Goal: Transaction & Acquisition: Purchase product/service

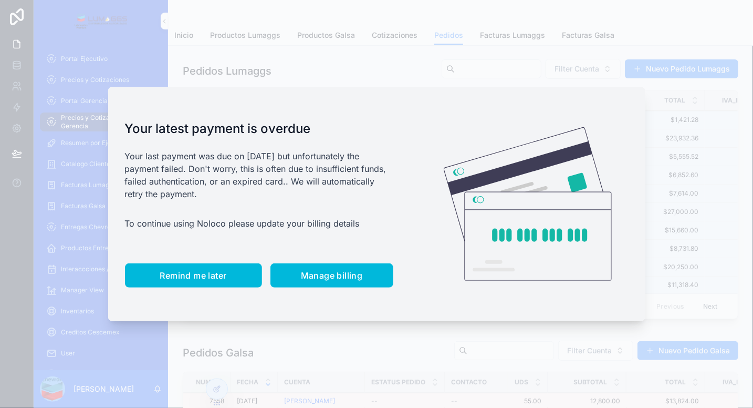
click at [205, 272] on span "Remind me later" at bounding box center [193, 275] width 67 height 11
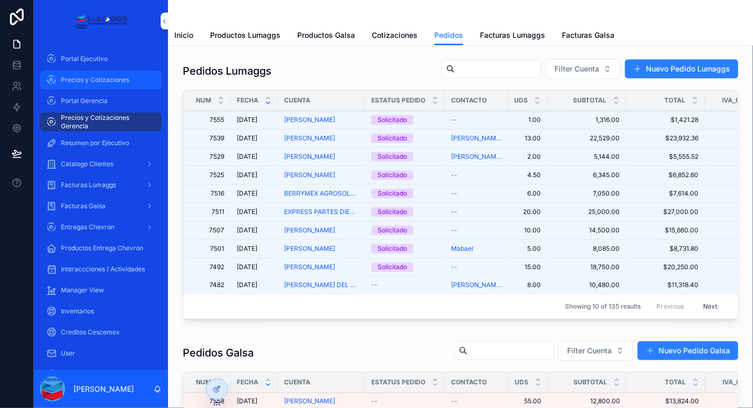
click at [122, 77] on span "Precios y Cotizaciones" at bounding box center [95, 80] width 68 height 8
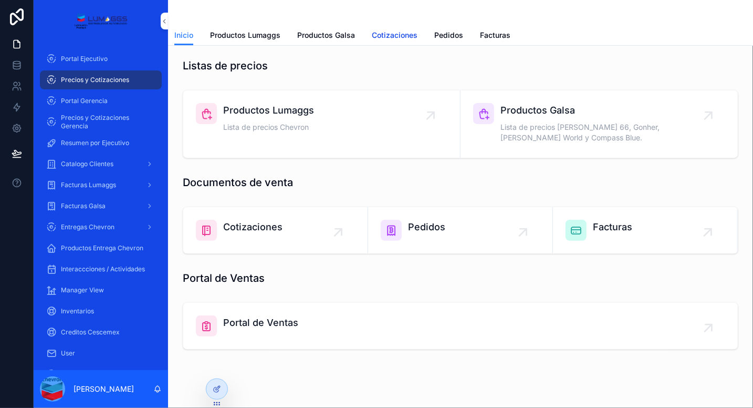
click at [389, 36] on span "Cotizaciones" at bounding box center [395, 35] width 46 height 11
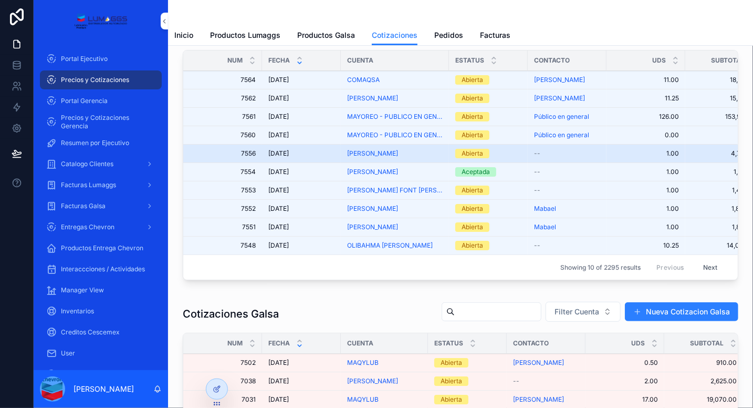
scroll to position [41, 0]
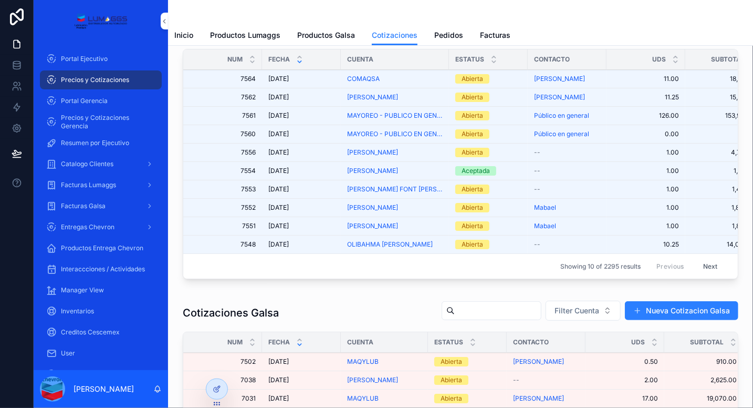
click at [701, 262] on button "Next" at bounding box center [710, 266] width 29 height 16
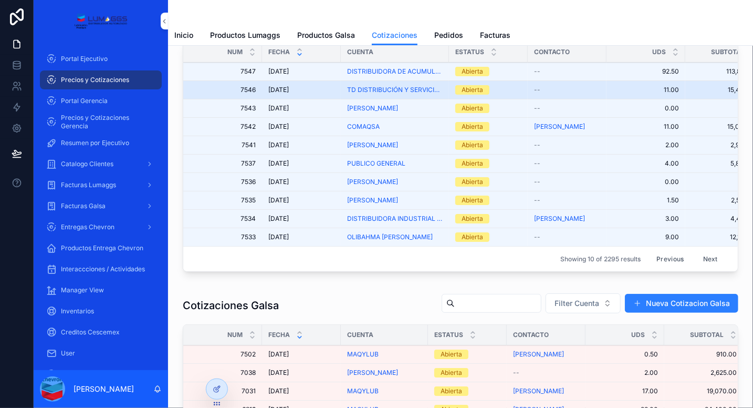
scroll to position [58, 0]
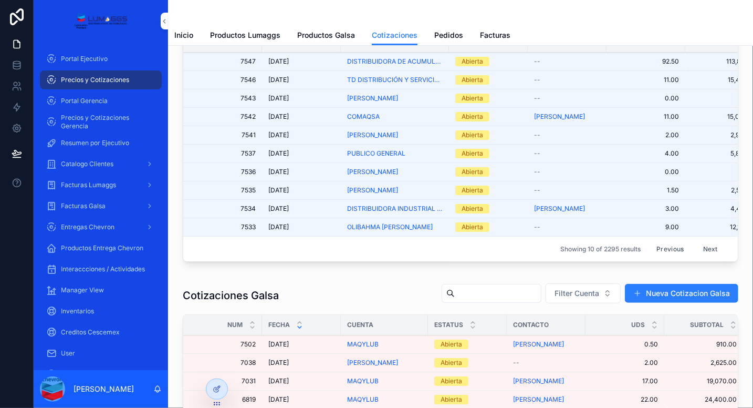
click at [702, 248] on button "Next" at bounding box center [710, 249] width 29 height 16
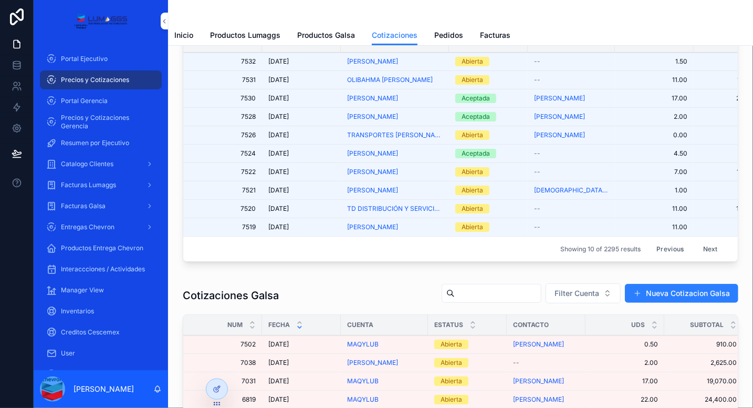
click at [708, 245] on button "Next" at bounding box center [710, 249] width 29 height 16
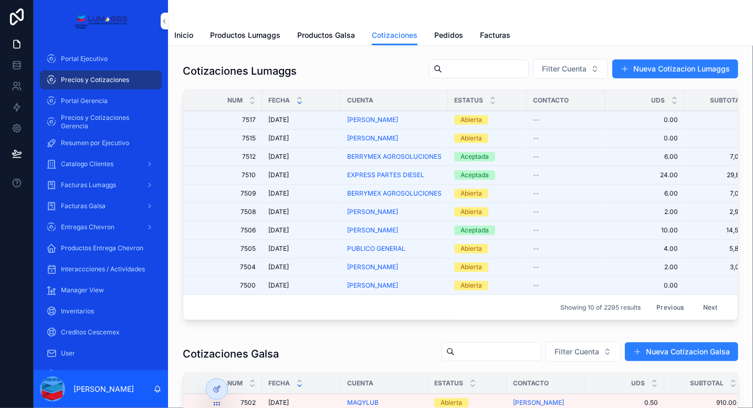
click at [661, 303] on button "Previous" at bounding box center [670, 307] width 42 height 16
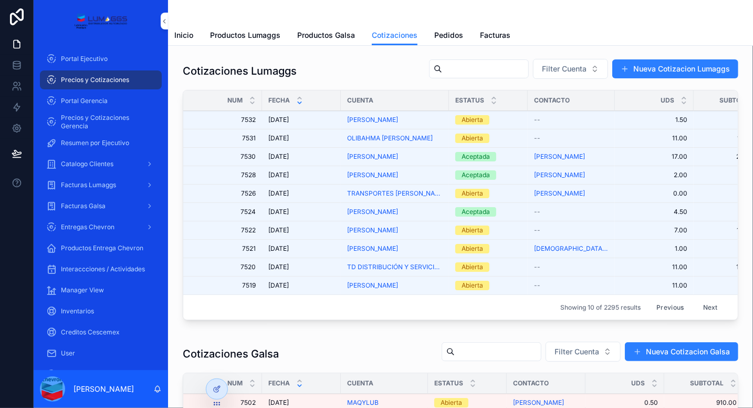
click at [659, 305] on button "Previous" at bounding box center [670, 307] width 42 height 16
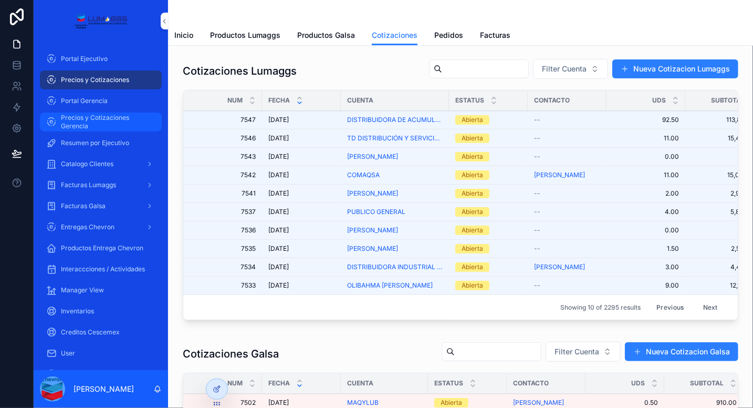
click at [109, 123] on span "Precios y Cotizaciones Gerencia" at bounding box center [106, 121] width 90 height 17
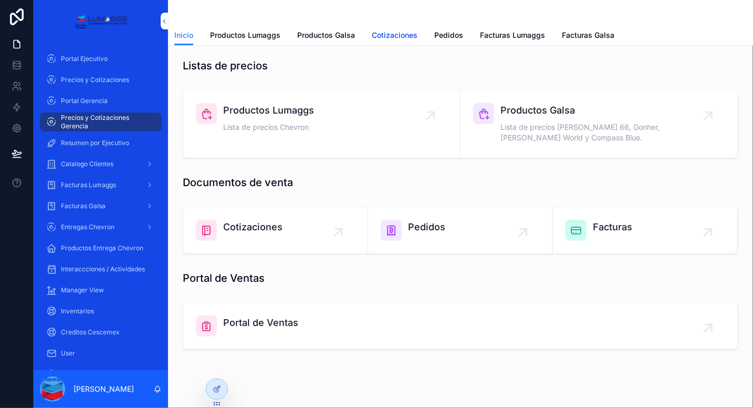
click at [388, 32] on span "Cotizaciones" at bounding box center [395, 35] width 46 height 11
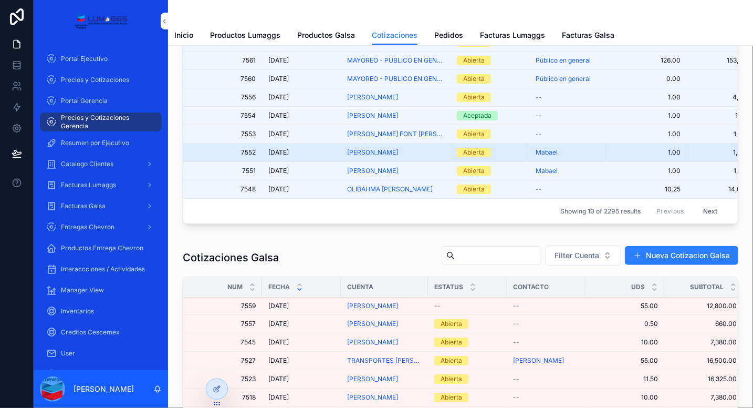
scroll to position [109, 0]
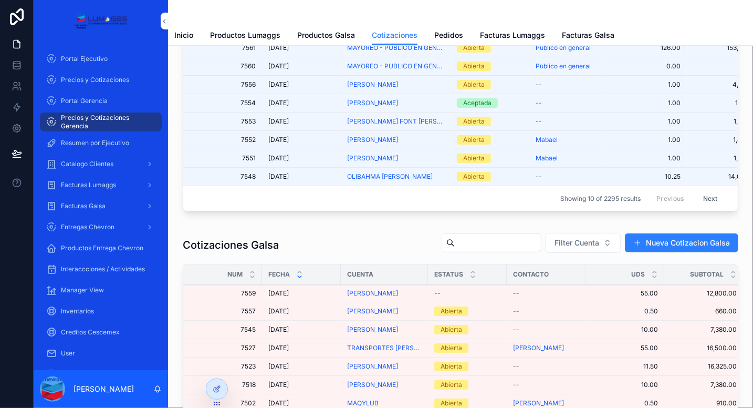
click at [699, 197] on button "Next" at bounding box center [710, 198] width 29 height 16
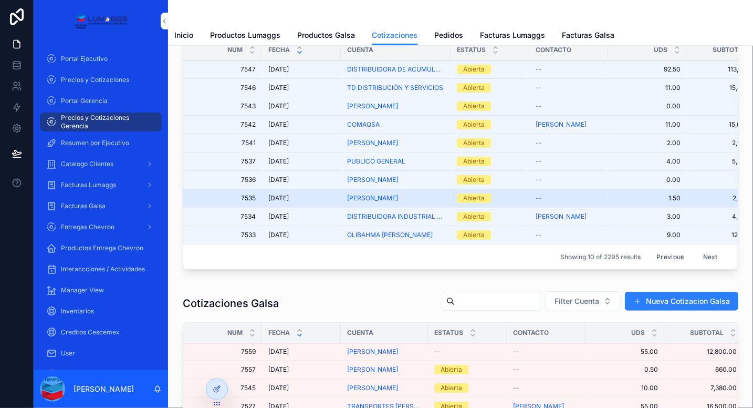
scroll to position [51, 0]
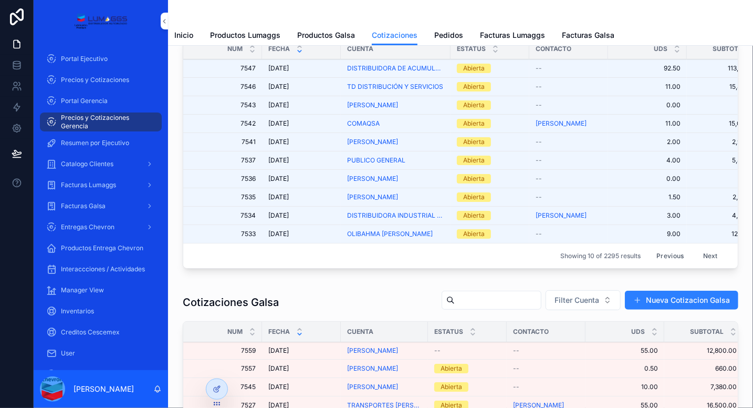
click at [706, 254] on button "Next" at bounding box center [710, 255] width 29 height 16
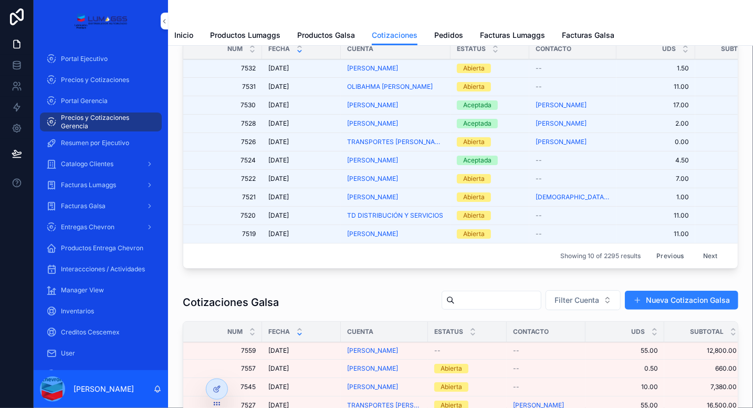
click at [706, 254] on button "Next" at bounding box center [710, 255] width 29 height 16
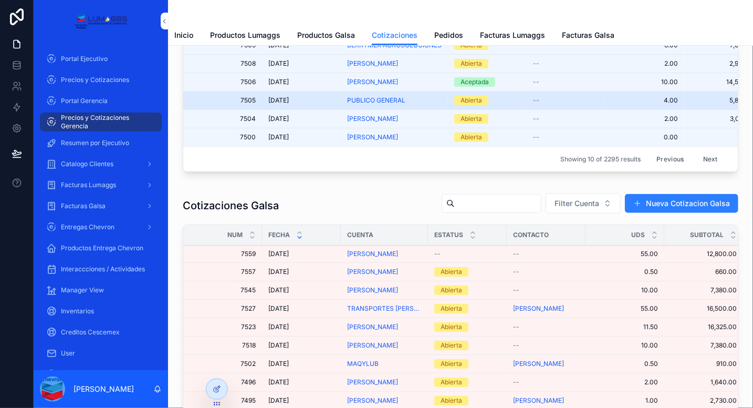
scroll to position [153, 0]
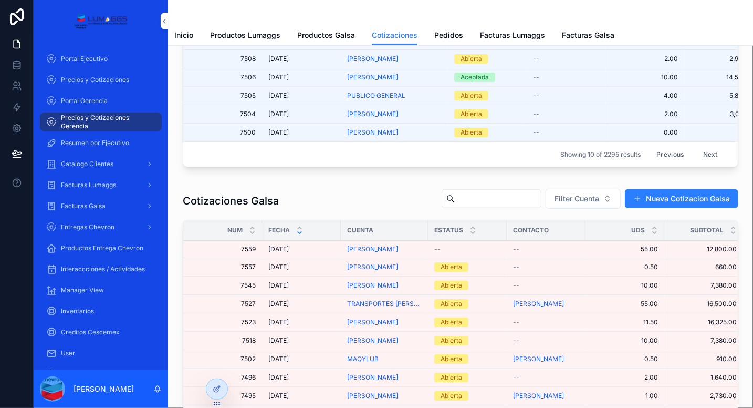
click at [213, 253] on span "7559" at bounding box center [226, 249] width 60 height 8
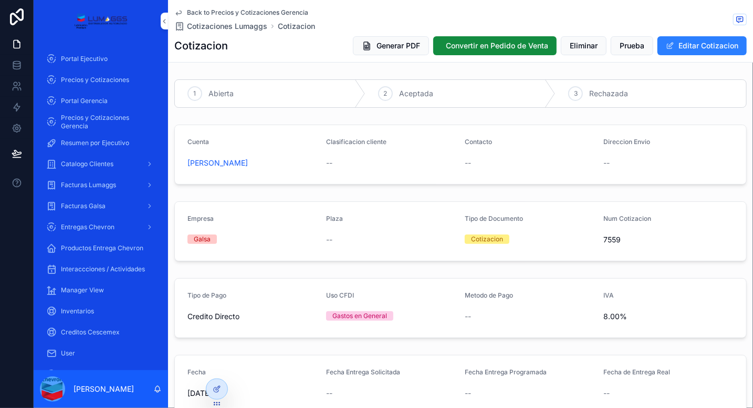
click at [429, 100] on div "2 Aceptada" at bounding box center [461, 93] width 191 height 27
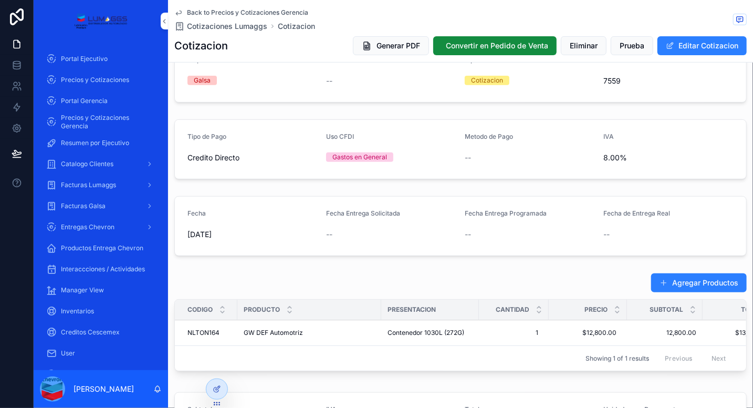
scroll to position [158, 0]
click at [380, 46] on span "Generar PDF" at bounding box center [399, 45] width 44 height 11
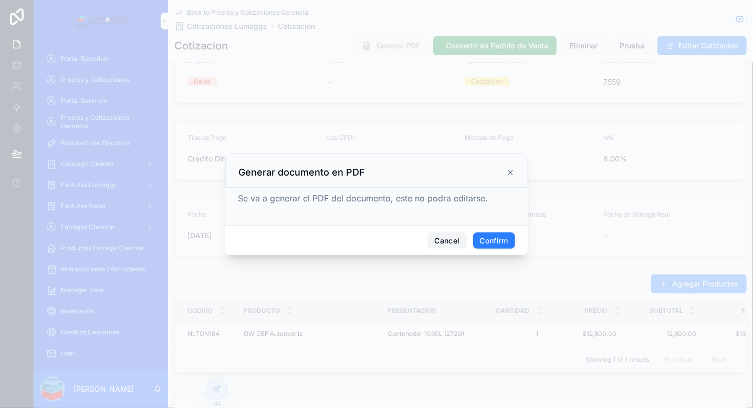
click at [438, 244] on button "Cancel" at bounding box center [447, 240] width 39 height 17
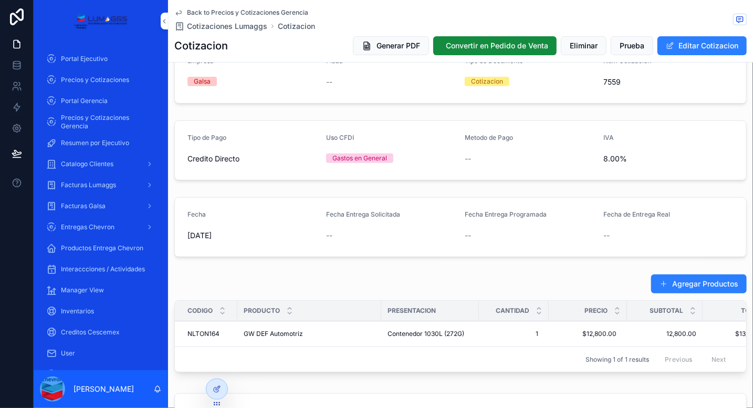
scroll to position [0, 0]
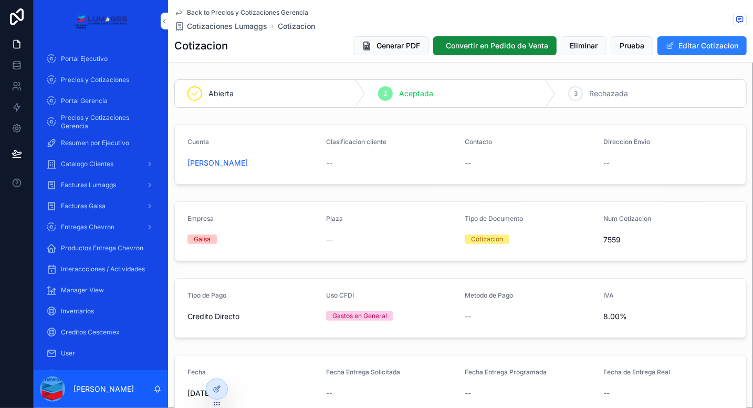
click at [258, 9] on span "Back to Precios y Cotizaciones Gerencia" at bounding box center [247, 12] width 121 height 8
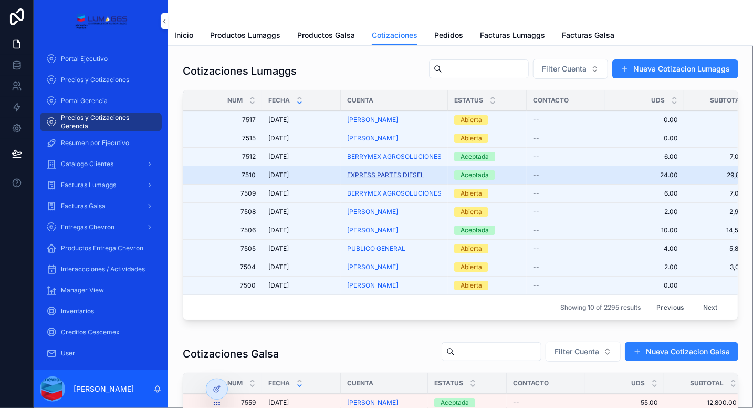
scroll to position [6, 0]
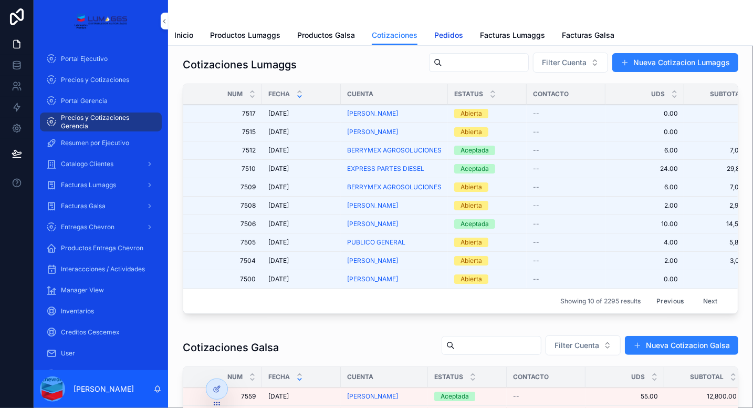
click at [448, 37] on span "Pedidos" at bounding box center [448, 35] width 29 height 11
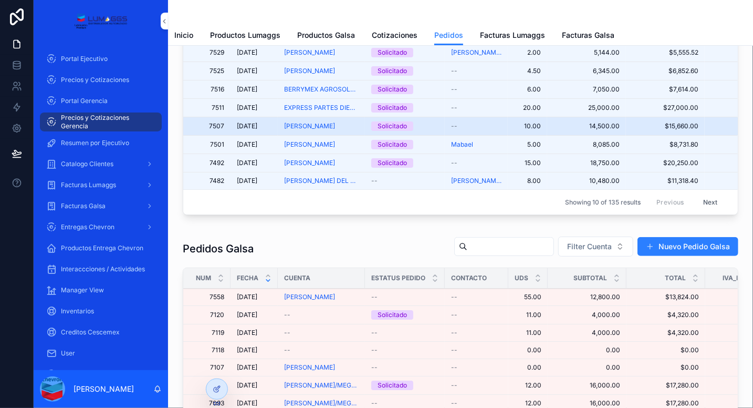
scroll to position [118, 0]
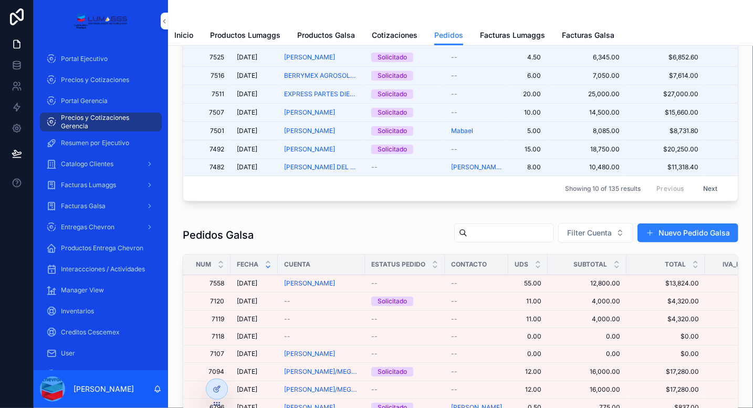
click at [394, 287] on div "--" at bounding box center [404, 283] width 67 height 8
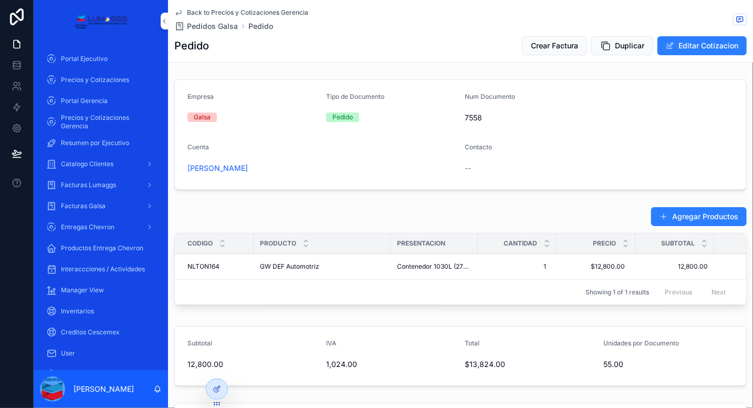
scroll to position [240, 0]
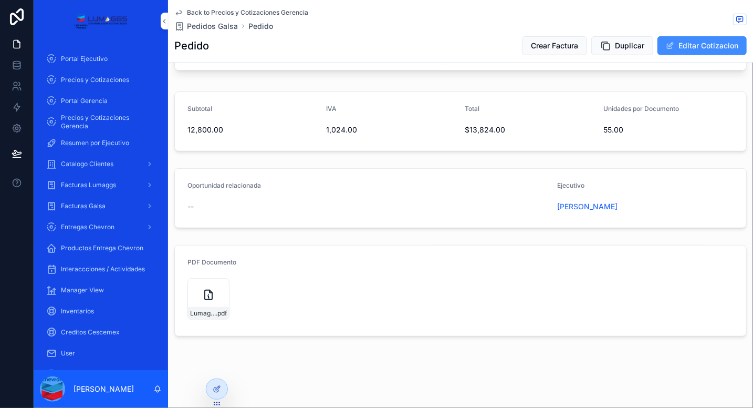
click at [705, 48] on button "Editar Cotizacion" at bounding box center [702, 45] width 89 height 19
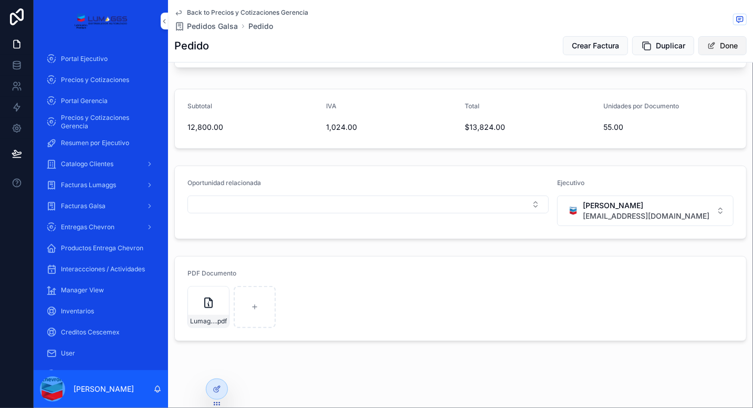
scroll to position [246, 0]
click at [0, 0] on icon "scrollable content" at bounding box center [0, 0] width 0 height 0
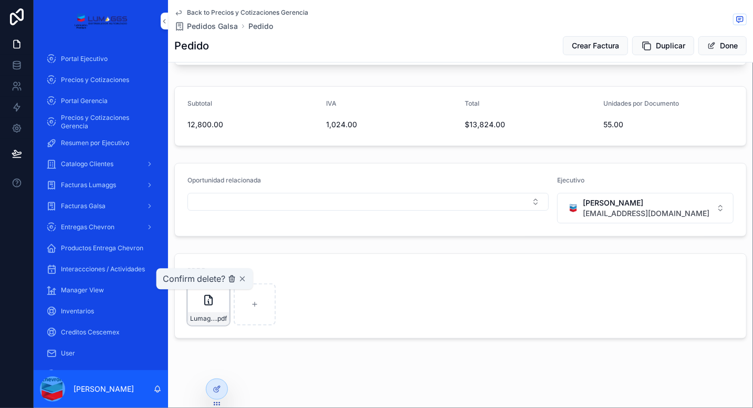
click at [232, 278] on icon "scrollable content" at bounding box center [232, 278] width 8 height 8
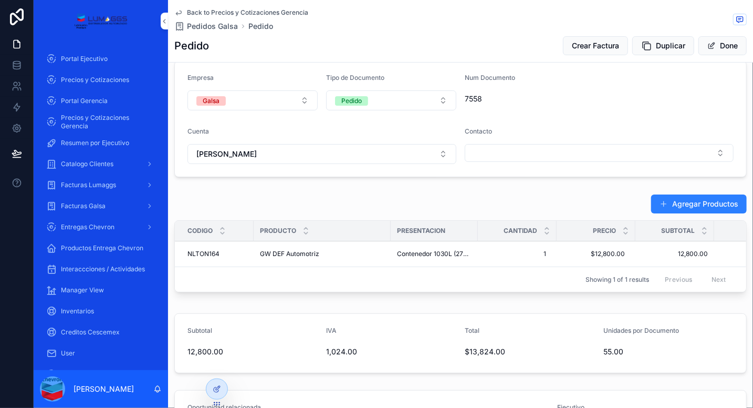
scroll to position [0, 0]
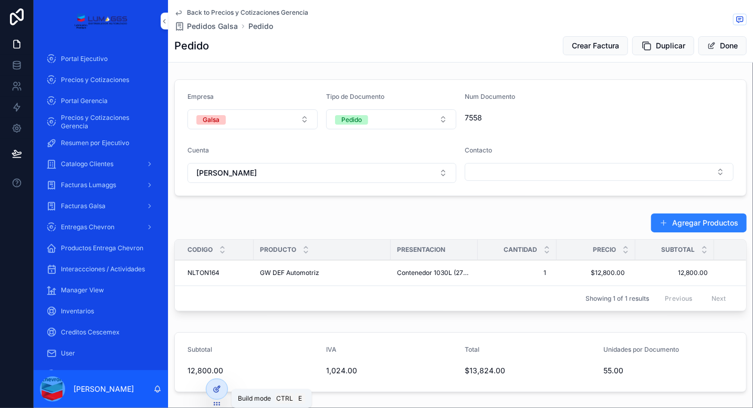
click at [215, 385] on icon at bounding box center [217, 389] width 8 height 8
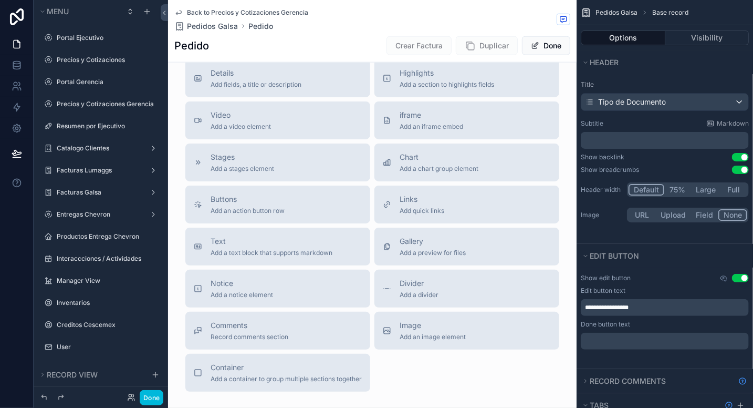
scroll to position [604, 0]
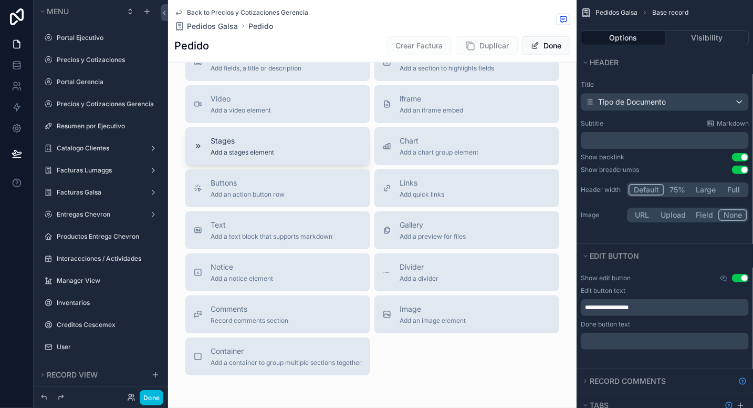
click at [284, 147] on div "Stages Add a stages element" at bounding box center [278, 146] width 168 height 21
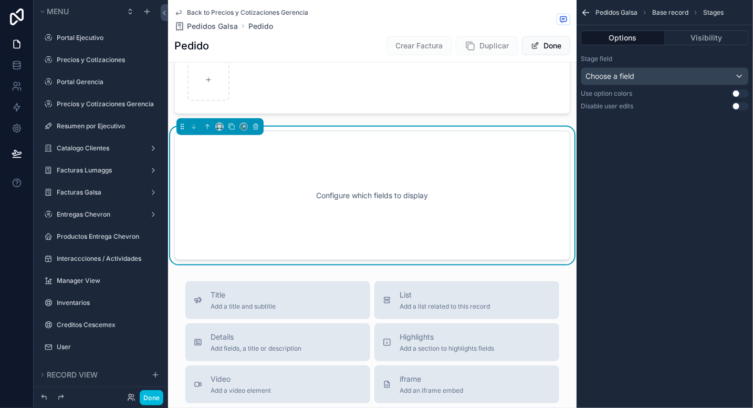
scroll to position [467, 0]
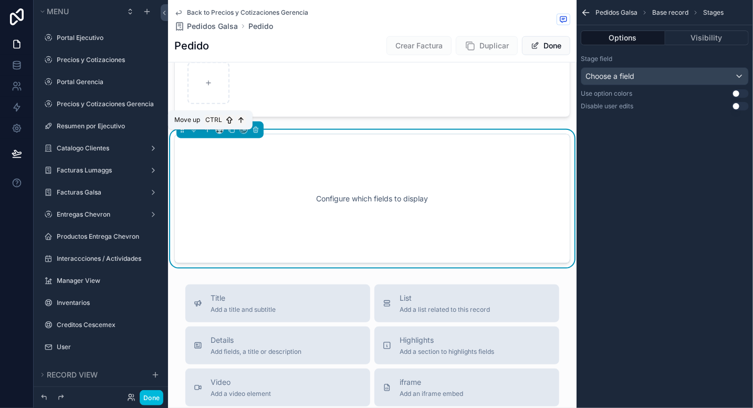
click at [205, 133] on icon "scrollable content" at bounding box center [207, 129] width 7 height 7
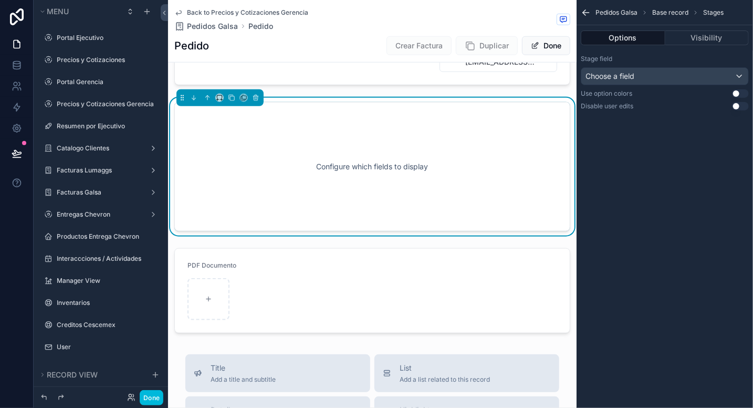
scroll to position [392, 0]
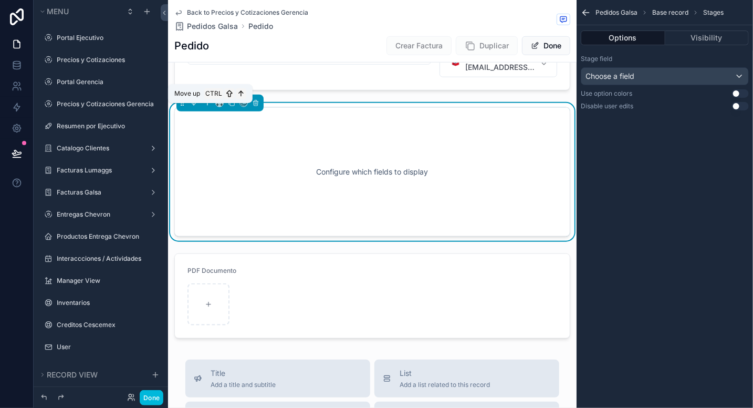
click at [204, 107] on icon "scrollable content" at bounding box center [207, 102] width 7 height 7
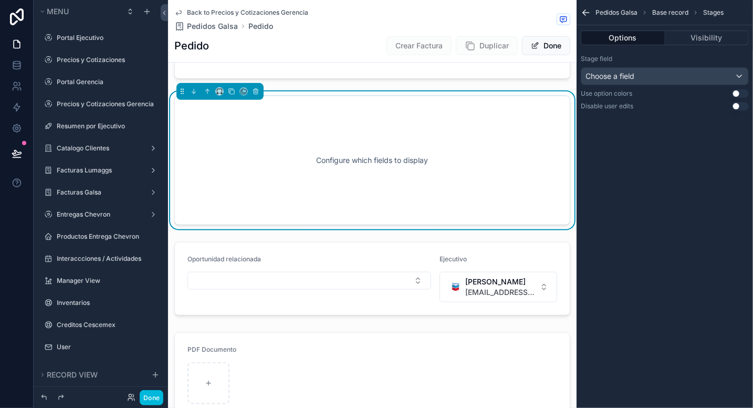
scroll to position [313, 0]
click at [206, 91] on icon "scrollable content" at bounding box center [207, 90] width 2 height 2
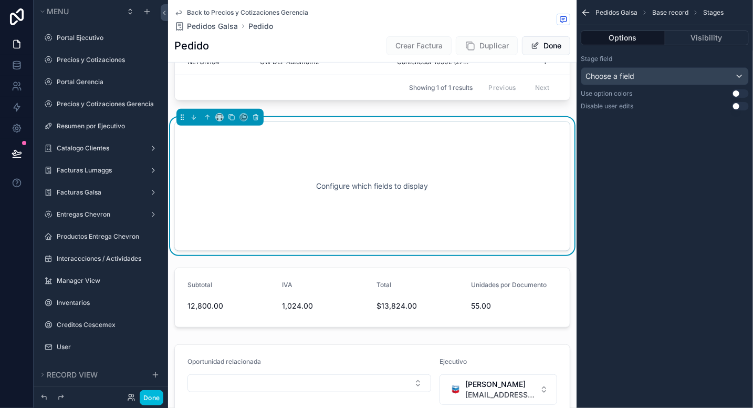
scroll to position [211, 0]
click at [206, 119] on icon "scrollable content" at bounding box center [207, 116] width 7 height 7
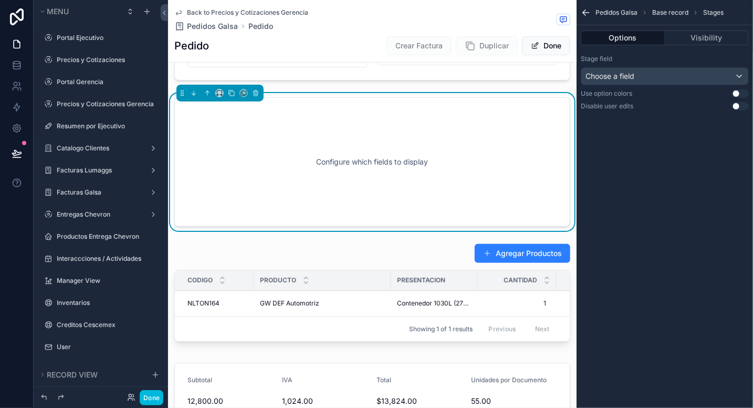
scroll to position [116, 0]
click at [208, 87] on button "scrollable content" at bounding box center [208, 93] width 12 height 12
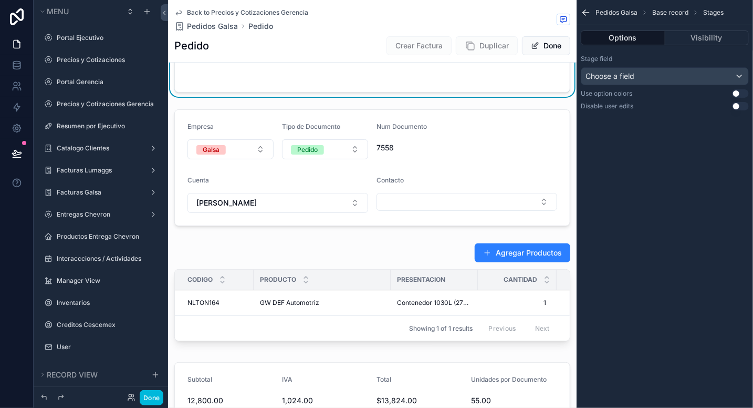
scroll to position [0, 0]
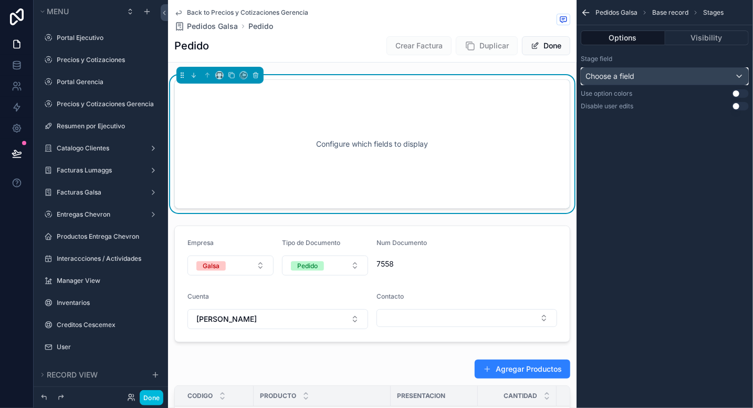
click at [687, 77] on div "Choose a field" at bounding box center [665, 76] width 167 height 17
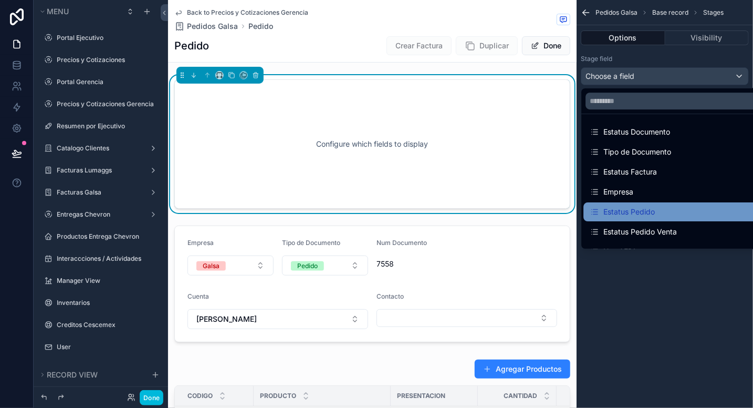
click at [637, 214] on div "Estatus Pedido" at bounding box center [622, 211] width 65 height 13
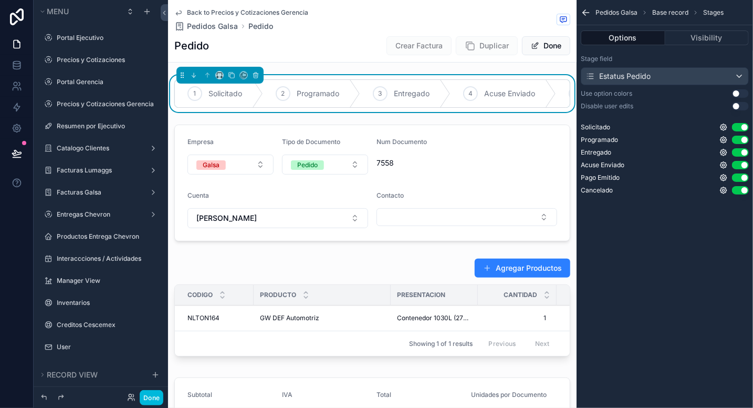
click at [739, 91] on button "Use setting" at bounding box center [740, 93] width 17 height 8
click at [313, 91] on span "Programado" at bounding box center [318, 93] width 43 height 11
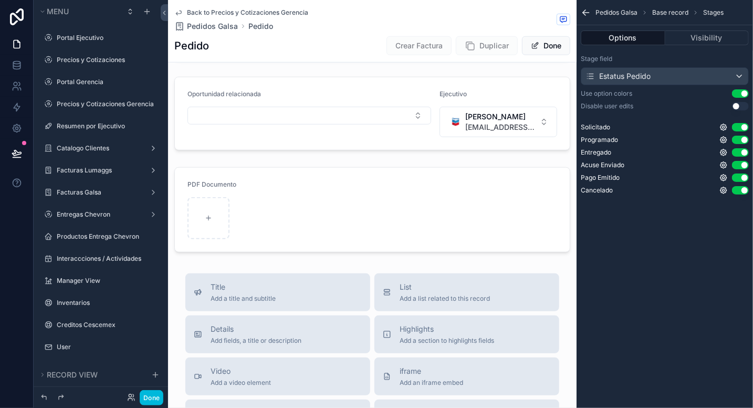
scroll to position [378, 0]
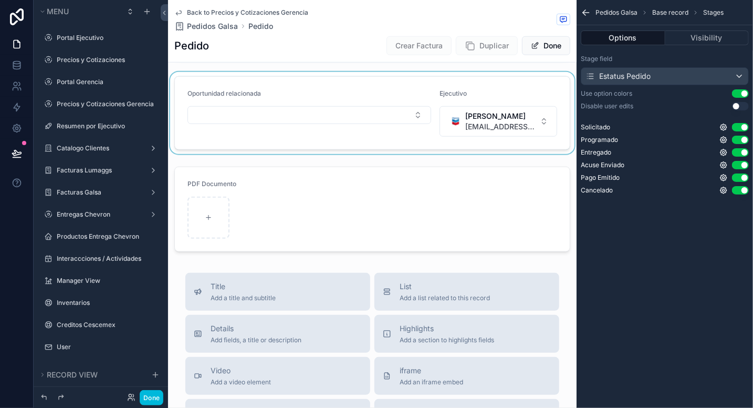
click at [348, 100] on div "scrollable content" at bounding box center [372, 113] width 409 height 82
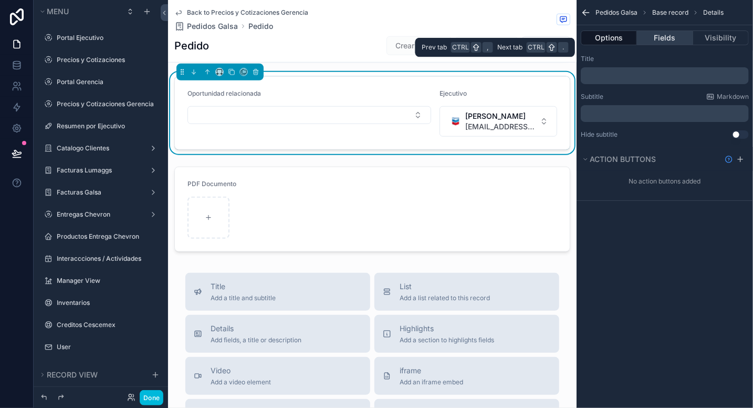
click at [672, 38] on button "Fields" at bounding box center [665, 37] width 56 height 15
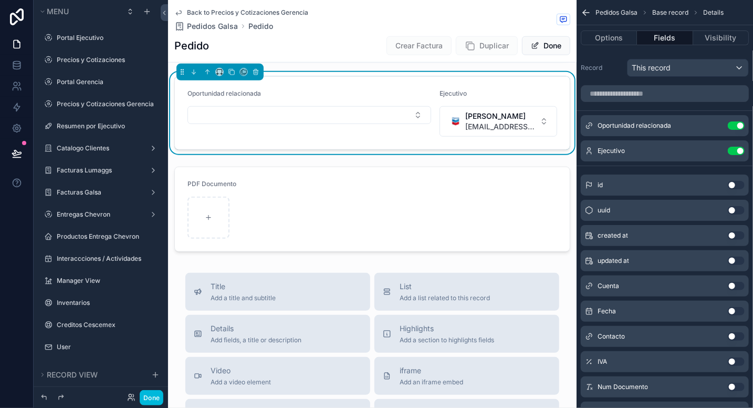
click at [730, 126] on button "Use setting" at bounding box center [736, 125] width 17 height 8
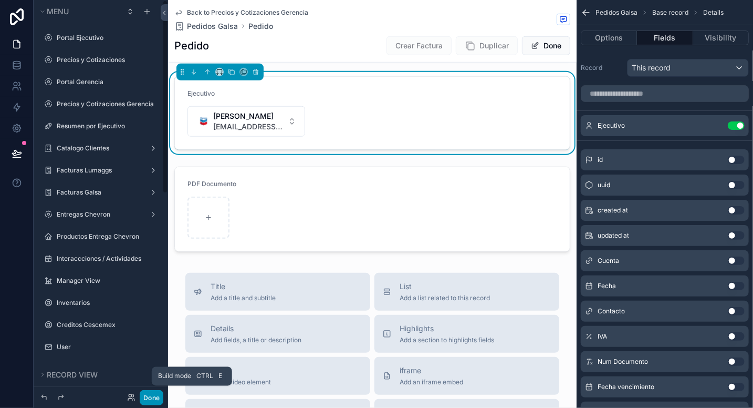
click at [153, 391] on button "Done" at bounding box center [152, 397] width 24 height 15
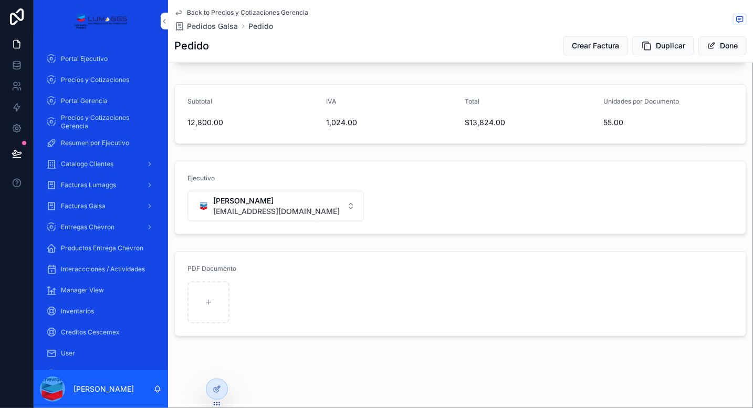
scroll to position [307, 0]
click at [291, 244] on div "Solicitado 2 Programado 3 Entregado 4 Acuse Enviado 5 Pago Emitido 6 Cancelado …" at bounding box center [460, 61] width 585 height 558
click at [714, 40] on button "Done" at bounding box center [723, 45] width 48 height 19
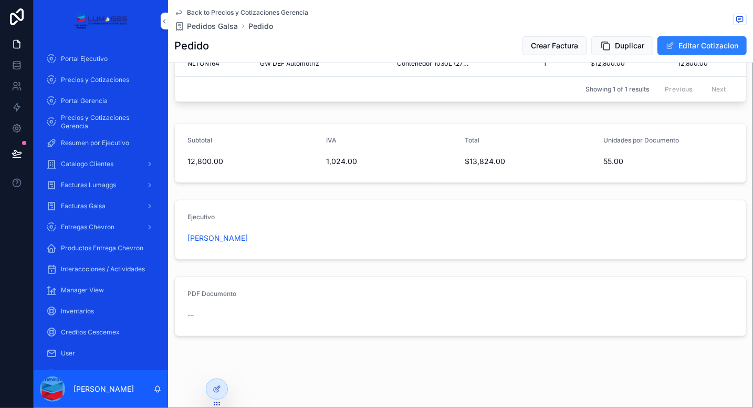
scroll to position [0, 0]
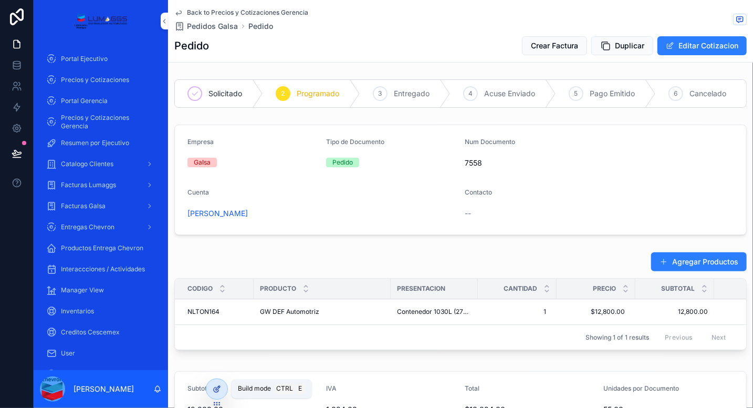
click at [214, 389] on icon at bounding box center [217, 389] width 8 height 8
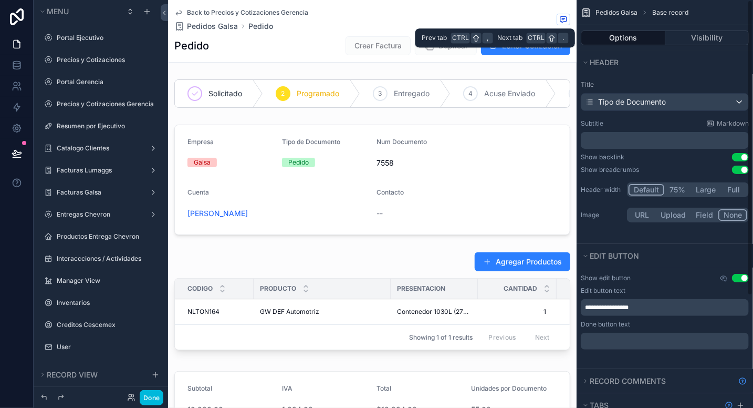
click at [631, 33] on button "Options" at bounding box center [623, 37] width 85 height 15
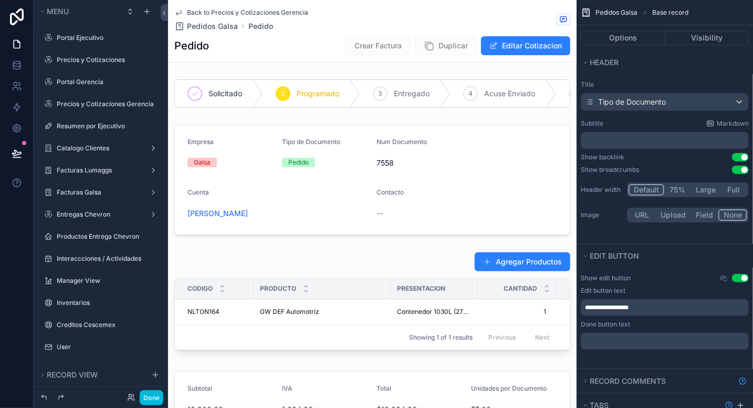
click at [736, 169] on button "Use setting" at bounding box center [740, 169] width 17 height 8
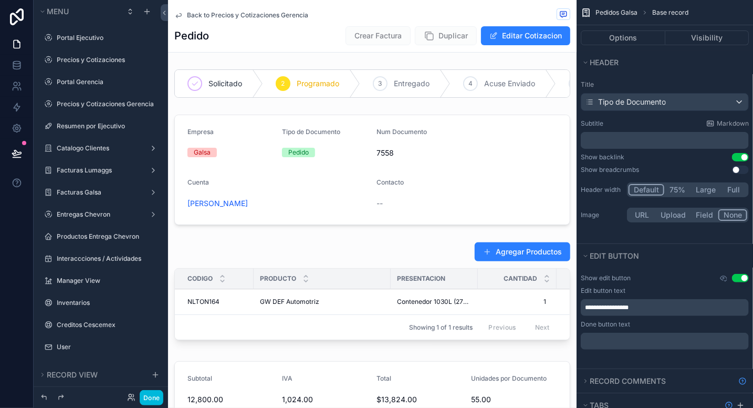
click at [265, 14] on span "Back to Precios y Cotizaciones Gerencia" at bounding box center [247, 15] width 121 height 8
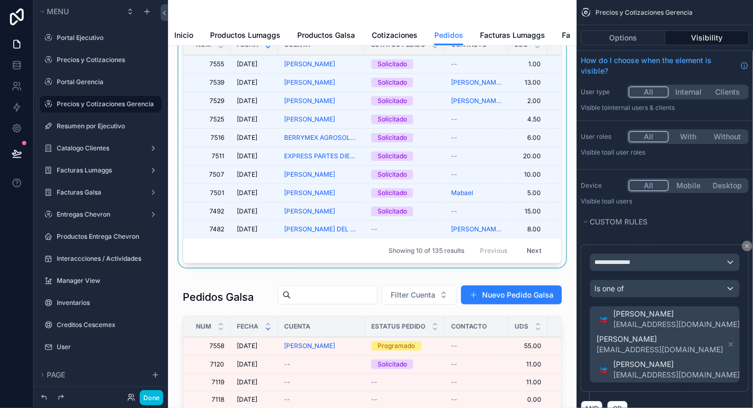
scroll to position [109, 0]
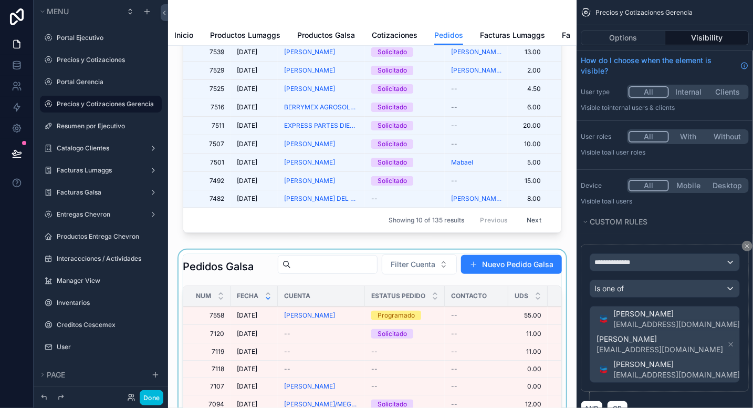
click at [353, 351] on div "scrollable content" at bounding box center [373, 385] width 392 height 270
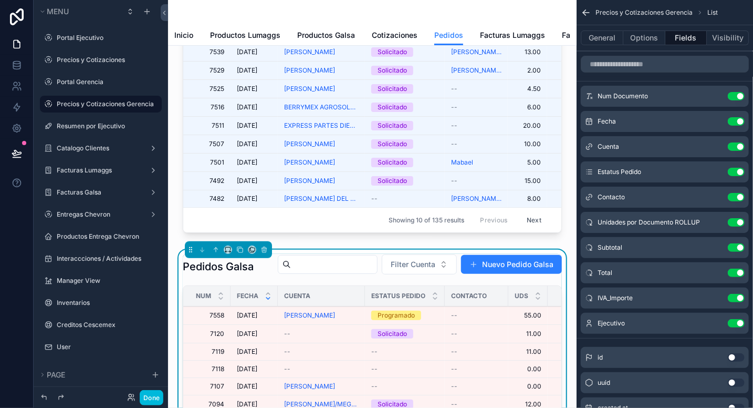
click at [357, 319] on div "[PERSON_NAME]" at bounding box center [321, 315] width 75 height 8
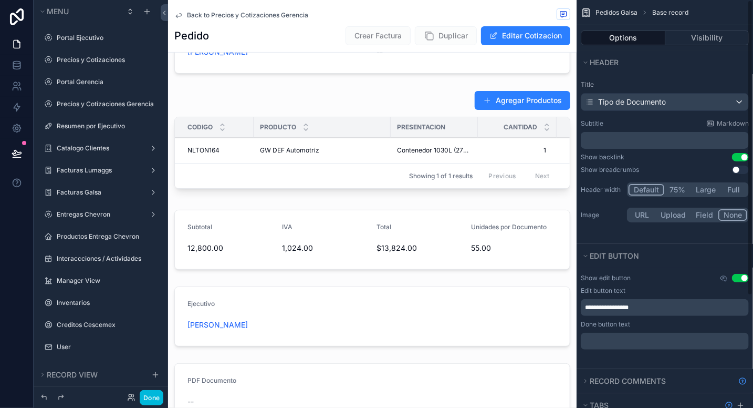
scroll to position [154, 0]
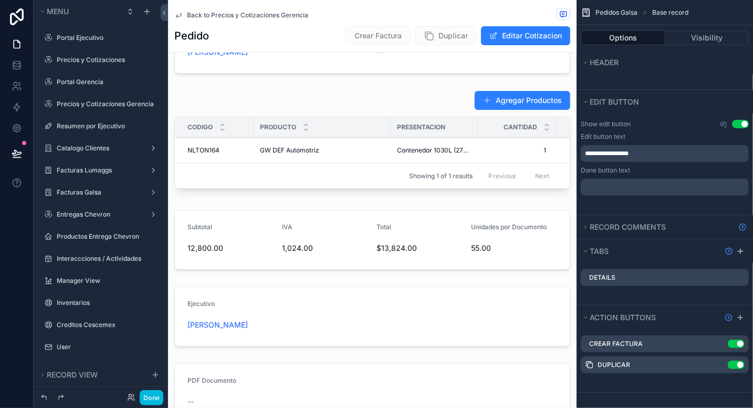
click at [0, 0] on icon "scrollable content" at bounding box center [0, 0] width 0 height 0
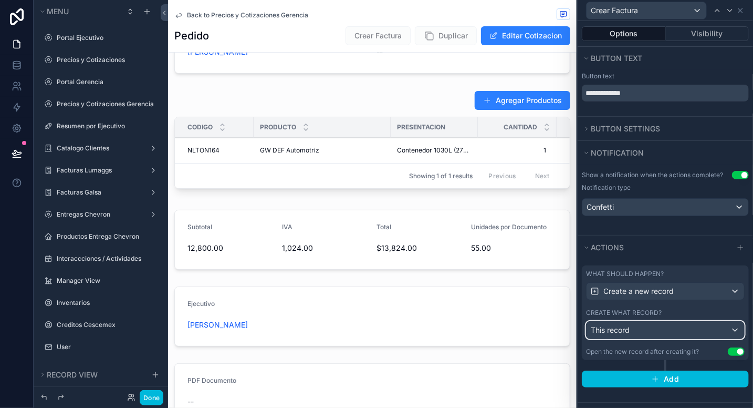
click at [700, 322] on div "This record" at bounding box center [666, 330] width 158 height 17
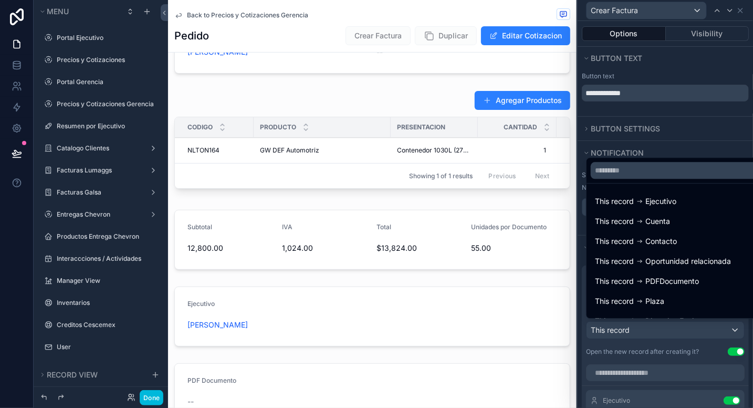
click at [700, 322] on div at bounding box center [665, 204] width 175 height 408
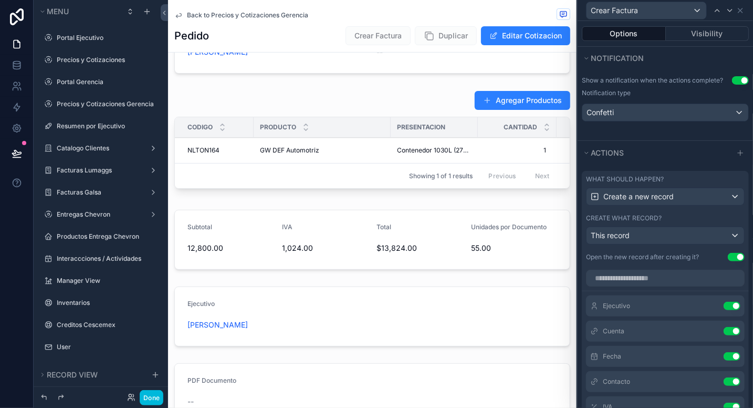
scroll to position [0, 0]
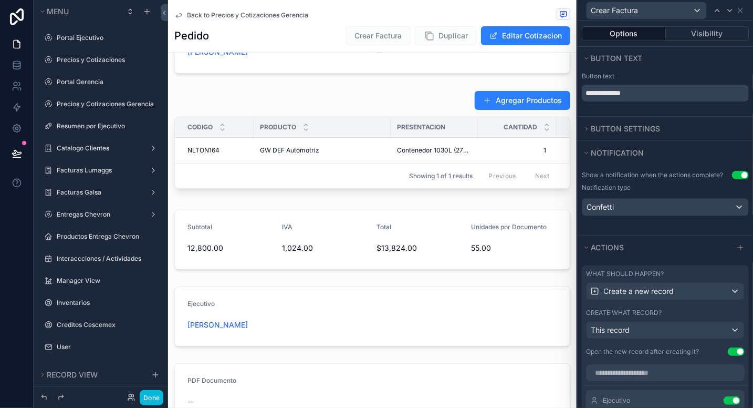
click at [265, 14] on span "Back to Precios y Cotizaciones Gerencia" at bounding box center [247, 15] width 121 height 8
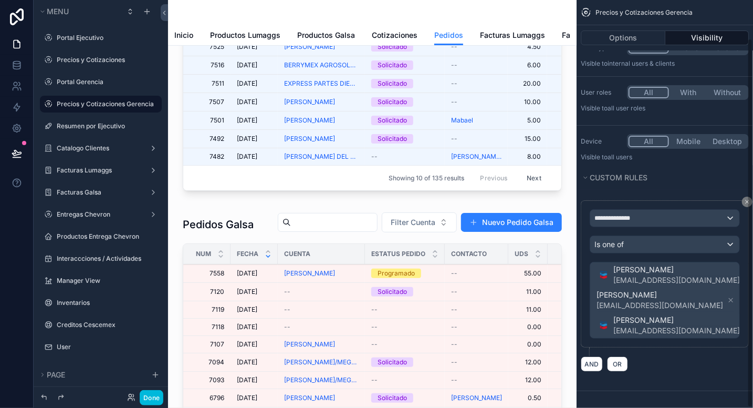
scroll to position [42, 0]
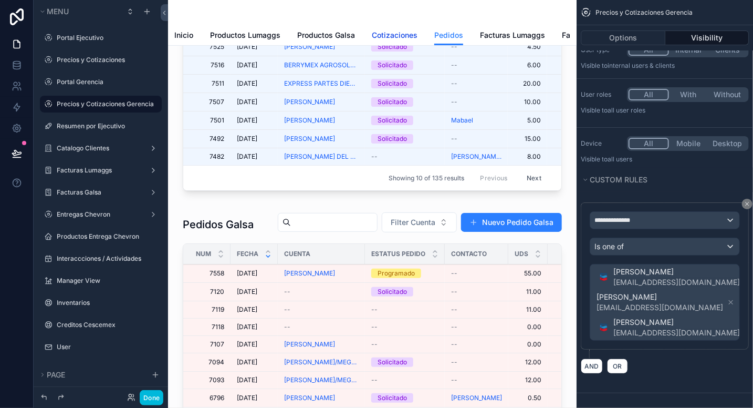
click at [391, 39] on span "Cotizaciones" at bounding box center [395, 35] width 46 height 11
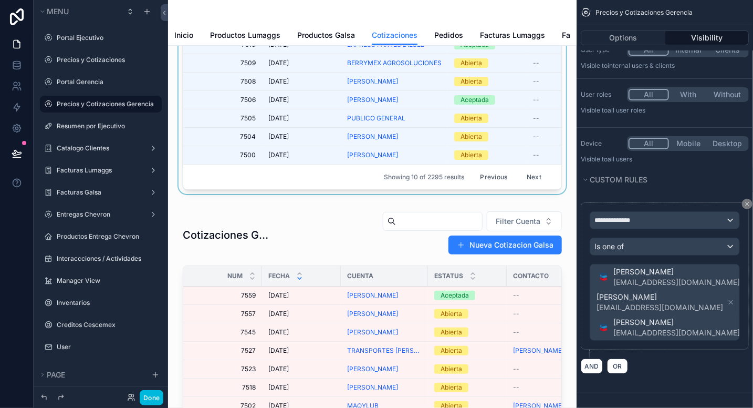
scroll to position [155, 0]
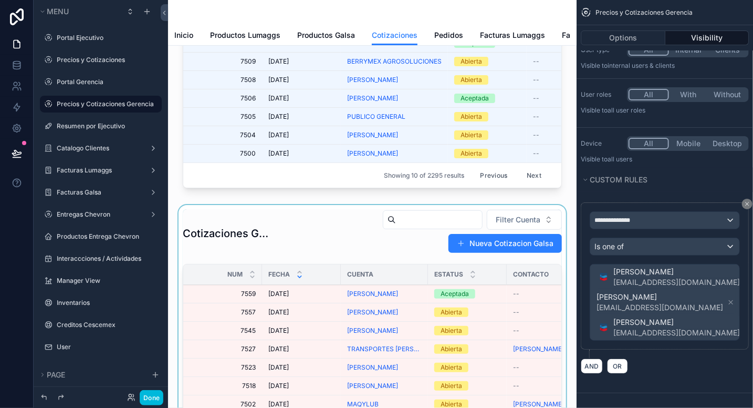
click at [324, 308] on div "scrollable content" at bounding box center [373, 353] width 392 height 297
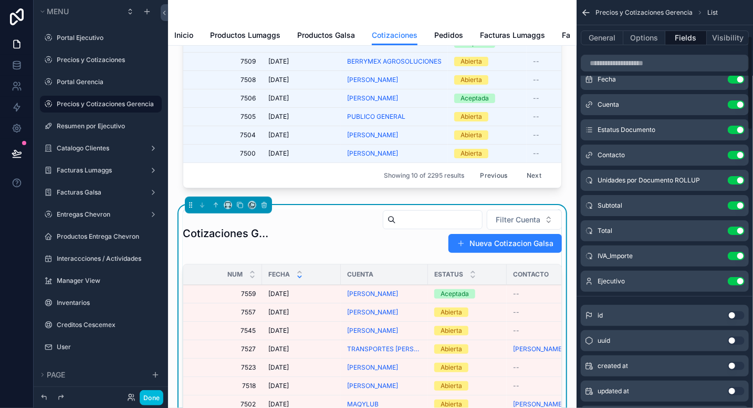
scroll to position [154, 0]
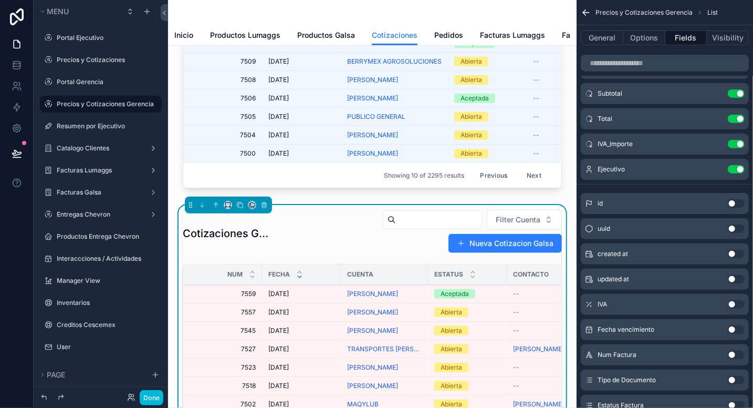
click at [325, 298] on div "[DATE] [DATE]" at bounding box center [301, 293] width 66 height 8
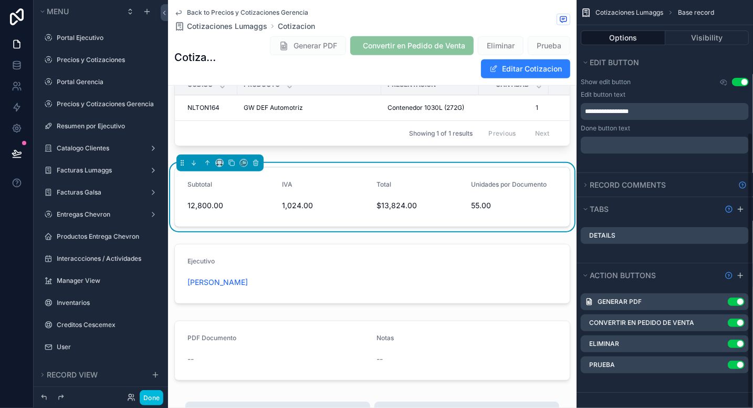
scroll to position [195, 0]
click at [0, 0] on icon "scrollable content" at bounding box center [0, 0] width 0 height 0
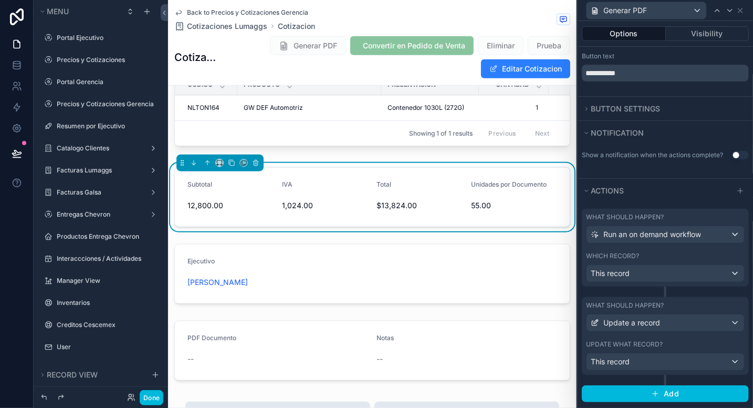
scroll to position [27, 0]
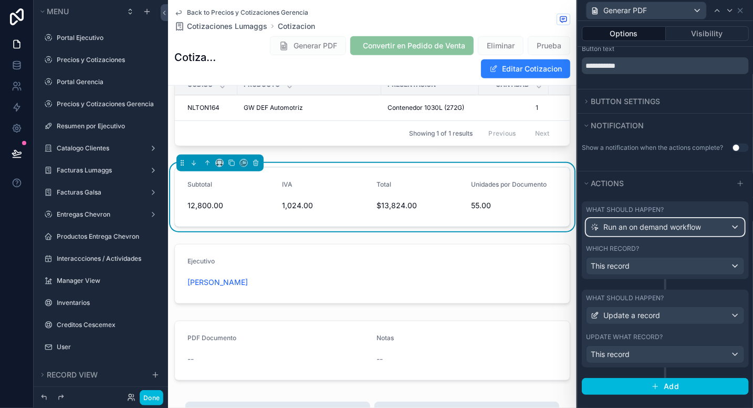
click at [728, 226] on div "Run an on demand workflow" at bounding box center [666, 227] width 158 height 17
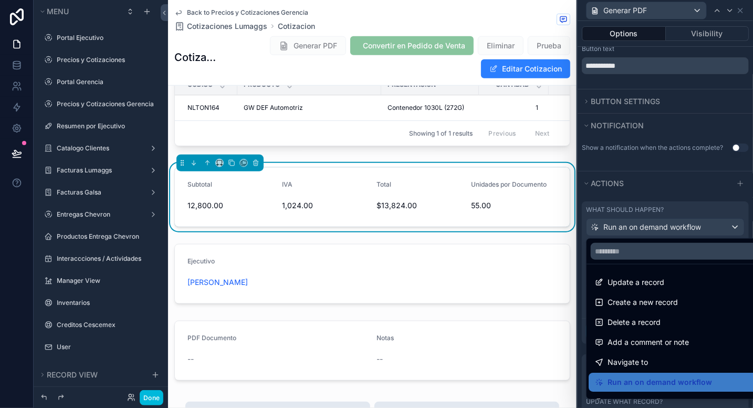
click at [728, 226] on div at bounding box center [665, 204] width 175 height 408
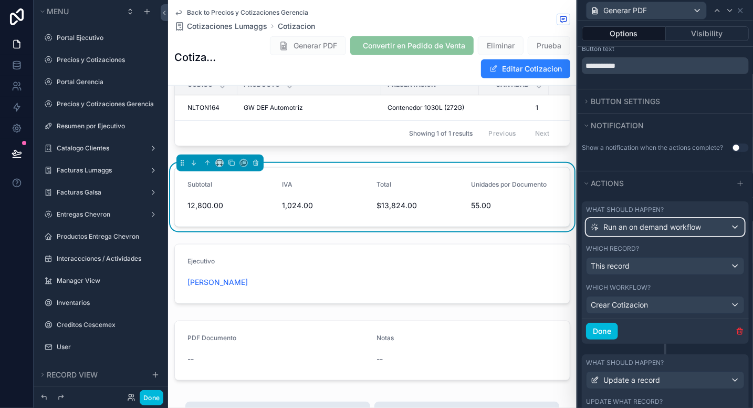
click at [728, 226] on div "Run an on demand workflow" at bounding box center [666, 227] width 158 height 17
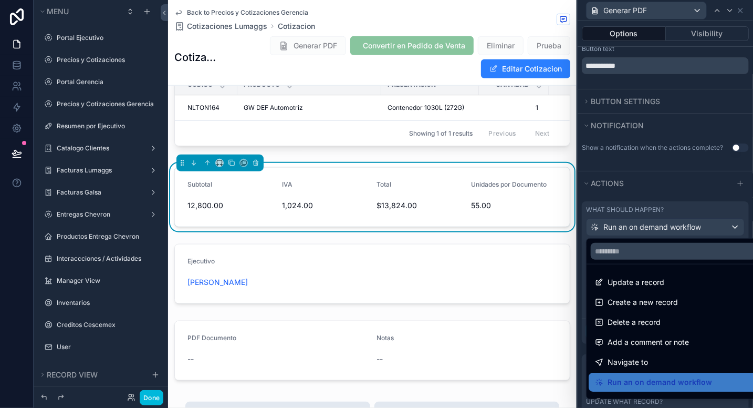
click at [728, 226] on div at bounding box center [665, 204] width 175 height 408
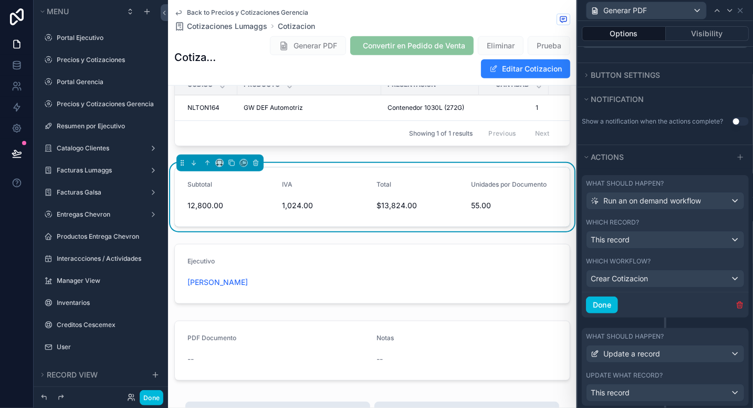
scroll to position [54, 0]
click at [727, 277] on div "Crear Cotizacion" at bounding box center [666, 278] width 158 height 17
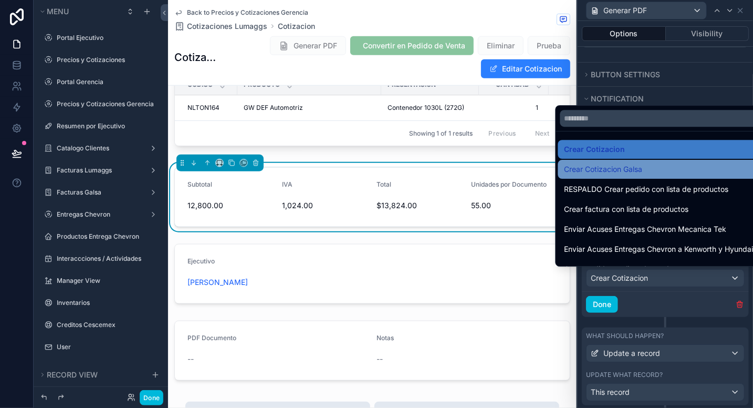
click at [645, 170] on div "Crear Cotizacion Galsa" at bounding box center [659, 169] width 189 height 13
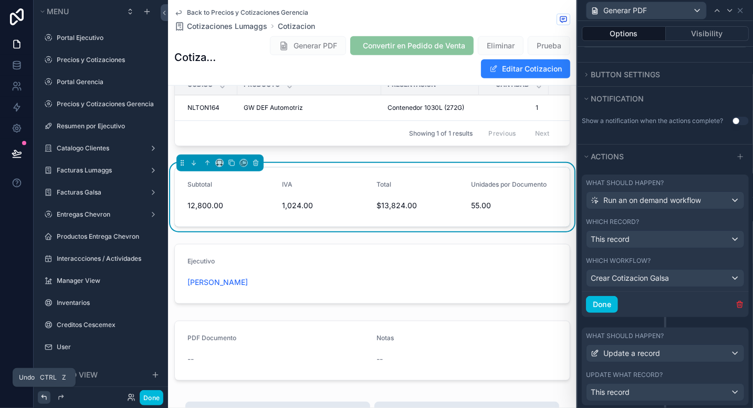
click at [44, 398] on icon at bounding box center [44, 397] width 8 height 8
click at [235, 12] on span "Back to Precios y Cotizaciones Gerencia" at bounding box center [247, 12] width 121 height 8
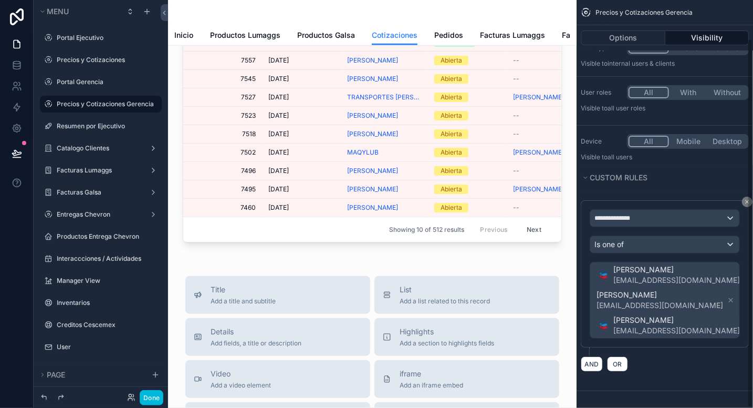
scroll to position [42, 0]
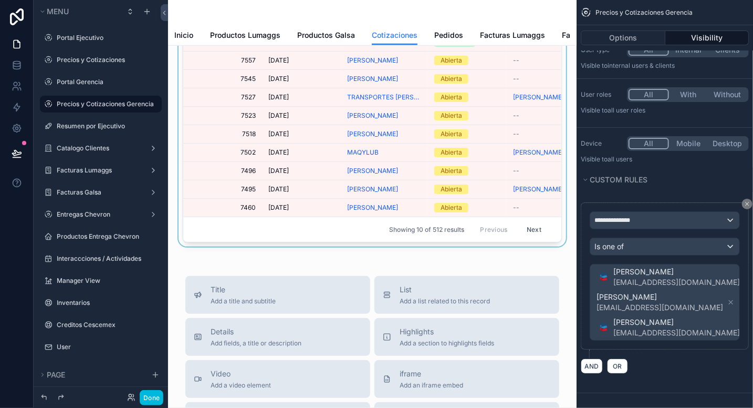
click at [256, 242] on div "Showing 10 of 512 results Previous Next" at bounding box center [372, 228] width 378 height 25
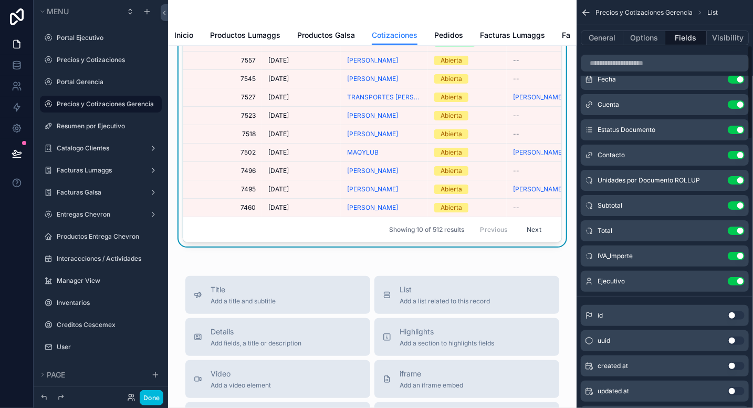
scroll to position [195, 0]
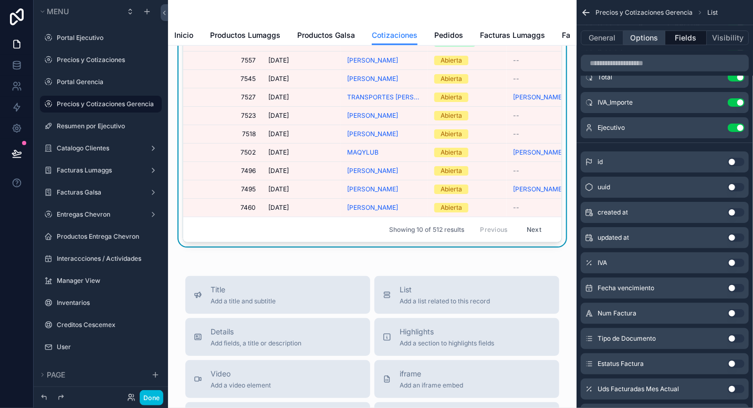
click at [640, 35] on button "Options" at bounding box center [645, 37] width 42 height 15
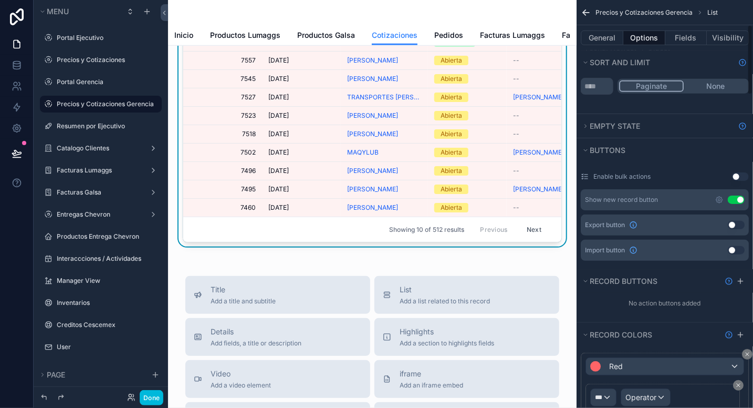
scroll to position [69, 0]
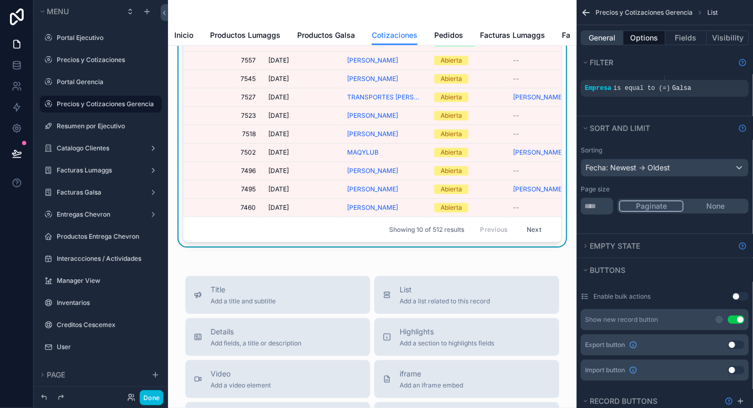
click at [603, 35] on button "General" at bounding box center [602, 37] width 43 height 15
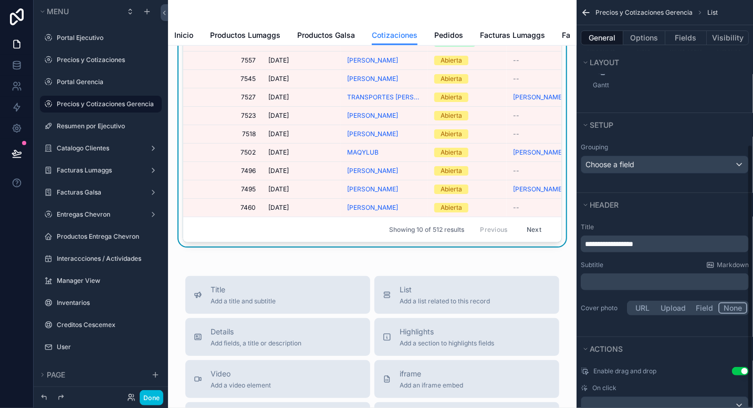
scroll to position [223, 0]
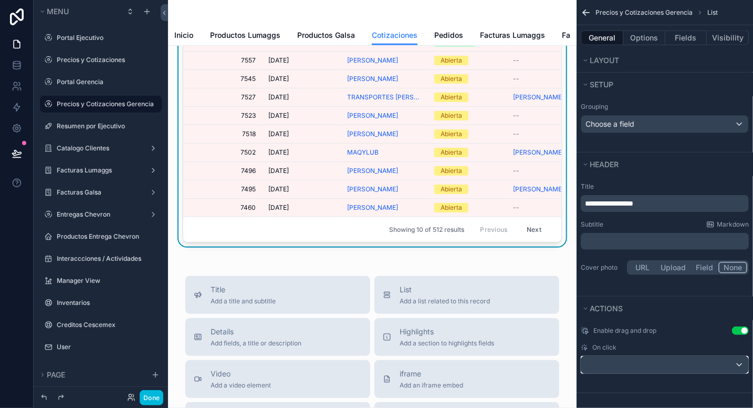
click at [662, 357] on div "scrollable content" at bounding box center [665, 364] width 167 height 17
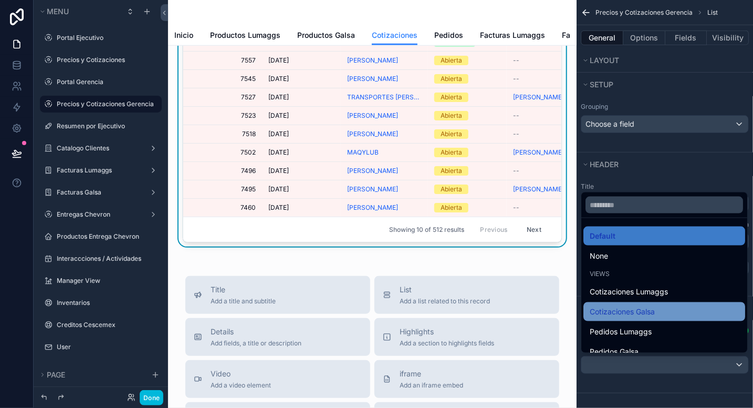
click at [663, 314] on div "Cotizaciones Galsa" at bounding box center [664, 311] width 149 height 13
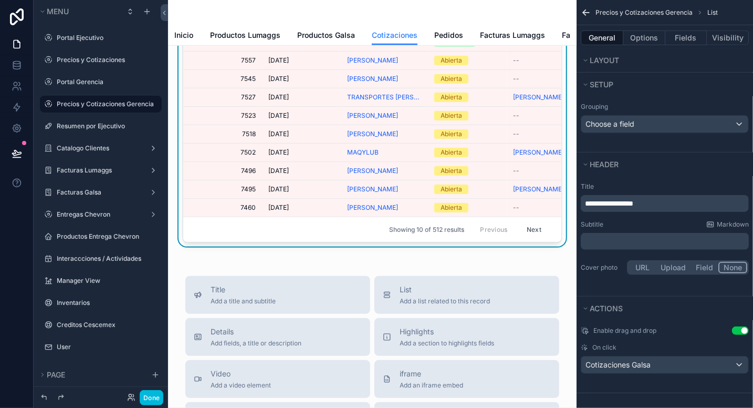
click at [495, 212] on div "Abierta" at bounding box center [467, 207] width 66 height 9
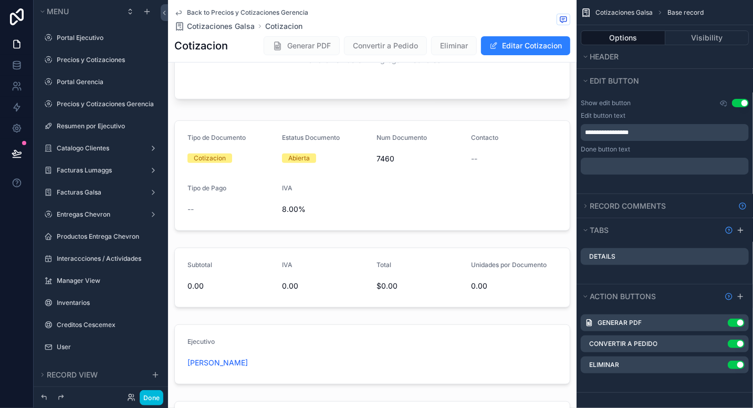
scroll to position [174, 0]
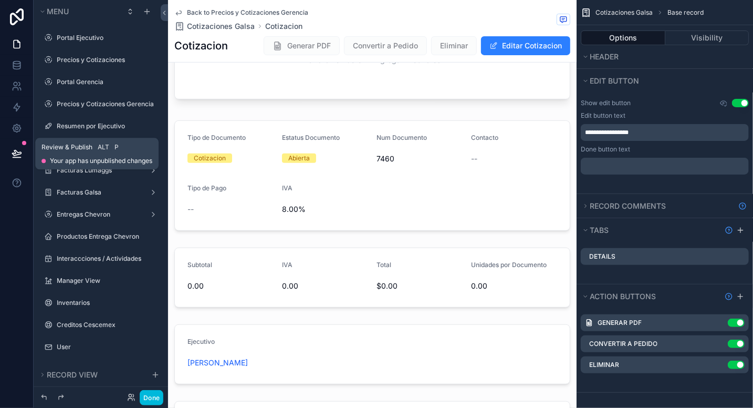
click at [19, 152] on icon at bounding box center [16, 152] width 9 height 5
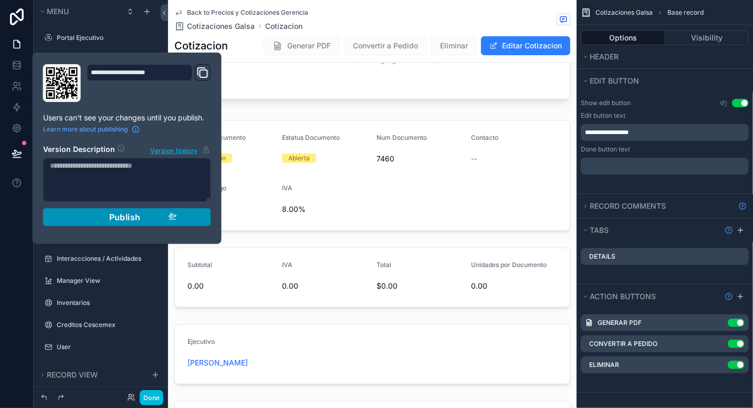
click at [102, 219] on div "Publish" at bounding box center [127, 217] width 100 height 11
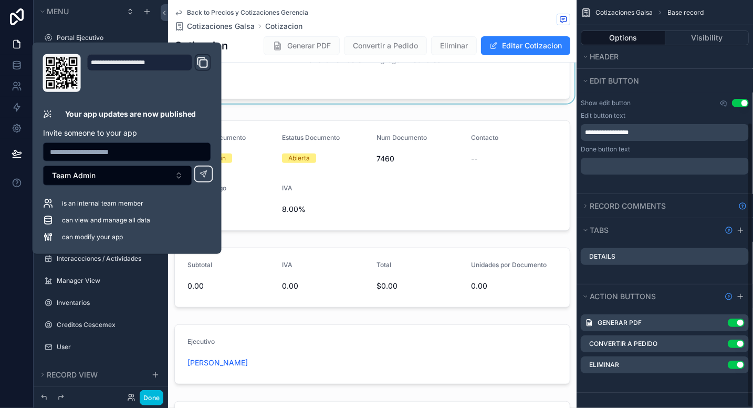
click at [386, 70] on div "scrollable content" at bounding box center [372, 42] width 409 height 130
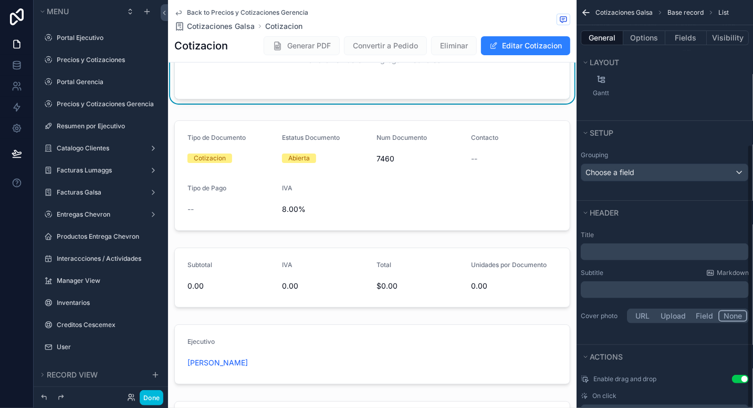
scroll to position [223, 0]
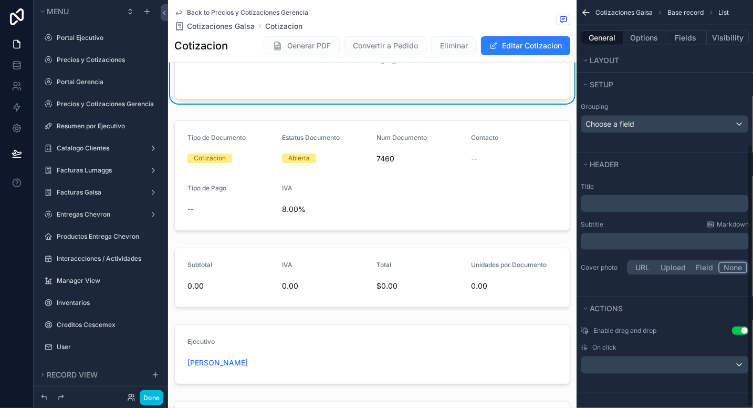
click at [386, 70] on div "No hay productos en Cotizacion Dar click en boton + Agregar Productos" at bounding box center [372, 53] width 395 height 90
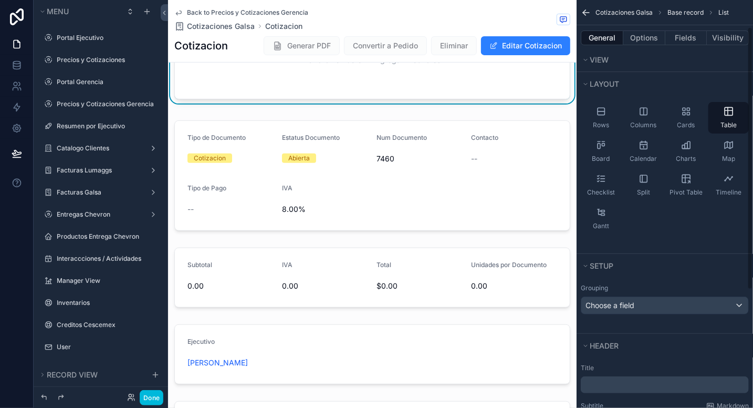
scroll to position [0, 0]
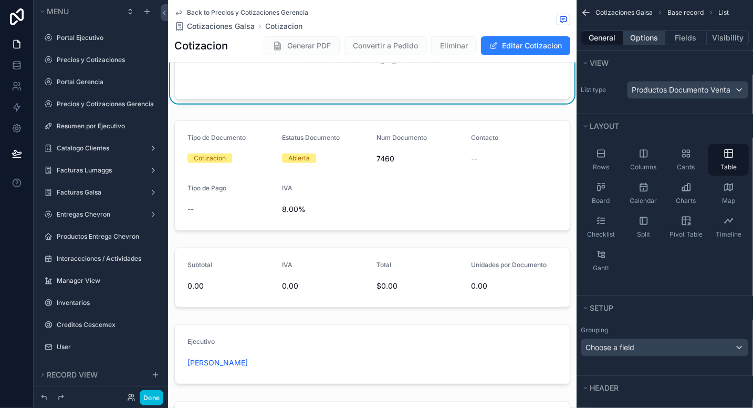
click at [635, 42] on button "Options" at bounding box center [645, 37] width 42 height 15
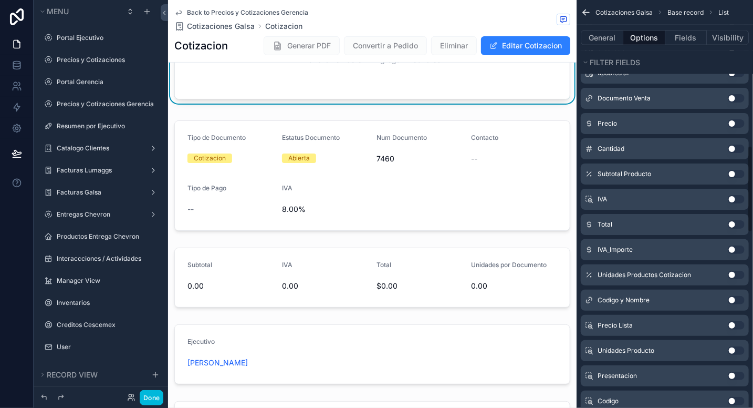
scroll to position [723, 0]
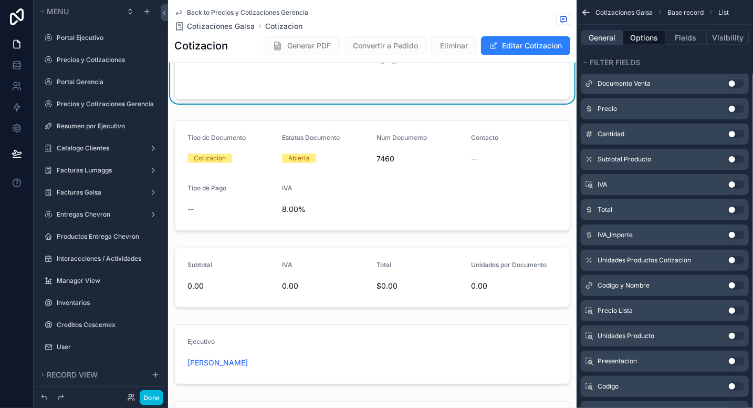
click at [602, 35] on button "General" at bounding box center [602, 37] width 43 height 15
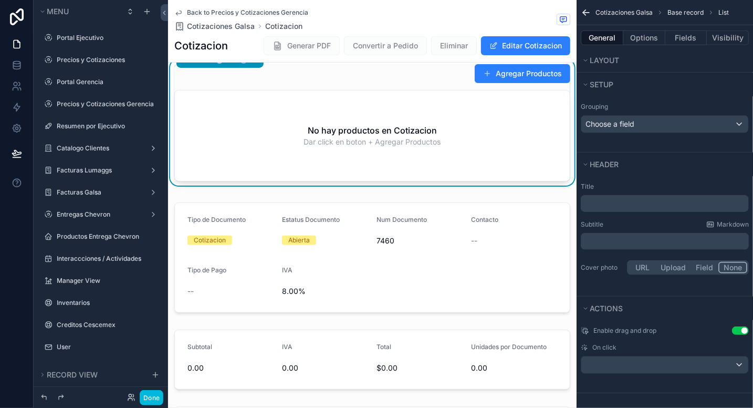
scroll to position [0, 0]
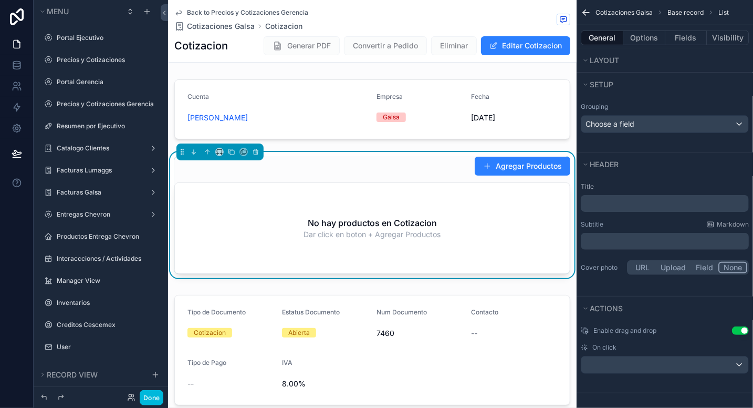
click at [641, 40] on button "Options" at bounding box center [645, 37] width 42 height 15
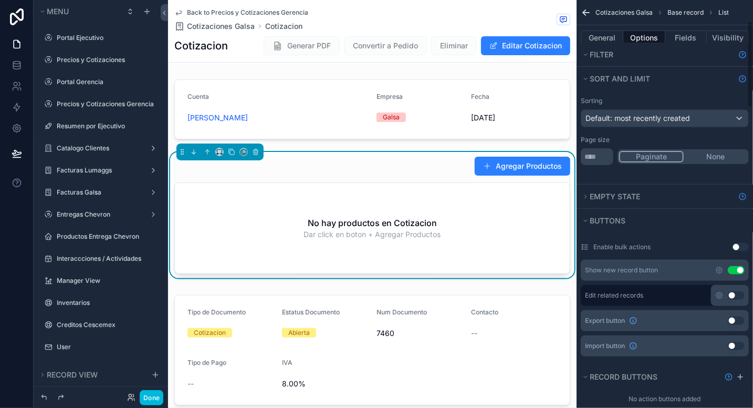
scroll to position [100, 0]
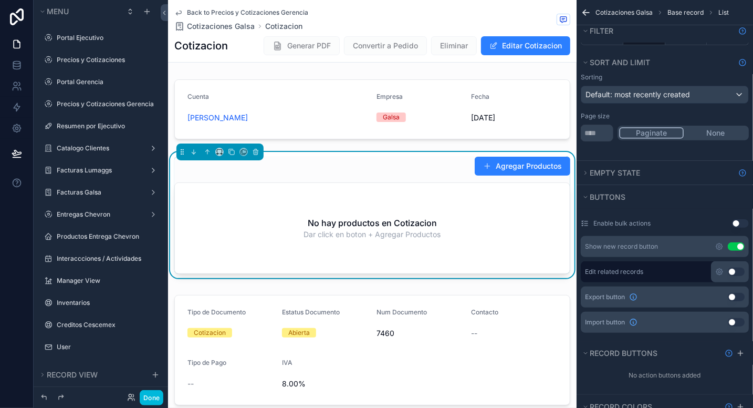
click at [561, 147] on div "Cuenta [PERSON_NAME] Empresa Galsa Fecha [DATE] Agregar Productos No hay produc…" at bounding box center [372, 357] width 409 height 564
click at [424, 28] on div "Back to Precios y Cotizaciones Gerencia Cotizaciones Galsa Cotizacion" at bounding box center [372, 19] width 396 height 23
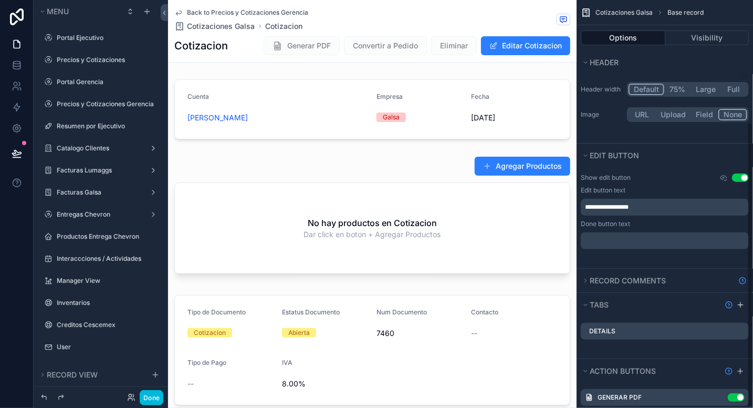
scroll to position [175, 0]
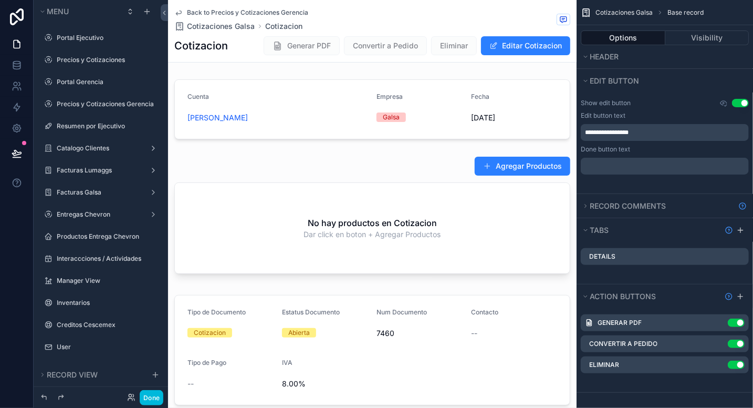
click at [0, 0] on icon "scrollable content" at bounding box center [0, 0] width 0 height 0
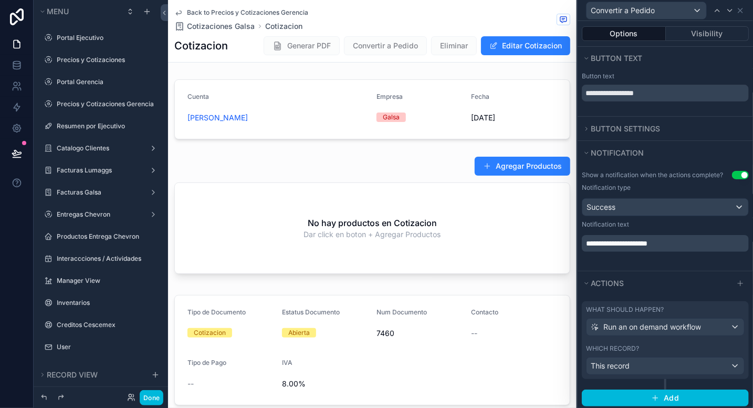
scroll to position [12, 0]
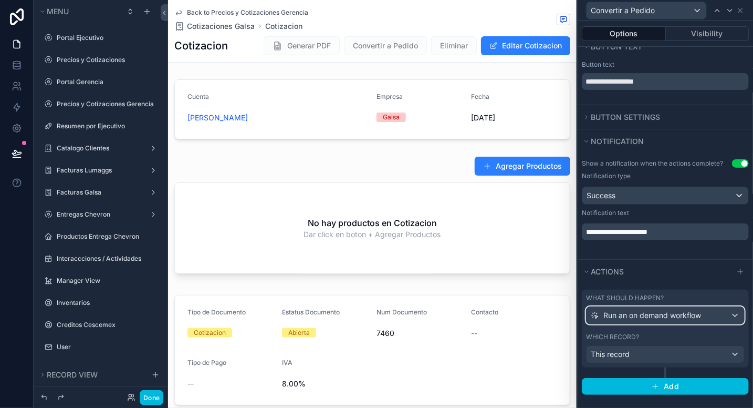
click at [689, 313] on span "Run an on demand workflow" at bounding box center [653, 315] width 98 height 11
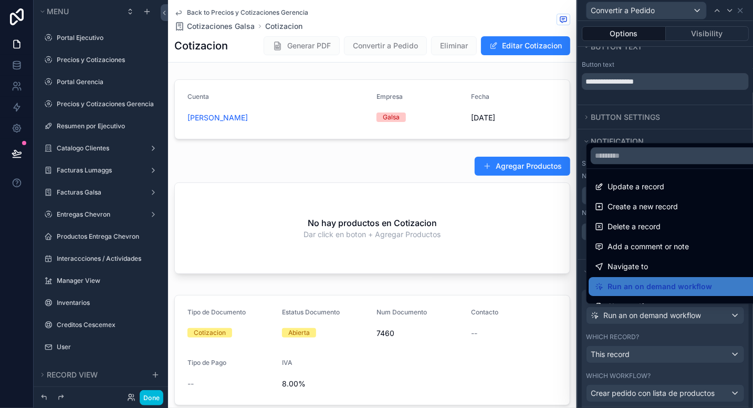
click at [735, 336] on div at bounding box center [665, 204] width 175 height 408
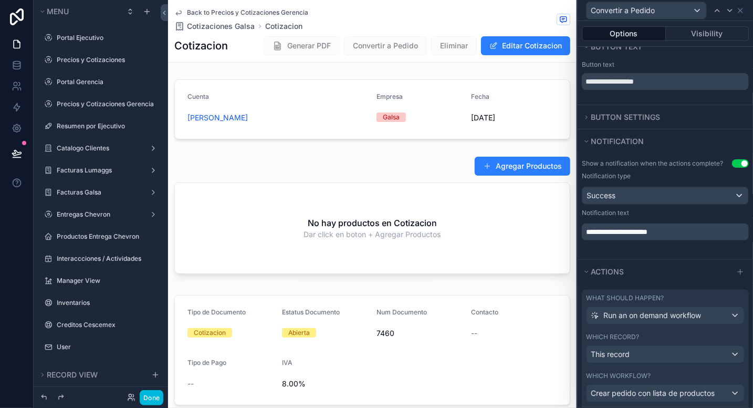
scroll to position [60, 0]
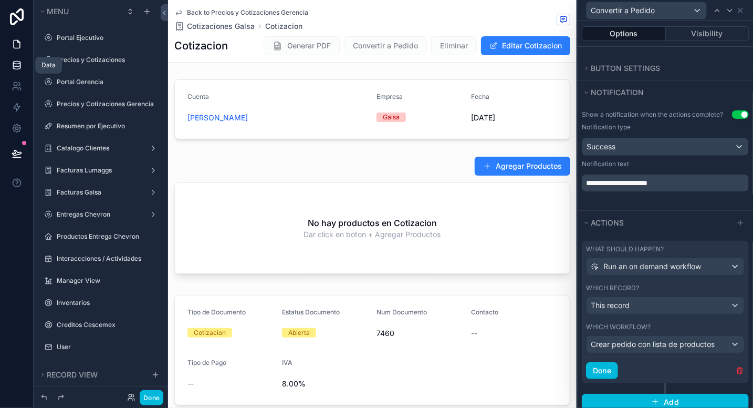
click at [18, 64] on icon at bounding box center [17, 65] width 11 height 11
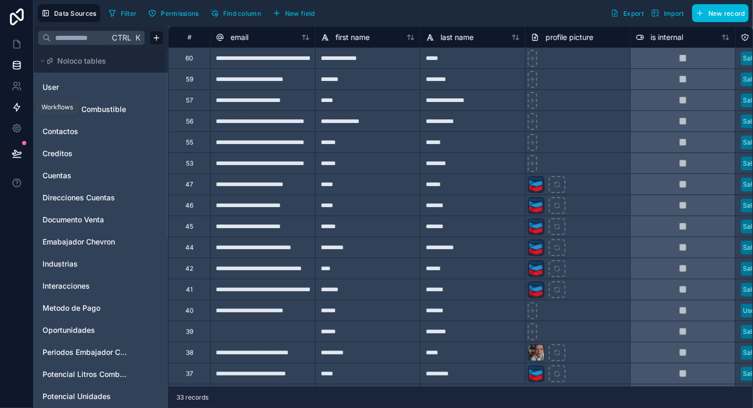
click at [16, 109] on icon at bounding box center [17, 107] width 6 height 8
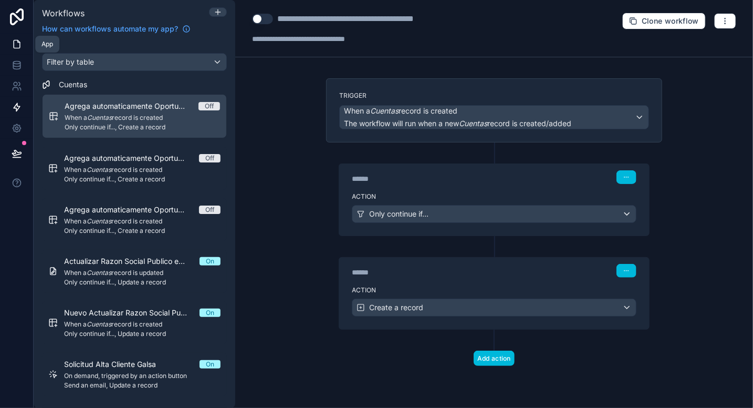
click at [14, 43] on icon at bounding box center [17, 44] width 6 height 8
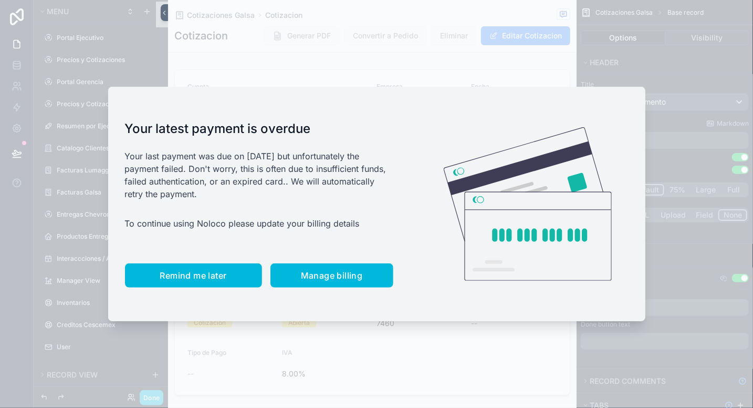
click at [182, 272] on span "Remind me later" at bounding box center [193, 275] width 67 height 11
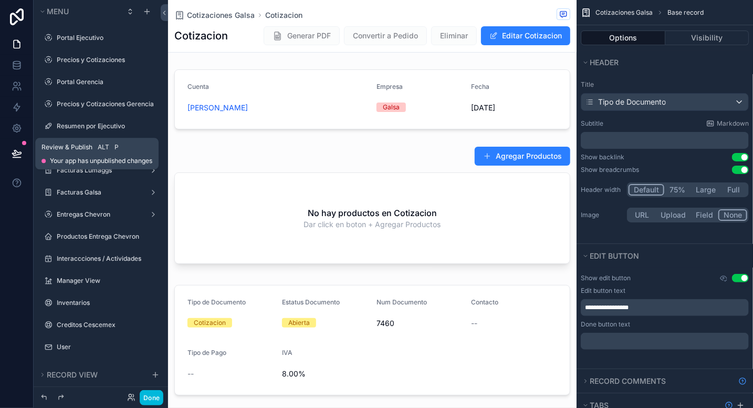
click at [14, 153] on icon at bounding box center [16, 152] width 9 height 5
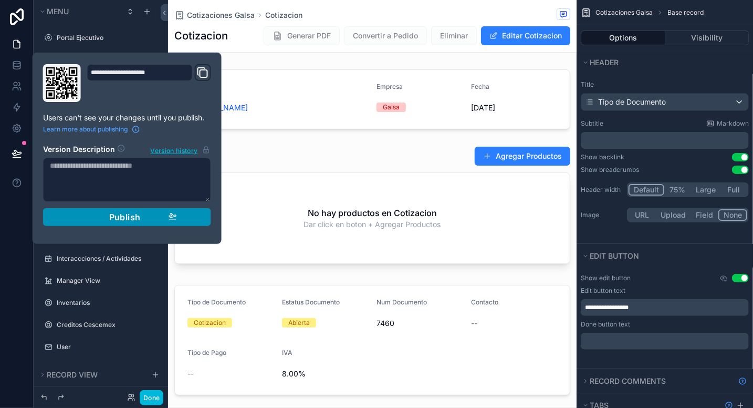
click at [134, 216] on span "Publish" at bounding box center [125, 217] width 32 height 11
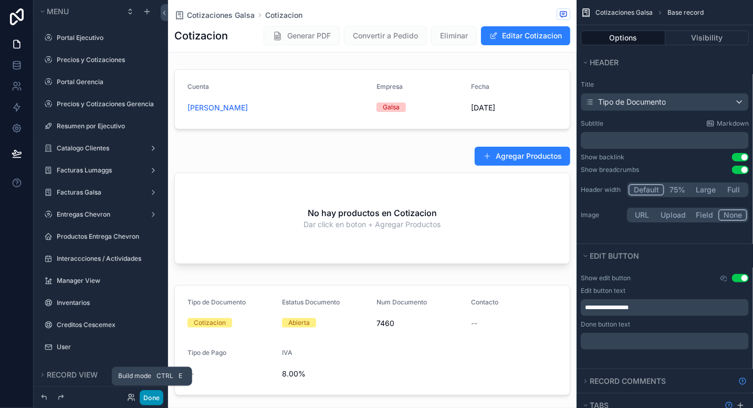
click at [152, 399] on button "Done" at bounding box center [152, 397] width 24 height 15
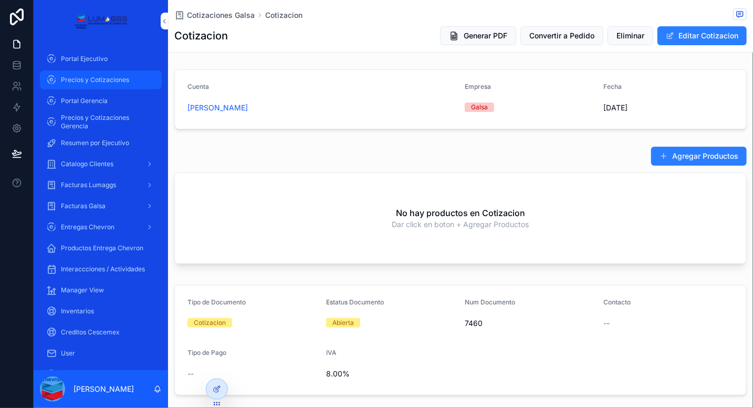
click at [100, 81] on span "Precios y Cotizaciones" at bounding box center [95, 80] width 68 height 8
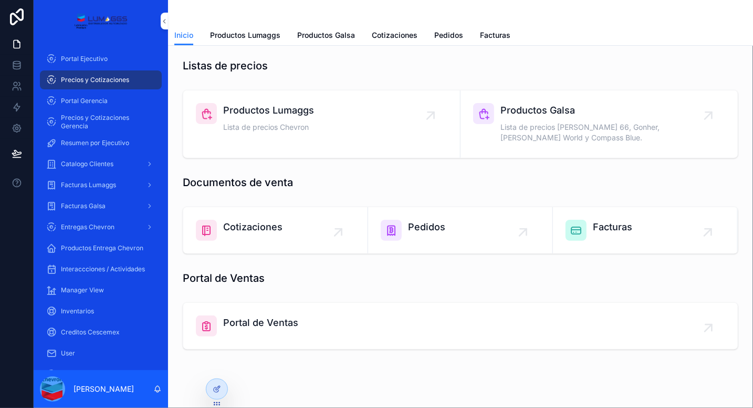
click at [294, 232] on div "Cotizaciones" at bounding box center [275, 230] width 159 height 21
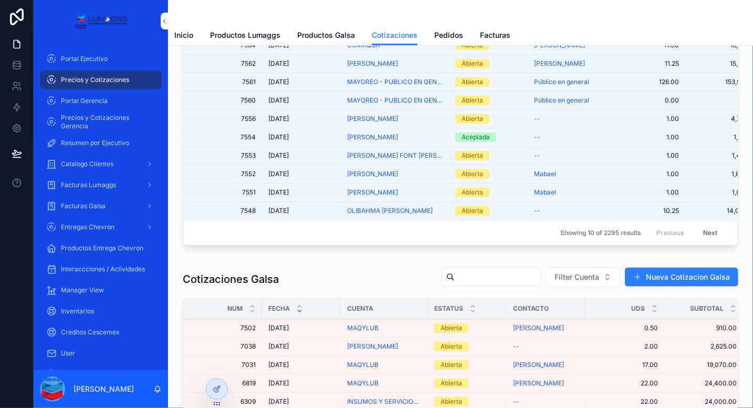
scroll to position [74, 0]
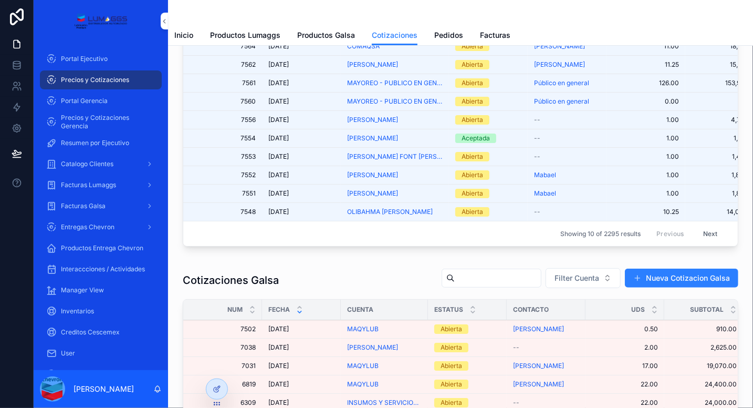
click at [313, 333] on div "[DATE] [DATE]" at bounding box center [301, 329] width 66 height 8
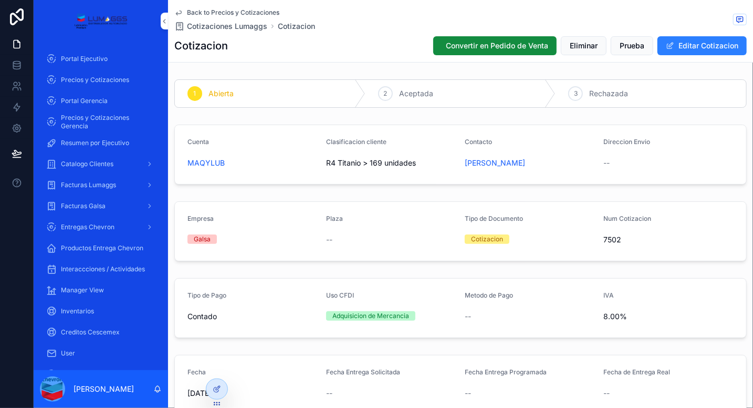
click at [221, 10] on span "Back to Precios y Cotizaciones" at bounding box center [233, 12] width 92 height 8
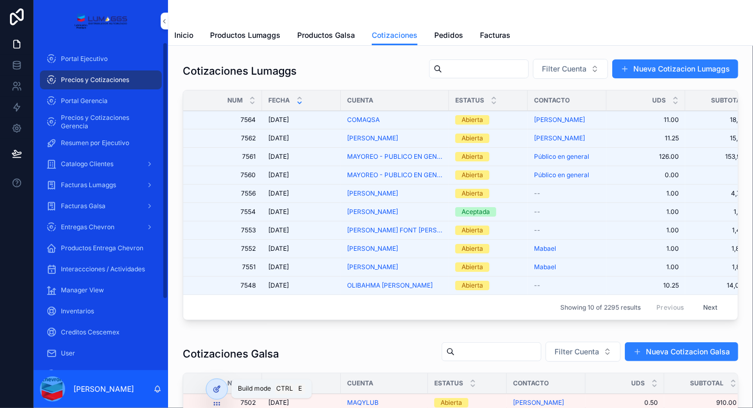
click at [214, 391] on icon at bounding box center [217, 389] width 8 height 8
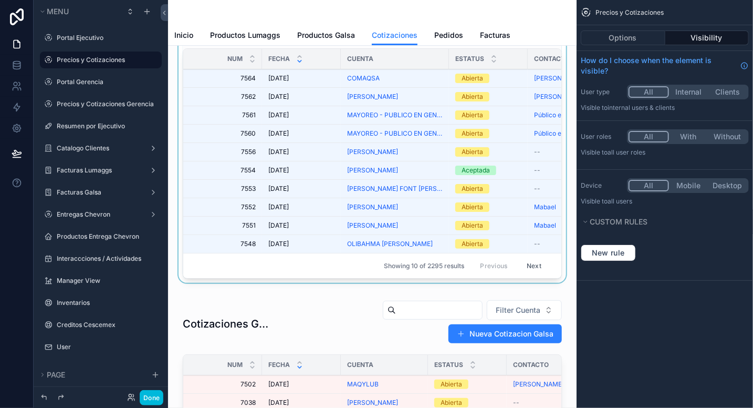
scroll to position [65, 0]
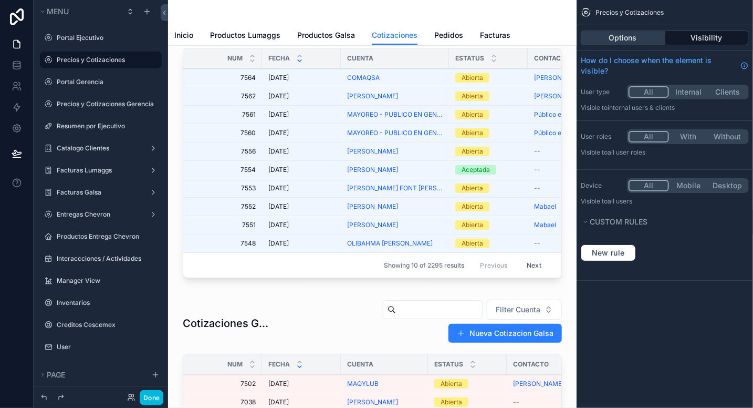
click at [616, 40] on button "Options" at bounding box center [623, 37] width 85 height 15
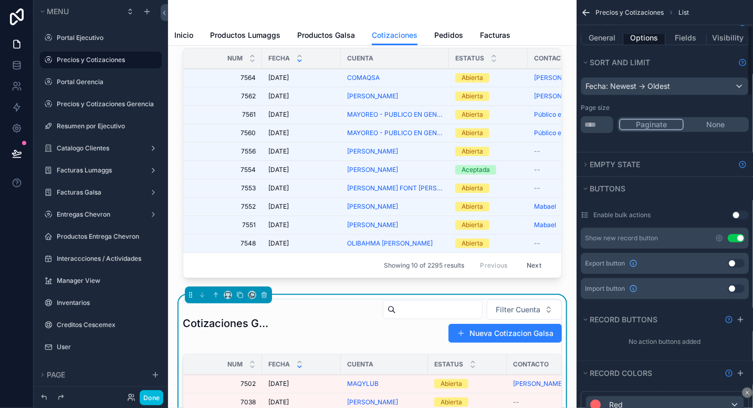
scroll to position [151, 0]
click at [613, 35] on button "General" at bounding box center [602, 37] width 43 height 15
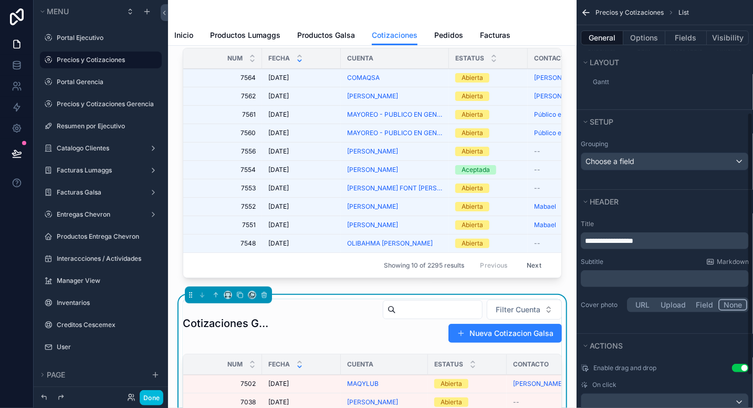
scroll to position [223, 0]
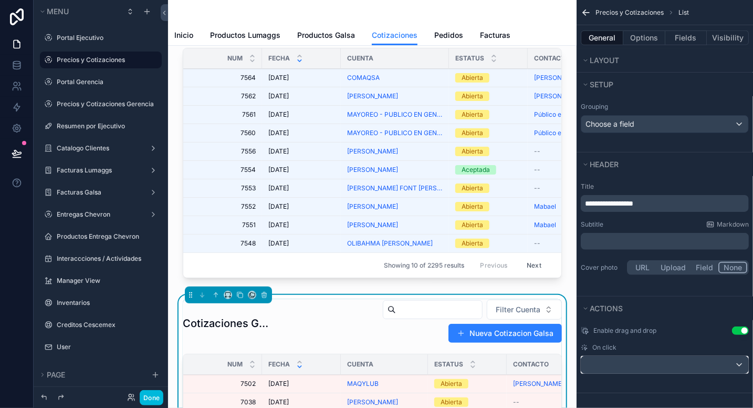
click at [628, 367] on div "scrollable content" at bounding box center [665, 364] width 167 height 17
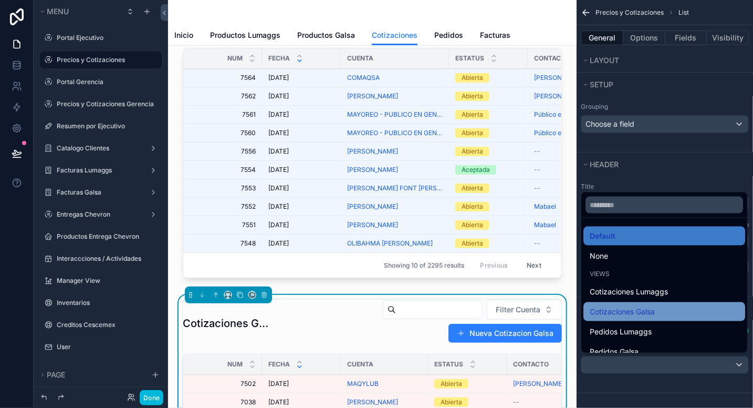
click at [641, 313] on span "Cotizaciones Galsa" at bounding box center [622, 311] width 65 height 13
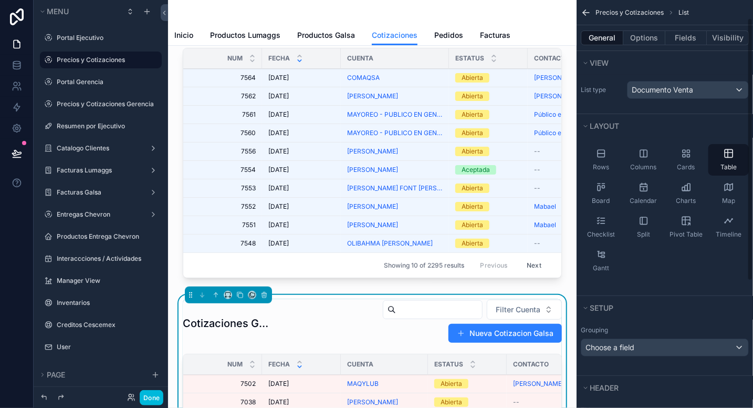
scroll to position [33, 0]
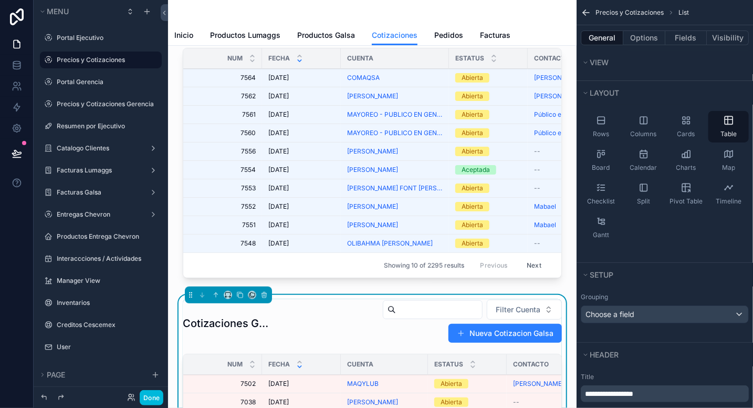
click at [526, 35] on div "Inicio Productos Lumaggs Productos Galsa Cotizaciones Pedidos Facturas" at bounding box center [372, 35] width 396 height 20
click at [466, 27] on div "Inicio Productos Lumaggs Productos Galsa Cotizaciones Pedidos Facturas" at bounding box center [372, 35] width 396 height 20
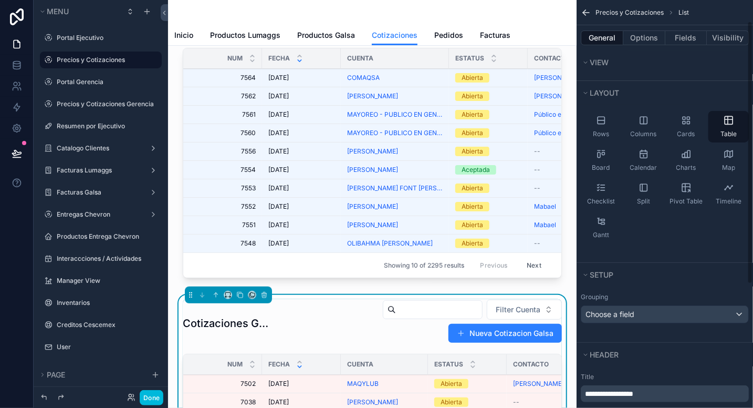
click at [585, 13] on icon "scrollable content" at bounding box center [586, 13] width 6 height 0
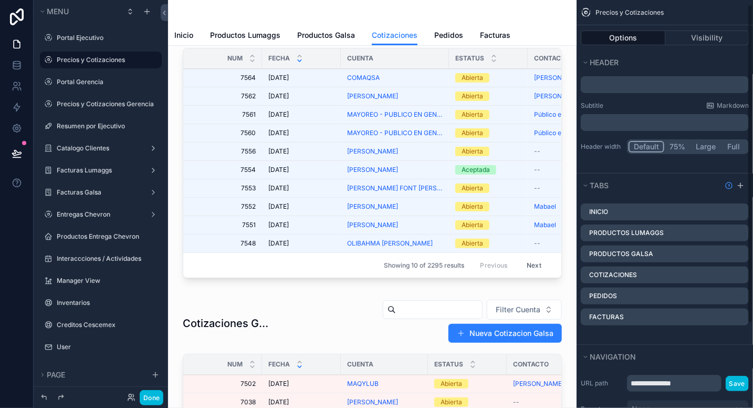
scroll to position [0, 0]
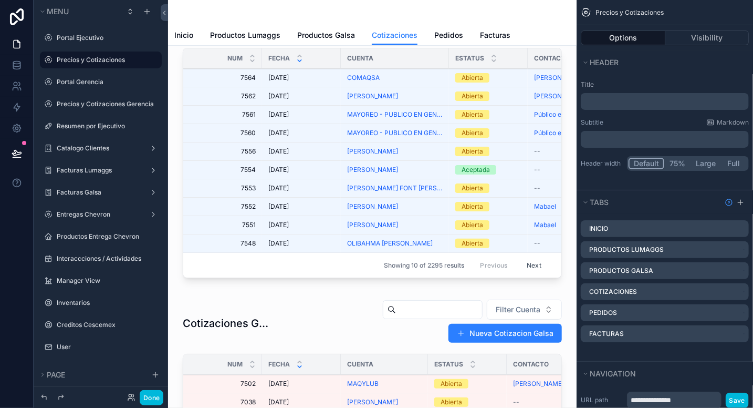
click at [548, 30] on div "Inicio Productos Lumaggs Productos Galsa Cotizaciones Pedidos Facturas" at bounding box center [372, 35] width 396 height 20
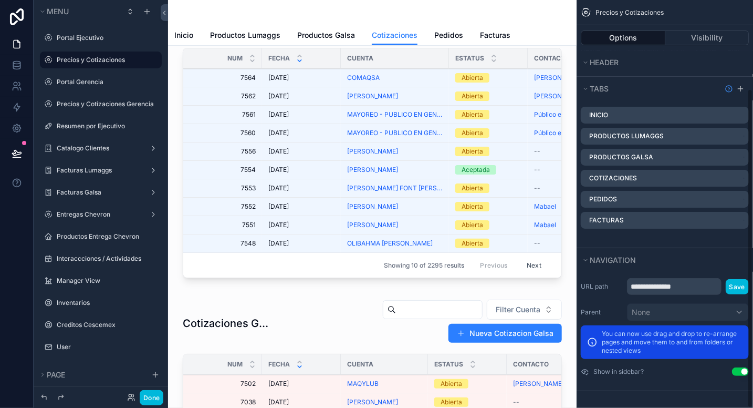
scroll to position [112, 0]
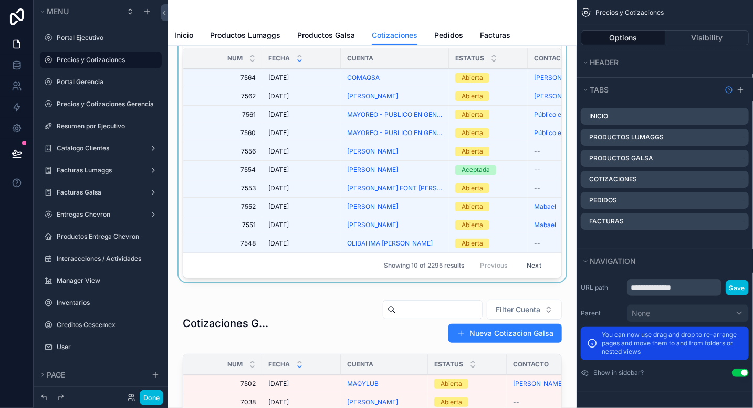
click at [440, 245] on div "scrollable content" at bounding box center [373, 137] width 392 height 297
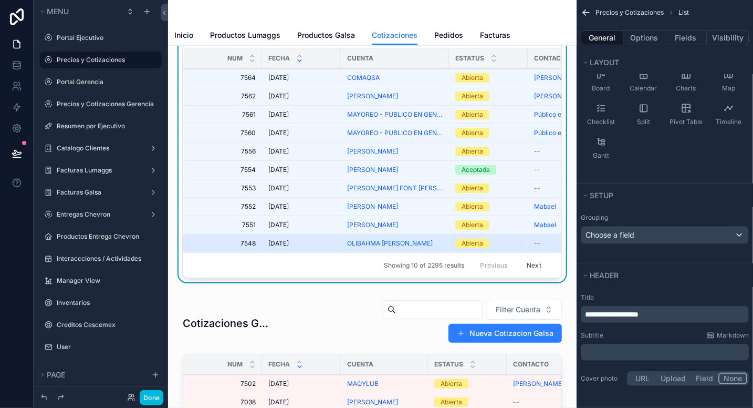
click at [437, 243] on div "OLIBAHMA [PERSON_NAME]" at bounding box center [395, 243] width 96 height 8
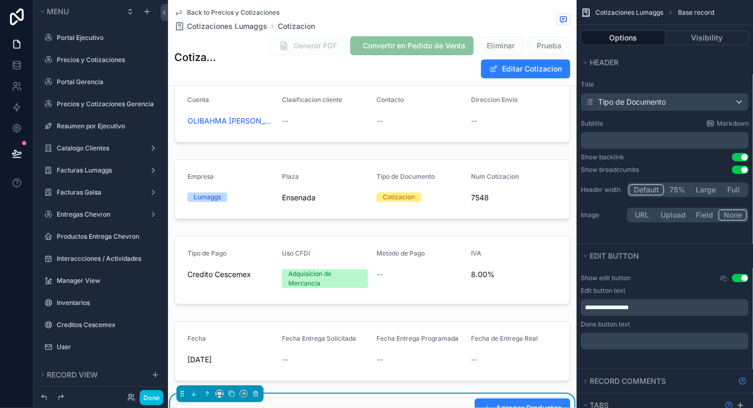
click at [738, 170] on button "Use setting" at bounding box center [740, 169] width 17 height 8
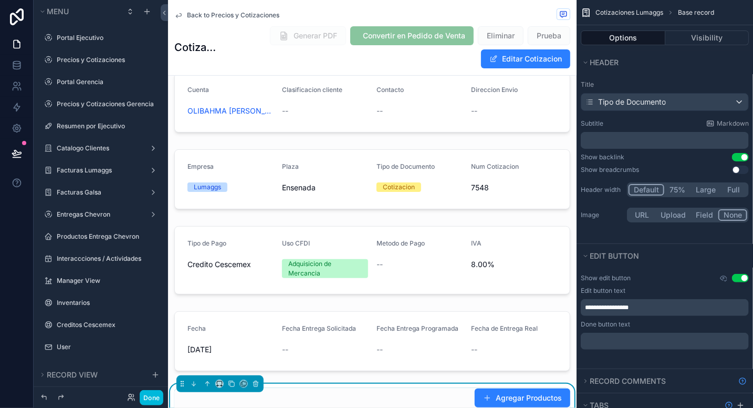
click at [233, 10] on div "Back to Precios y Cotizaciones" at bounding box center [372, 14] width 396 height 13
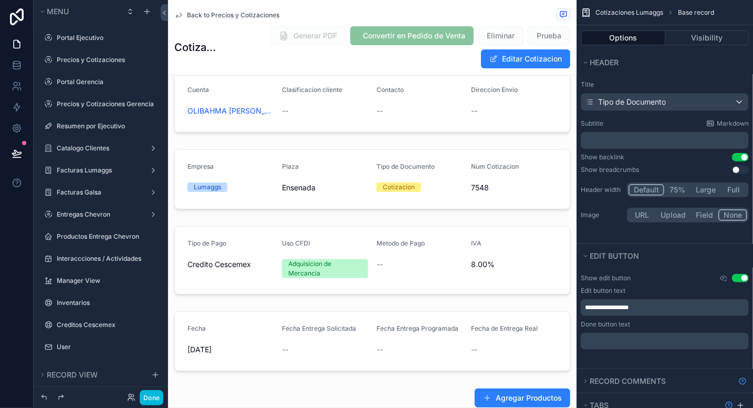
click at [229, 18] on span "Back to Precios y Cotizaciones" at bounding box center [233, 15] width 92 height 8
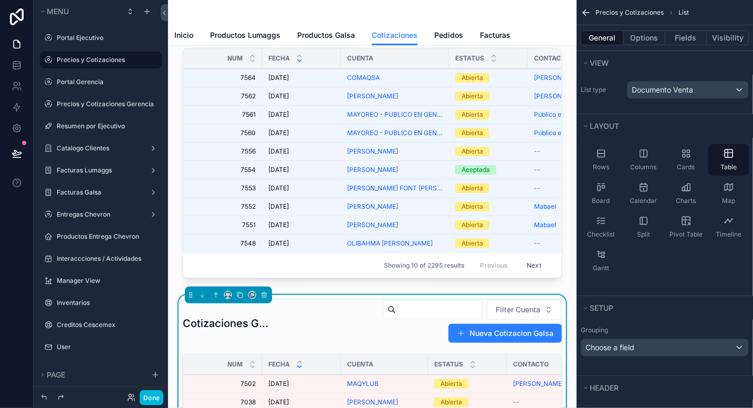
click at [219, 388] on span "7502" at bounding box center [226, 383] width 60 height 8
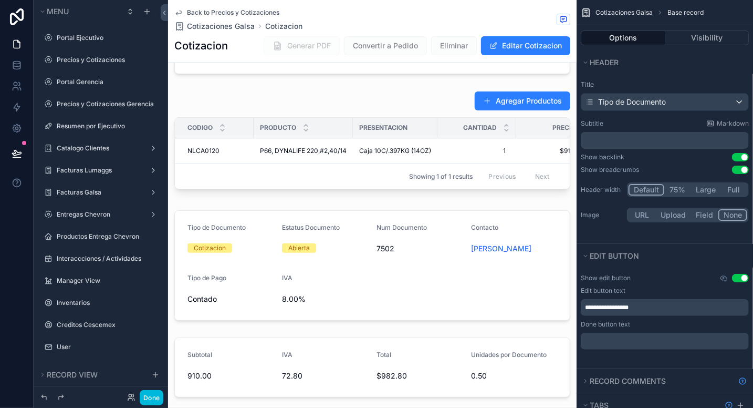
click at [736, 157] on button "Use setting" at bounding box center [740, 157] width 17 height 8
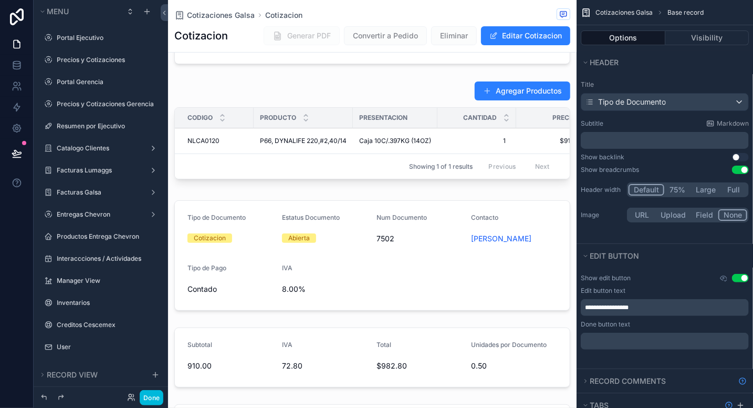
click at [736, 157] on button "Use setting" at bounding box center [740, 157] width 17 height 8
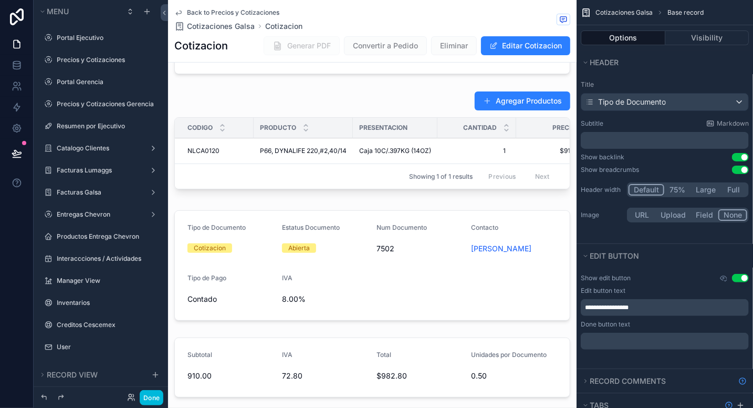
click at [738, 170] on button "Use setting" at bounding box center [740, 169] width 17 height 8
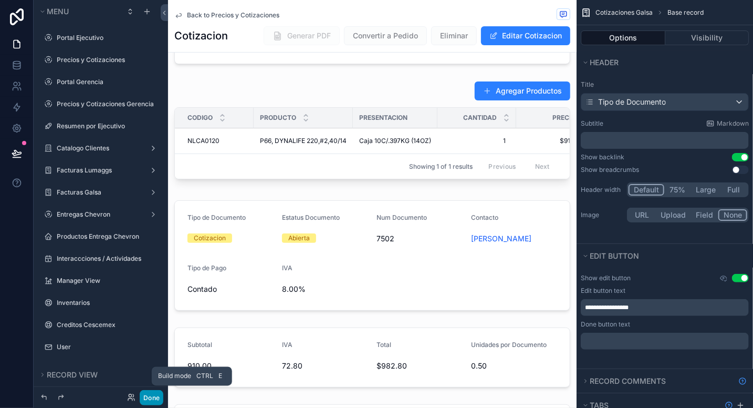
click at [153, 399] on button "Done" at bounding box center [152, 397] width 24 height 15
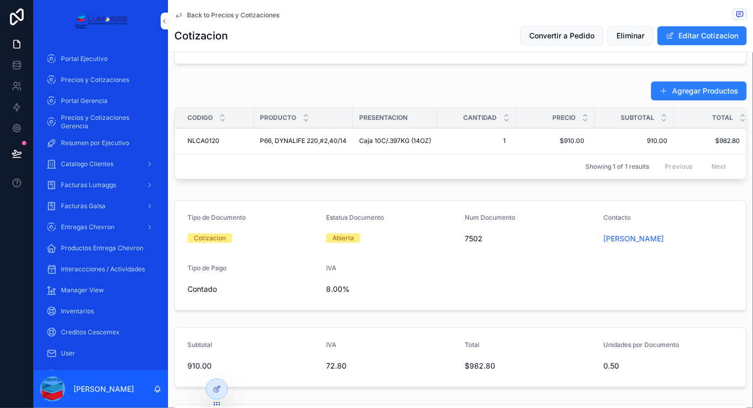
click at [206, 16] on span "Back to Precios y Cotizaciones" at bounding box center [233, 15] width 92 height 8
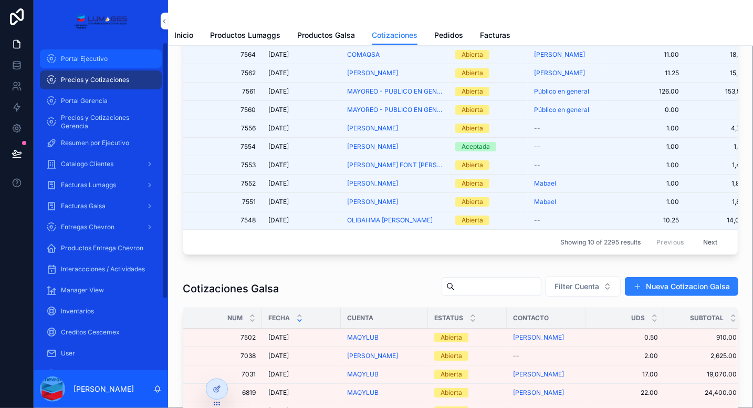
click at [97, 60] on span "Portal Ejecutivo" at bounding box center [84, 59] width 47 height 8
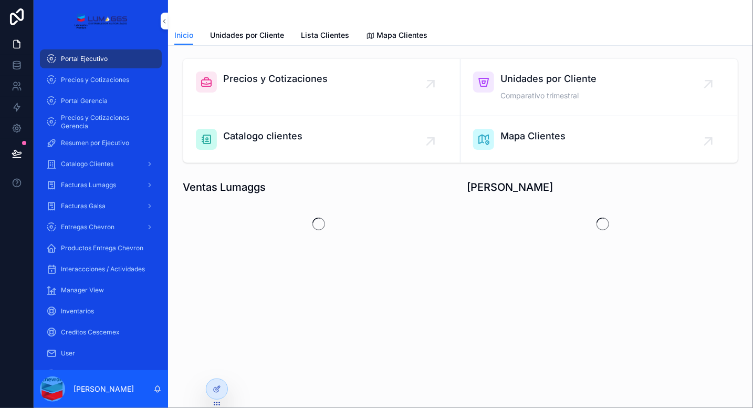
click at [321, 90] on div "Precios y Cotizaciones" at bounding box center [275, 81] width 105 height 21
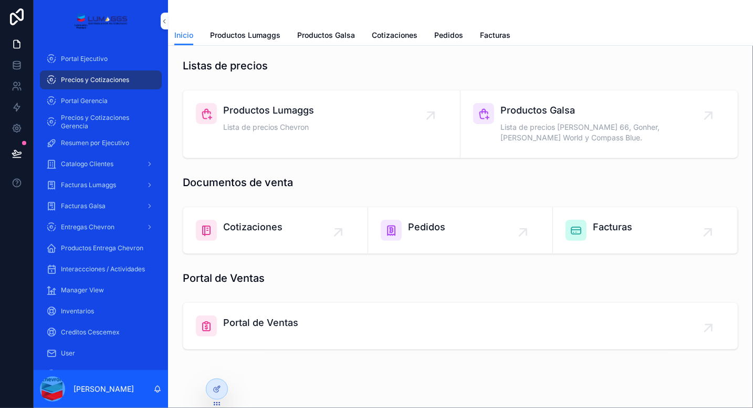
click at [329, 115] on div "Productos Lumaggs Lista de precios Chevron" at bounding box center [322, 119] width 252 height 32
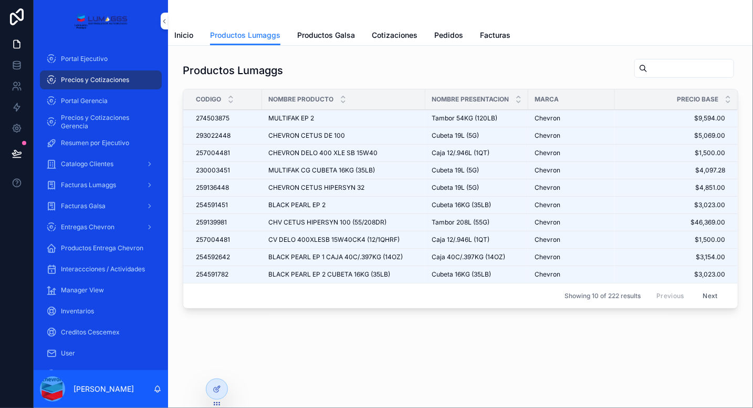
click at [329, 115] on div "MULTIFAK EP 2 MULTIFAK EP 2" at bounding box center [343, 118] width 151 height 8
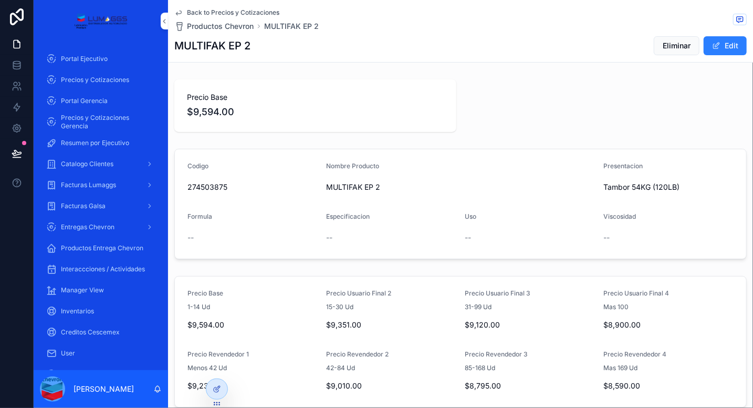
click at [181, 12] on icon "scrollable content" at bounding box center [178, 12] width 8 height 8
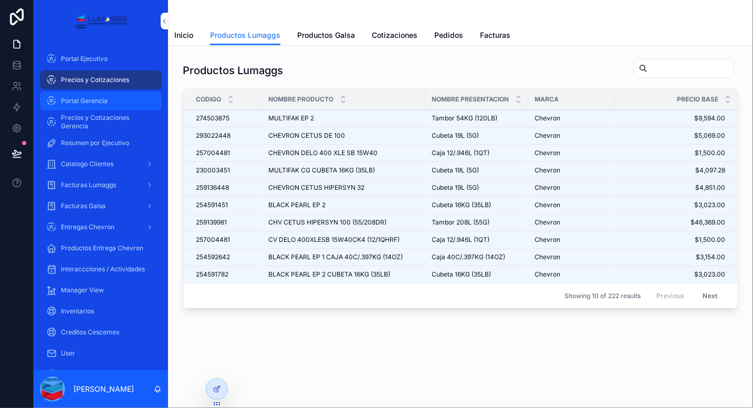
click at [101, 101] on span "Portal Gerencia" at bounding box center [84, 101] width 47 height 8
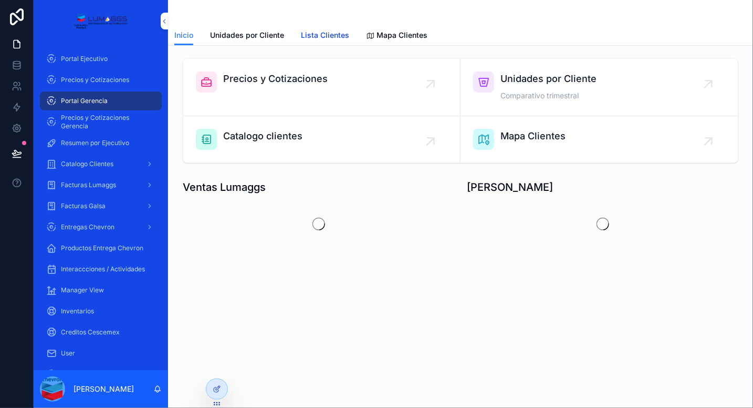
click at [331, 33] on span "Lista Clientes" at bounding box center [325, 35] width 48 height 11
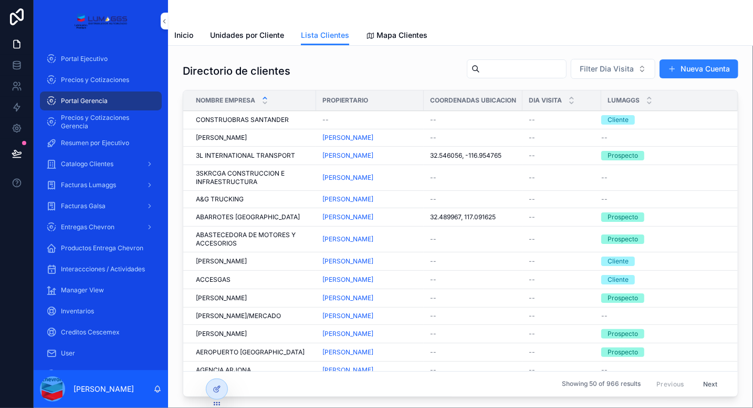
click at [489, 67] on input "scrollable content" at bounding box center [523, 68] width 86 height 15
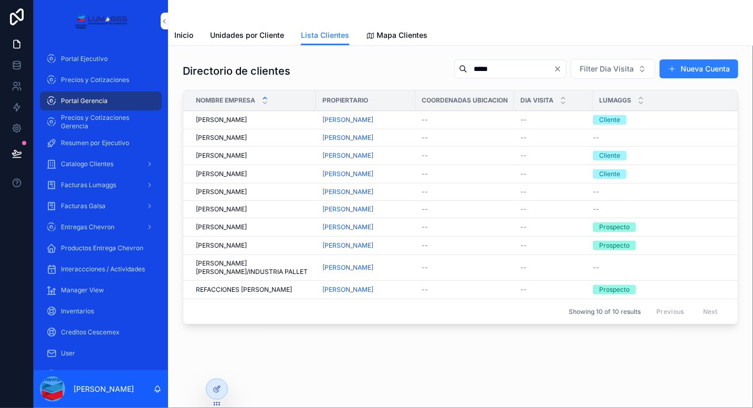
type input "*****"
click at [294, 194] on div "[PERSON_NAME] [PERSON_NAME]" at bounding box center [253, 192] width 114 height 8
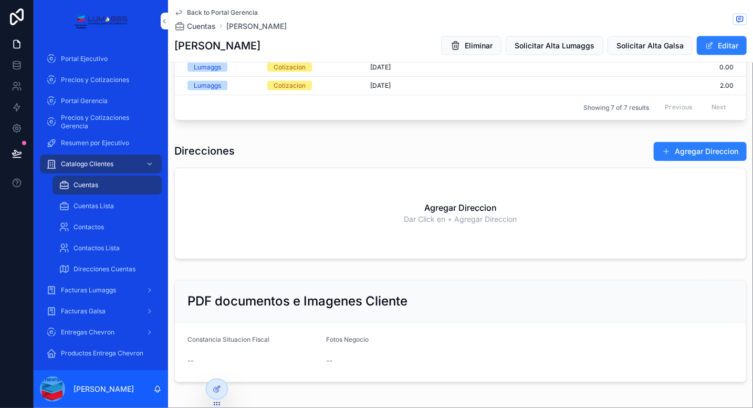
scroll to position [847, 0]
click at [735, 45] on button "Editar" at bounding box center [722, 45] width 50 height 19
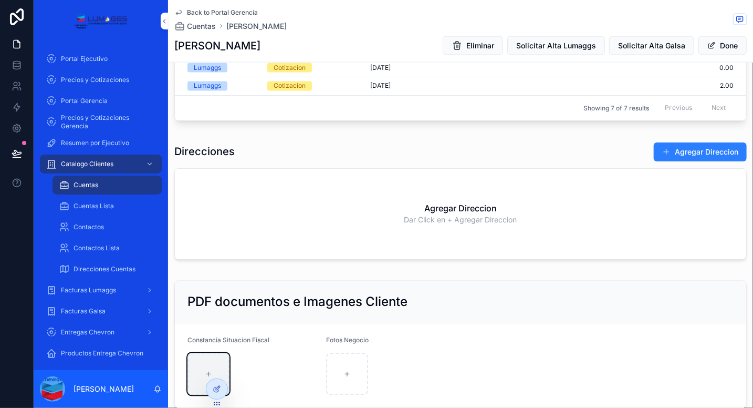
click at [210, 359] on div "scrollable content" at bounding box center [209, 374] width 42 height 42
type input "**********"
click at [719, 46] on button "Done" at bounding box center [723, 45] width 48 height 19
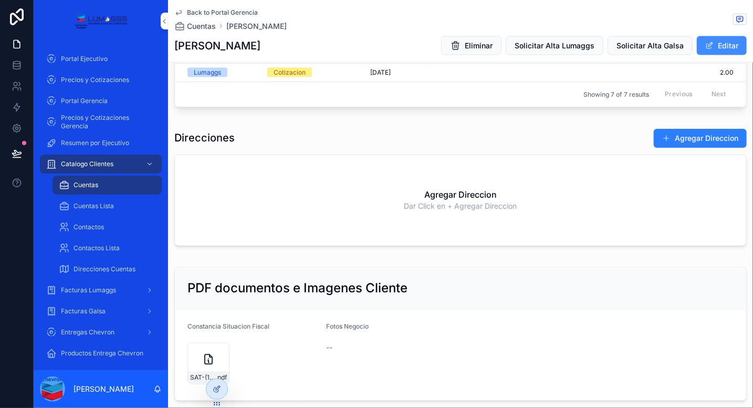
scroll to position [847, 0]
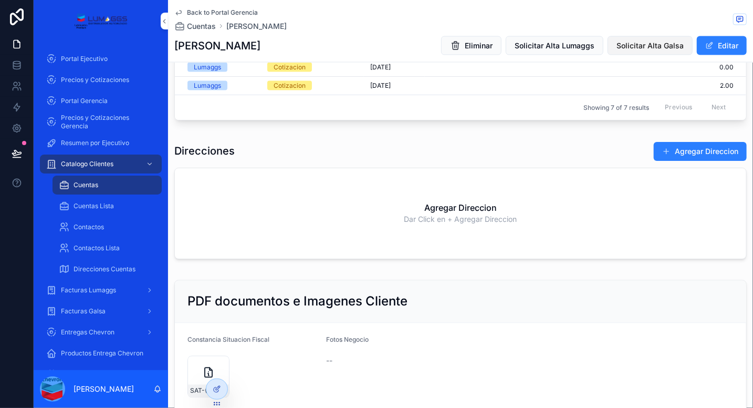
click at [647, 46] on span "Solicitar Alta Galsa" at bounding box center [650, 45] width 67 height 11
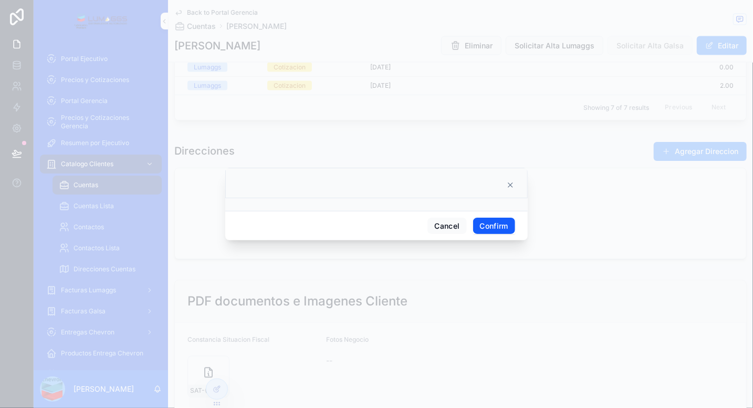
click at [488, 222] on button "Confirm" at bounding box center [494, 226] width 42 height 17
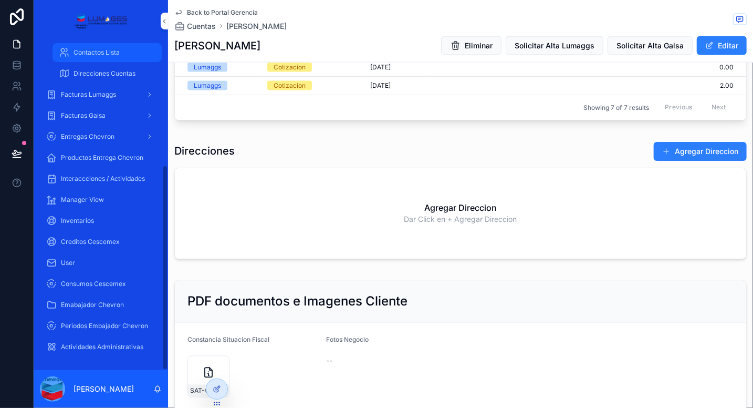
scroll to position [195, 0]
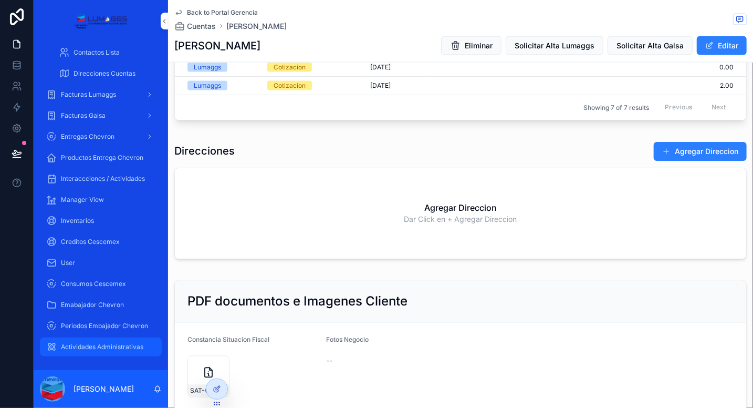
click at [84, 346] on span "Actividades Administrativas" at bounding box center [102, 347] width 82 height 8
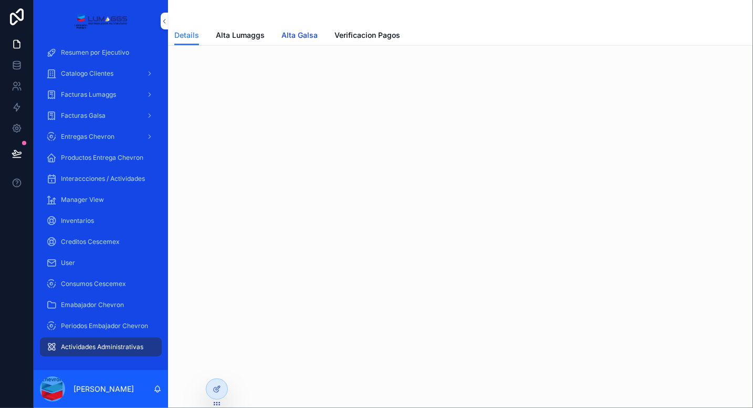
click at [305, 33] on span "Alta Galsa" at bounding box center [300, 35] width 36 height 11
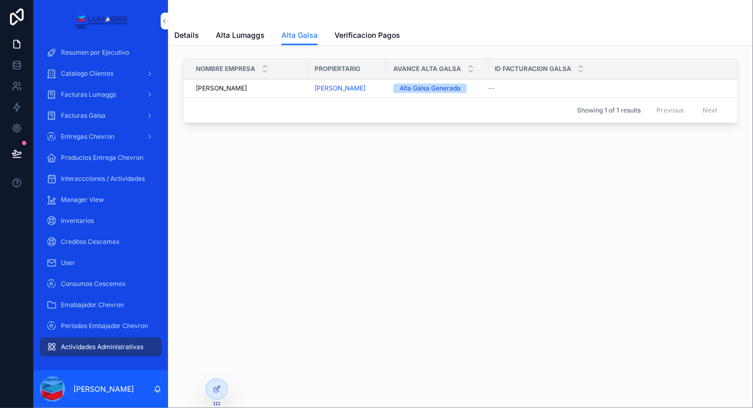
click at [521, 88] on div "--" at bounding box center [607, 88] width 237 height 8
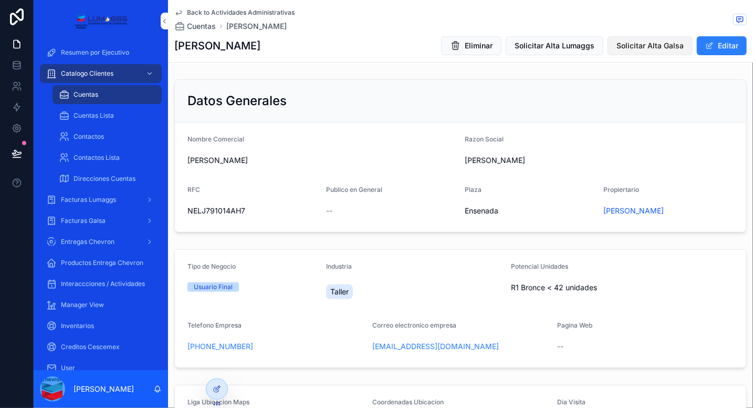
click at [651, 38] on button "Solicitar Alta Galsa" at bounding box center [650, 45] width 85 height 19
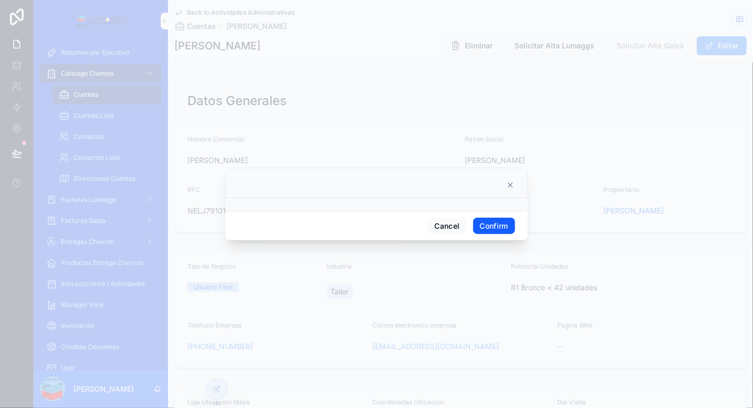
click at [484, 229] on button "Confirm" at bounding box center [494, 226] width 42 height 17
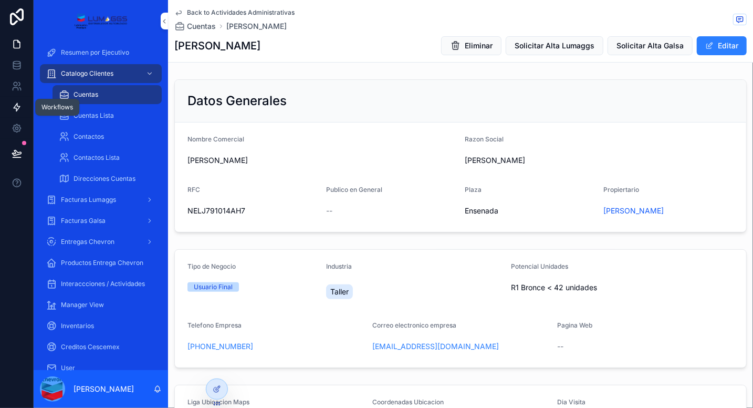
click at [18, 102] on icon at bounding box center [17, 107] width 11 height 11
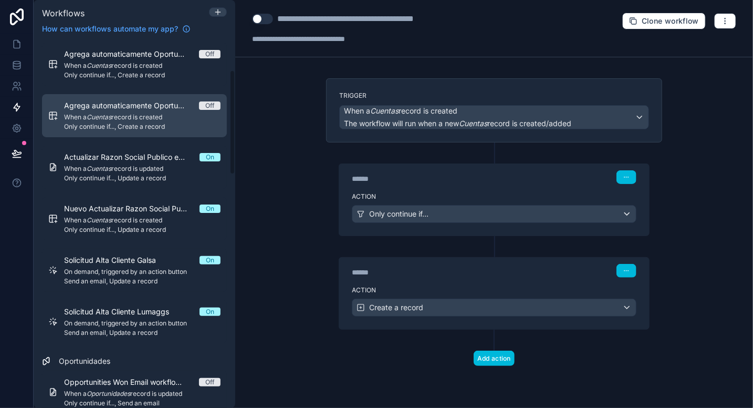
scroll to position [107, 0]
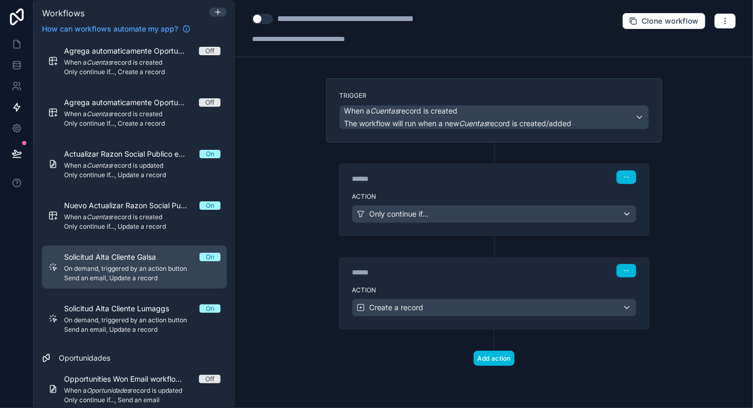
click at [153, 261] on span "Solicitud Alta Cliente Galsa" at bounding box center [116, 257] width 105 height 11
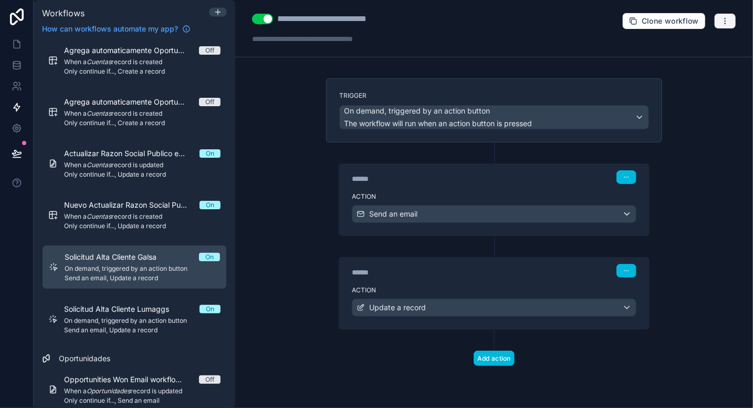
click at [733, 22] on button "button" at bounding box center [725, 21] width 22 height 16
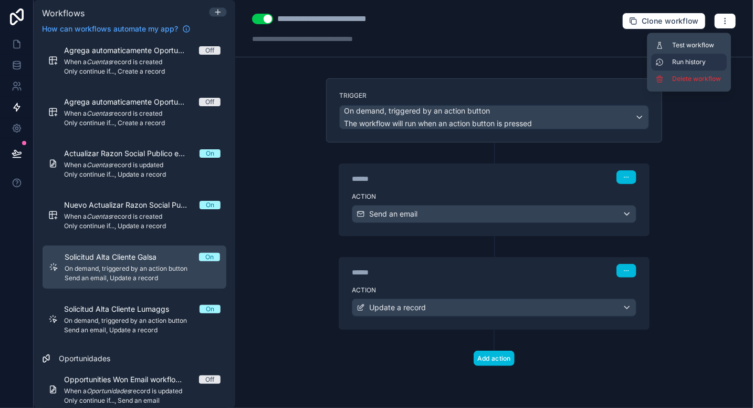
click at [695, 60] on span "Run history" at bounding box center [697, 62] width 50 height 8
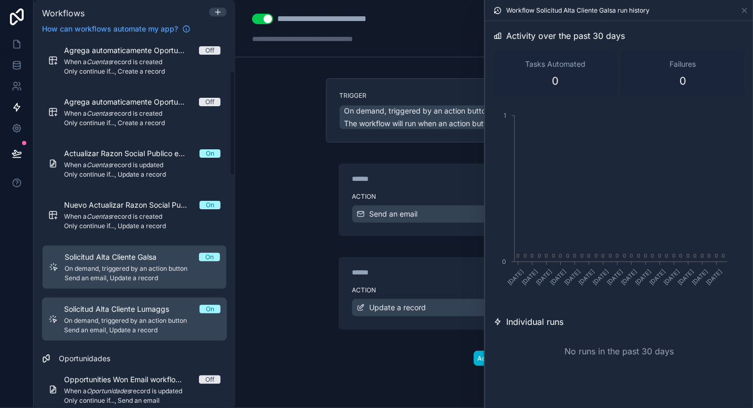
click at [163, 313] on span "Solicitud Alta Cliente Lumaggs" at bounding box center [123, 309] width 118 height 11
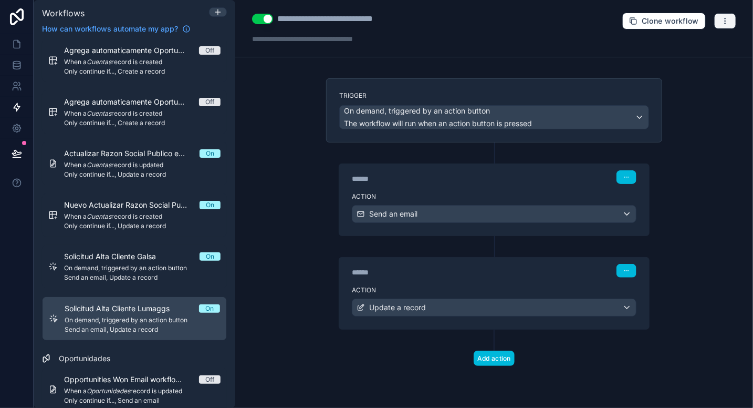
click at [721, 16] on button "button" at bounding box center [725, 21] width 22 height 16
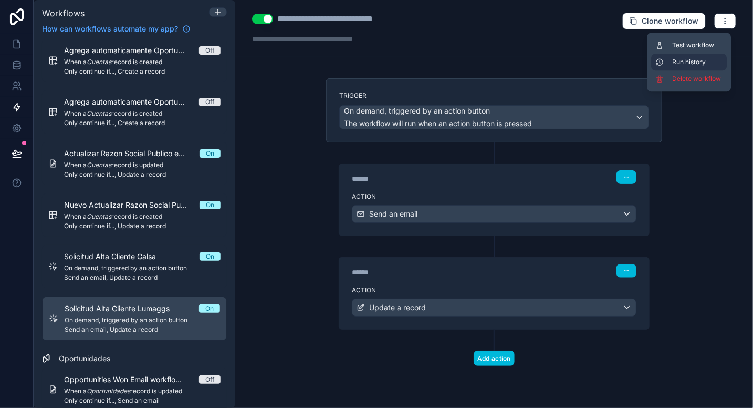
click at [686, 64] on span "Run history" at bounding box center [697, 62] width 50 height 8
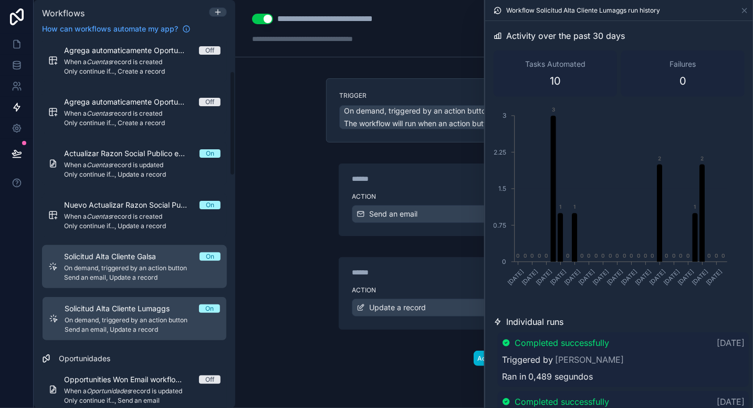
click at [137, 265] on span "On demand, triggered by an action button" at bounding box center [142, 268] width 157 height 8
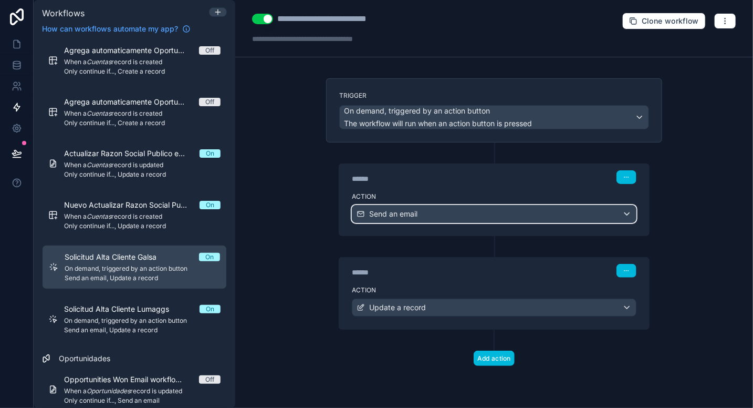
click at [432, 216] on div "Send an email" at bounding box center [495, 213] width 284 height 17
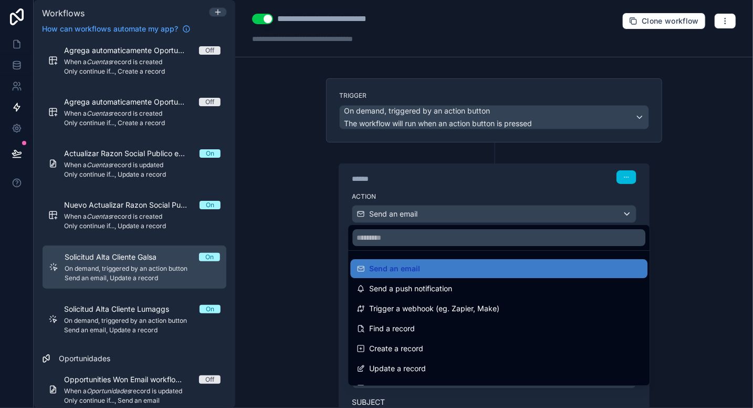
click at [293, 275] on div at bounding box center [376, 204] width 753 height 408
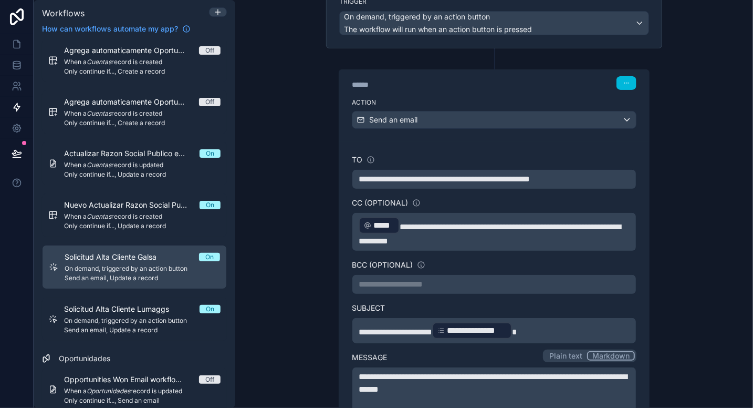
scroll to position [94, 0]
click at [374, 223] on span "*****" at bounding box center [384, 226] width 21 height 13
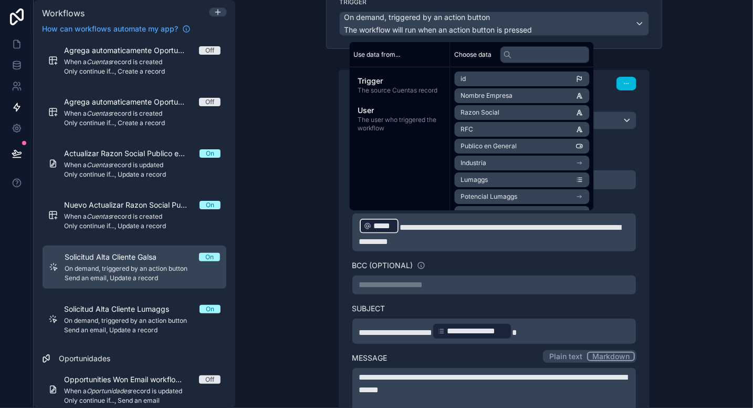
click at [532, 239] on p "**********" at bounding box center [494, 232] width 271 height 32
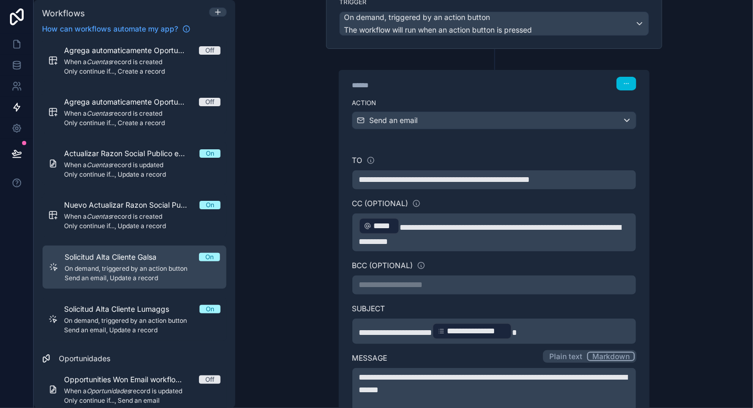
click at [532, 239] on p "**********" at bounding box center [494, 232] width 271 height 32
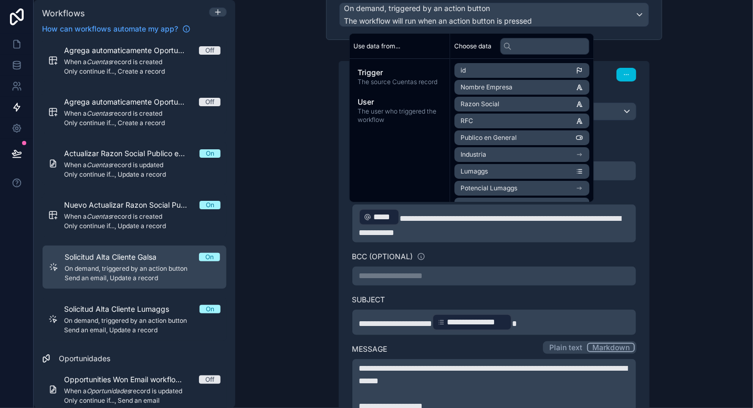
scroll to position [102, 0]
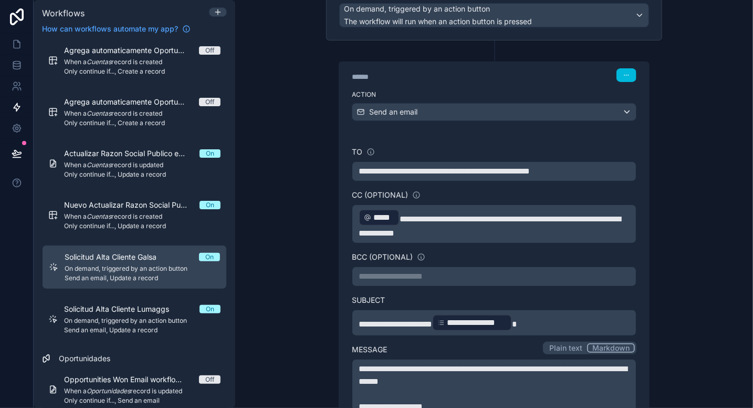
click at [275, 231] on div "**********" at bounding box center [494, 204] width 518 height 408
click at [527, 231] on p "**********" at bounding box center [494, 224] width 271 height 32
click at [352, 212] on div "**********" at bounding box center [494, 223] width 285 height 39
click at [364, 222] on div "*****" at bounding box center [379, 217] width 41 height 17
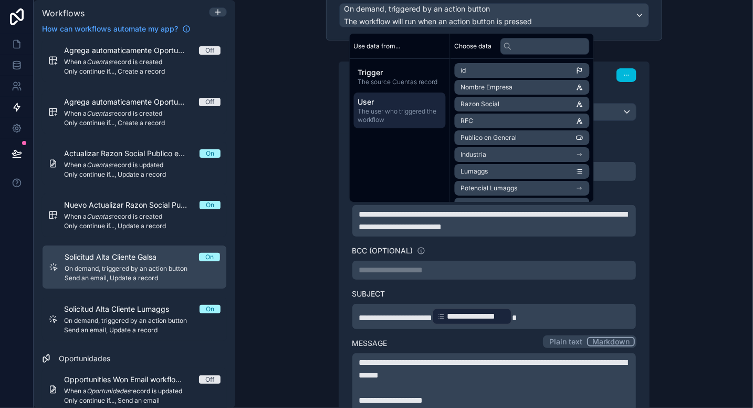
click at [392, 119] on span "The user who triggered the workflow" at bounding box center [400, 115] width 84 height 17
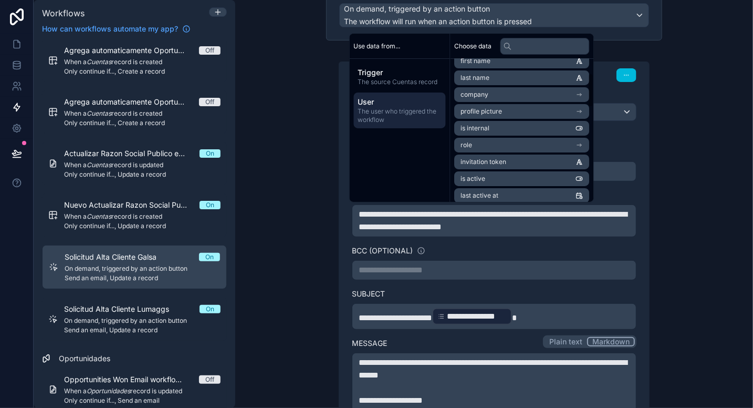
scroll to position [0, 0]
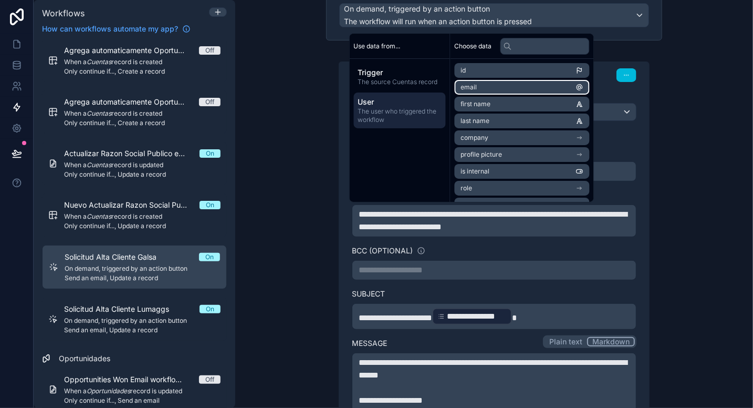
click at [485, 87] on li "email" at bounding box center [522, 87] width 135 height 15
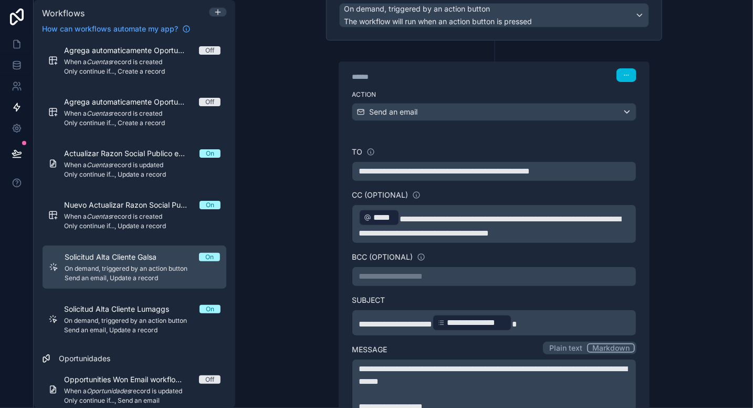
click at [506, 240] on p "**********" at bounding box center [494, 224] width 271 height 32
click at [689, 258] on div "**********" at bounding box center [494, 204] width 518 height 408
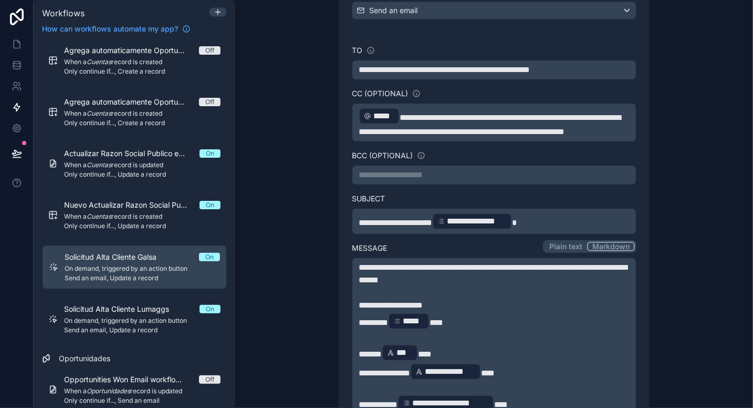
scroll to position [208, 0]
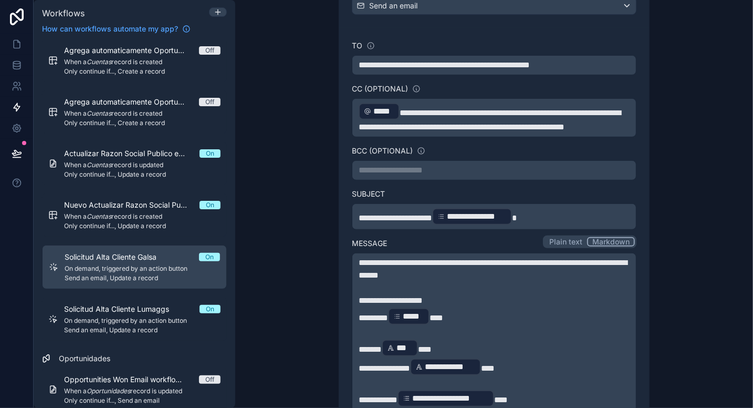
click at [480, 223] on span "**********" at bounding box center [477, 216] width 60 height 13
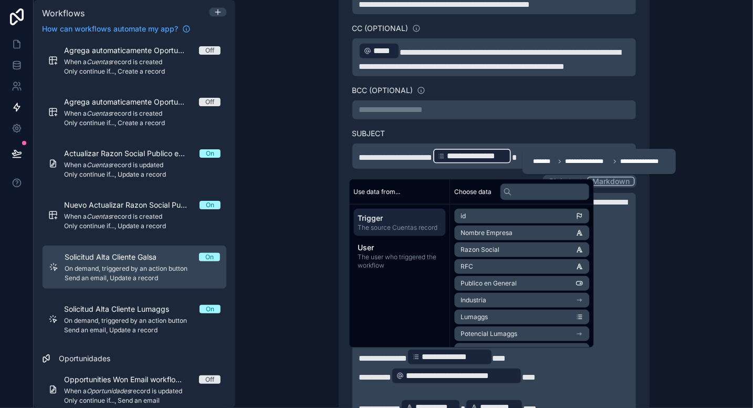
scroll to position [30, 0]
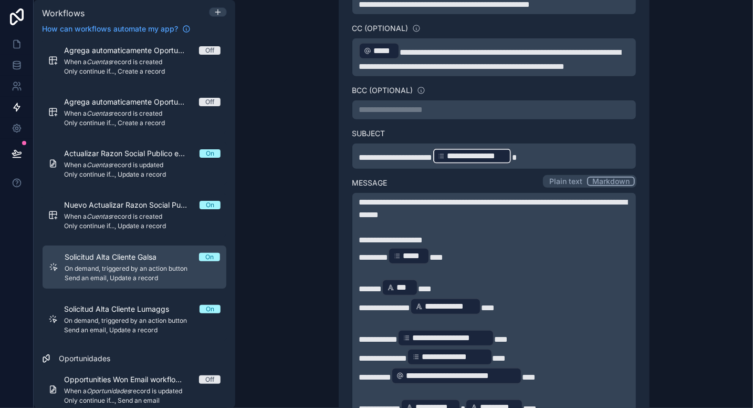
click at [675, 251] on div "**********" at bounding box center [494, 204] width 518 height 408
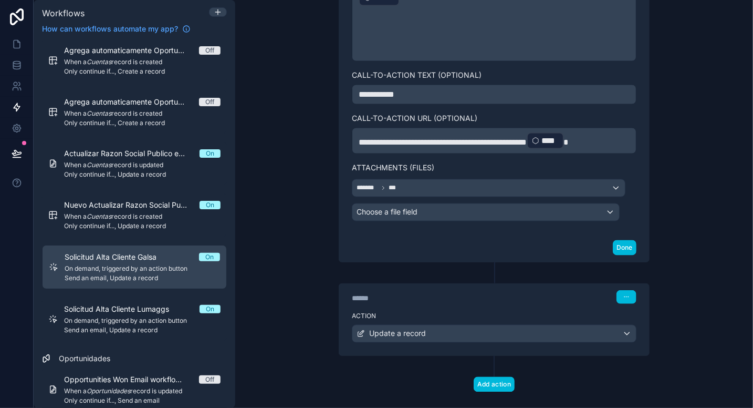
scroll to position [770, 0]
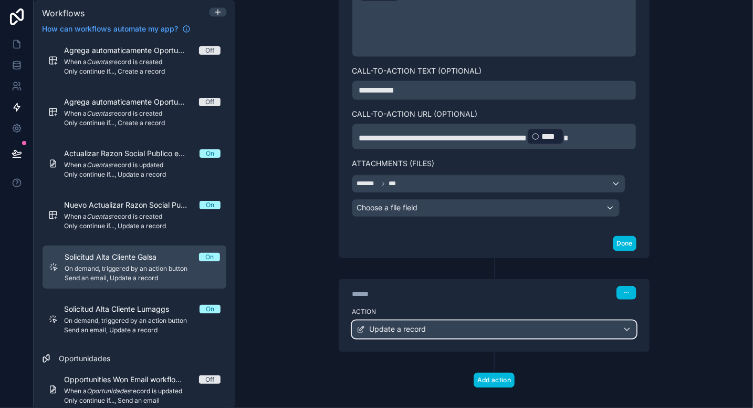
click at [523, 338] on div "Update a record" at bounding box center [495, 329] width 284 height 17
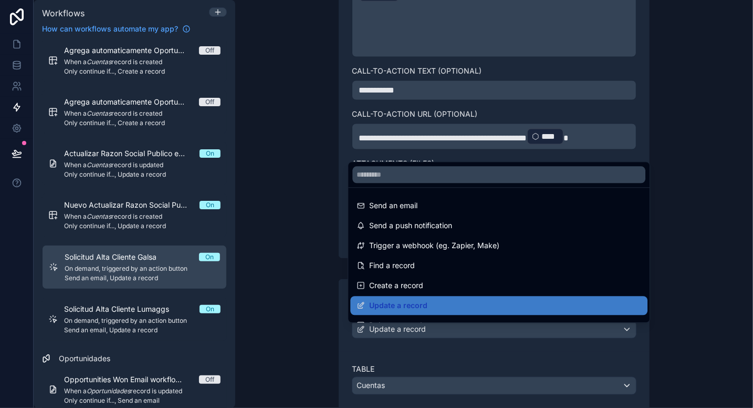
click at [302, 348] on div at bounding box center [376, 204] width 753 height 408
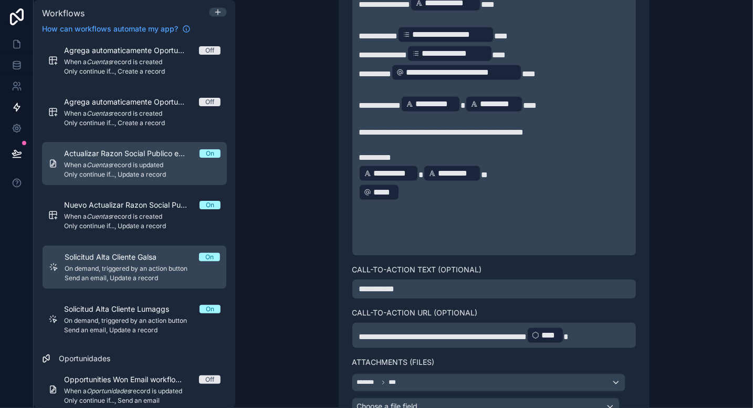
scroll to position [565, 0]
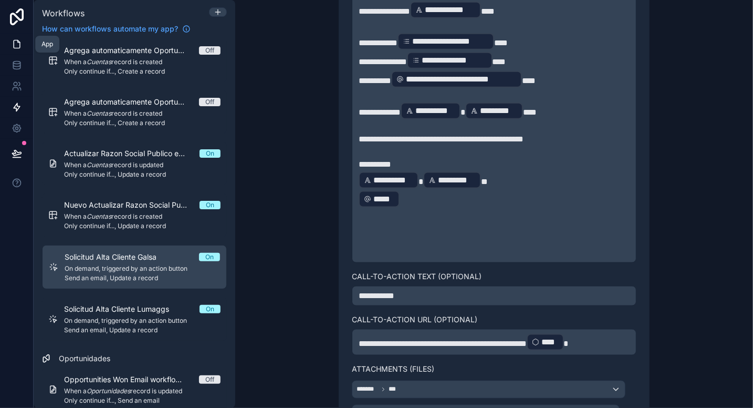
click at [17, 44] on icon at bounding box center [17, 44] width 11 height 11
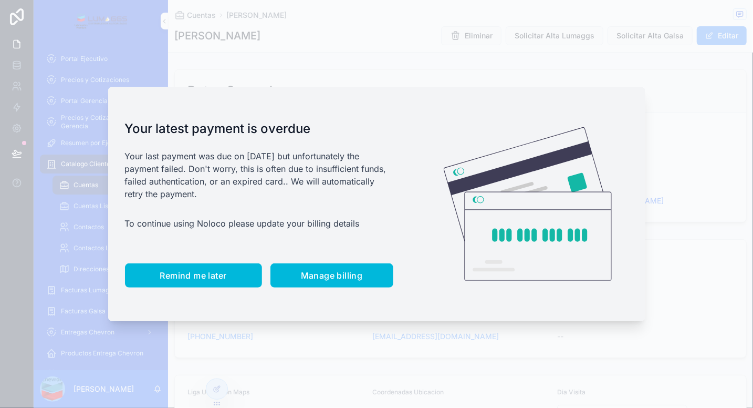
click at [198, 265] on button "Remind me later" at bounding box center [193, 275] width 137 height 24
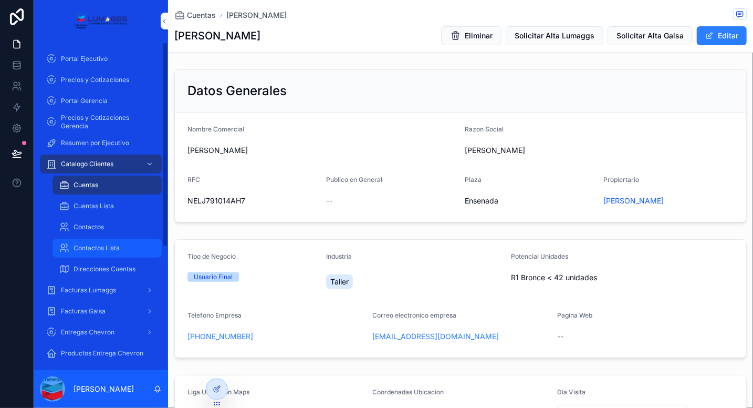
scroll to position [195, 0]
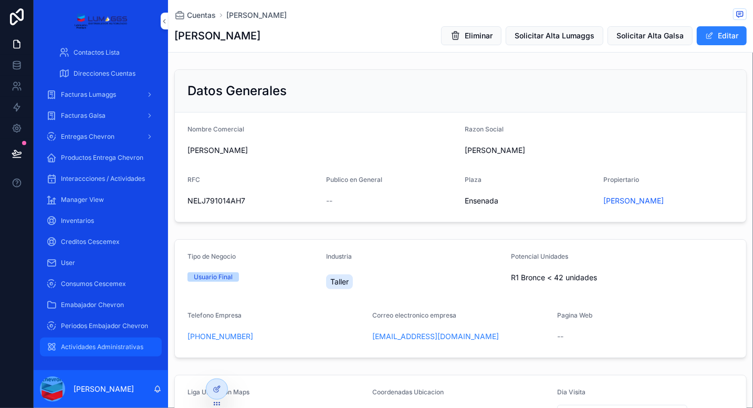
click at [106, 344] on span "Actividades Administrativas" at bounding box center [102, 347] width 82 height 8
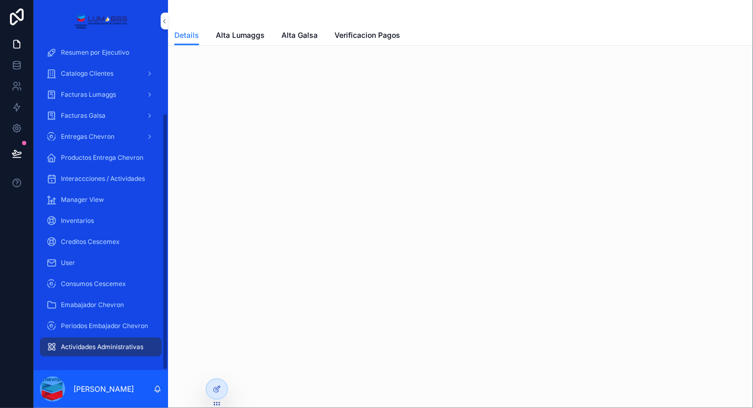
scroll to position [90, 0]
click at [290, 34] on span "Alta Galsa" at bounding box center [300, 35] width 36 height 11
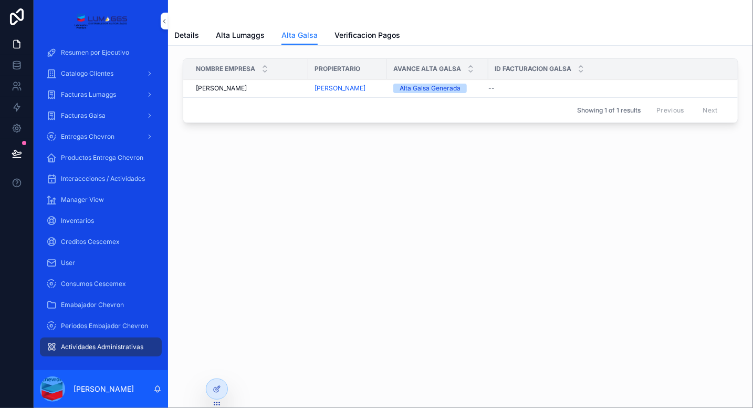
click at [505, 87] on div "--" at bounding box center [607, 88] width 237 height 8
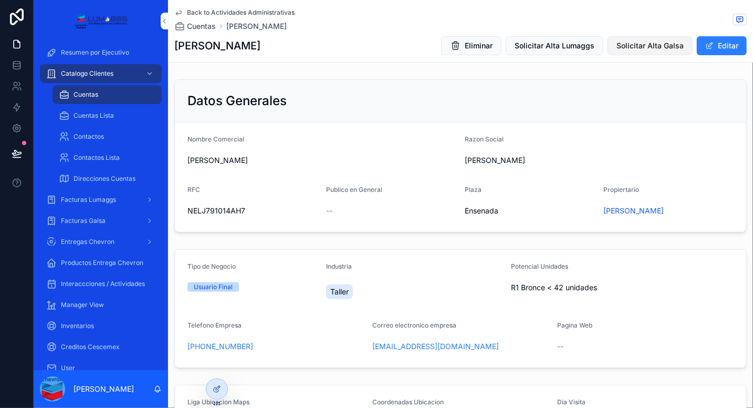
click at [637, 44] on span "Solicitar Alta Galsa" at bounding box center [650, 45] width 67 height 11
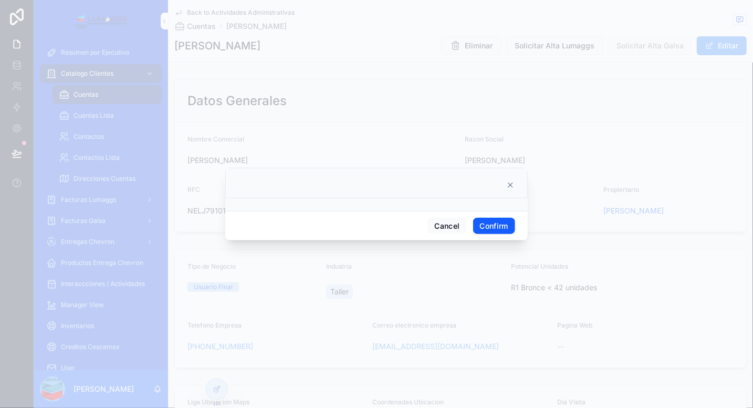
click at [496, 224] on button "Confirm" at bounding box center [494, 226] width 42 height 17
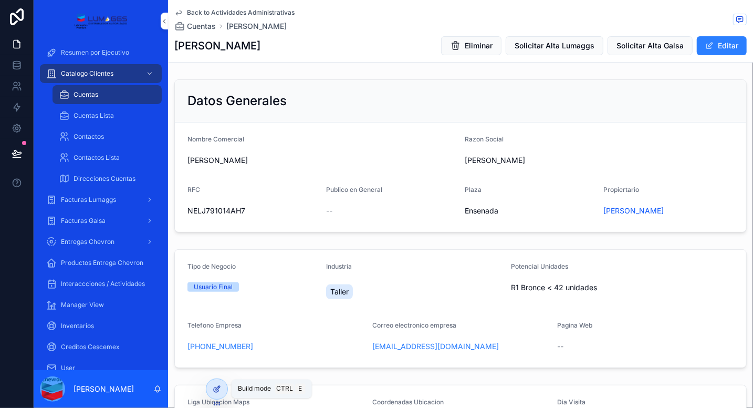
click at [219, 385] on icon at bounding box center [217, 389] width 8 height 8
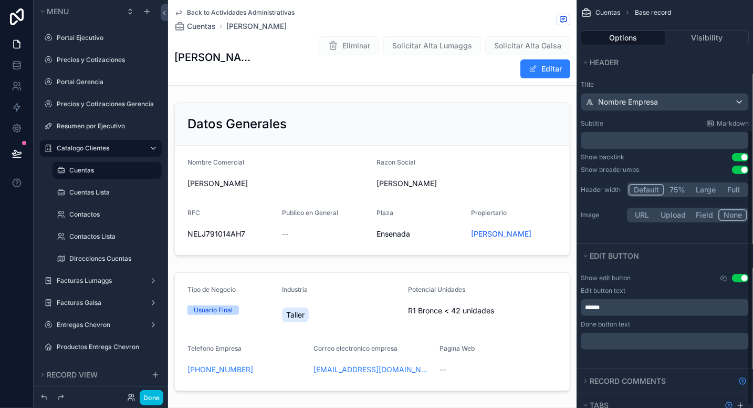
scroll to position [196, 0]
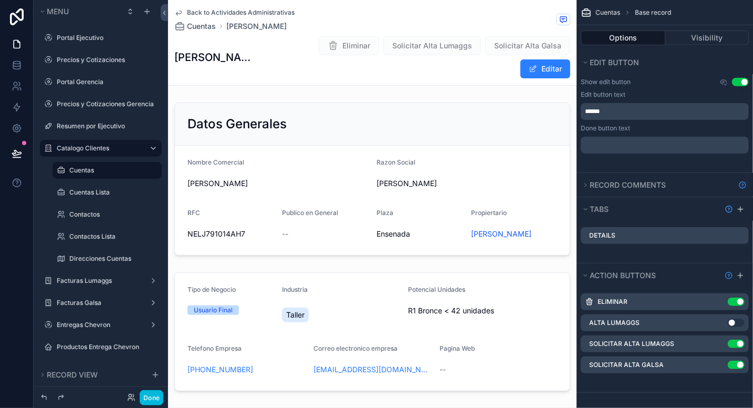
click at [0, 0] on icon "scrollable content" at bounding box center [0, 0] width 0 height 0
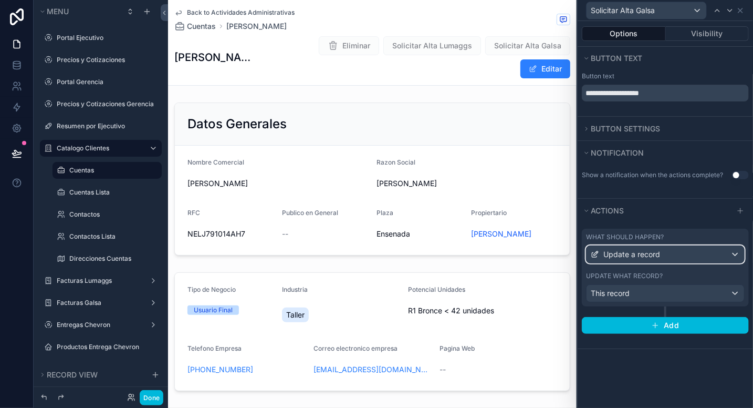
click at [702, 252] on div "Update a record" at bounding box center [666, 254] width 158 height 17
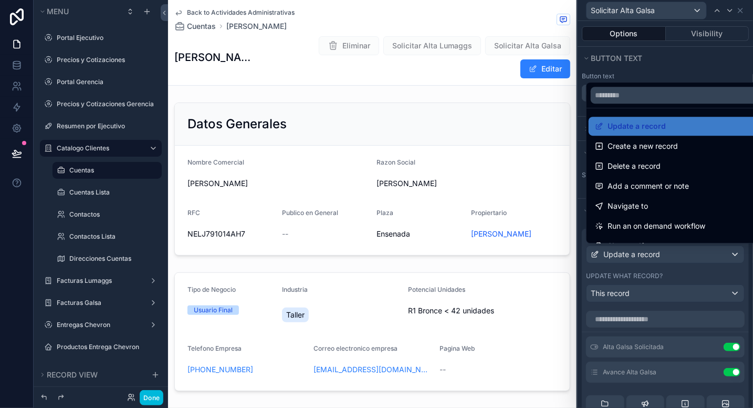
click at [702, 252] on div at bounding box center [665, 204] width 175 height 408
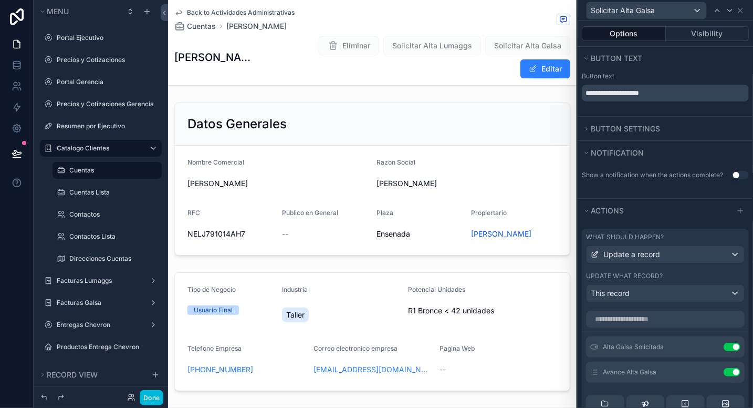
scroll to position [357, 0]
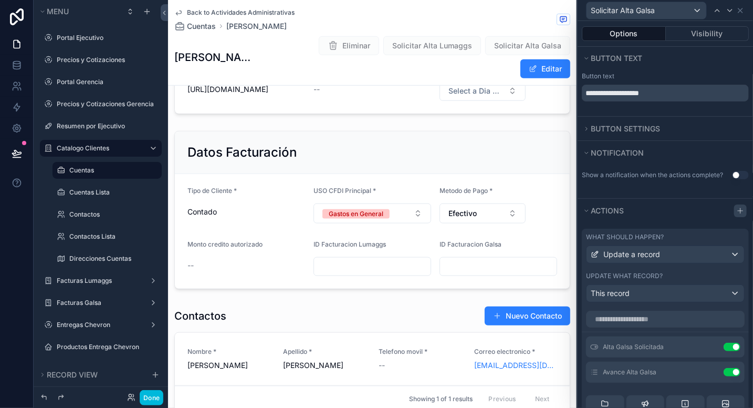
click at [737, 210] on icon at bounding box center [741, 210] width 8 height 8
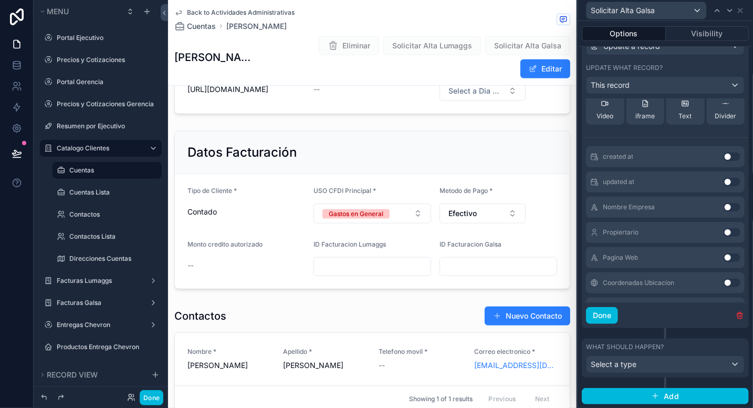
scroll to position [218, 0]
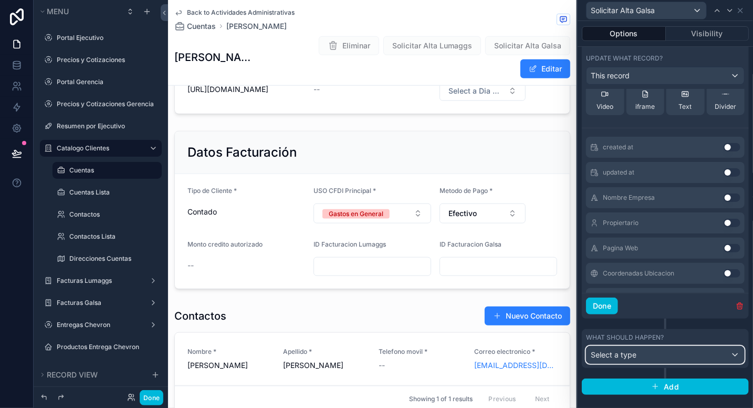
click at [685, 353] on div "Select a type" at bounding box center [666, 354] width 158 height 17
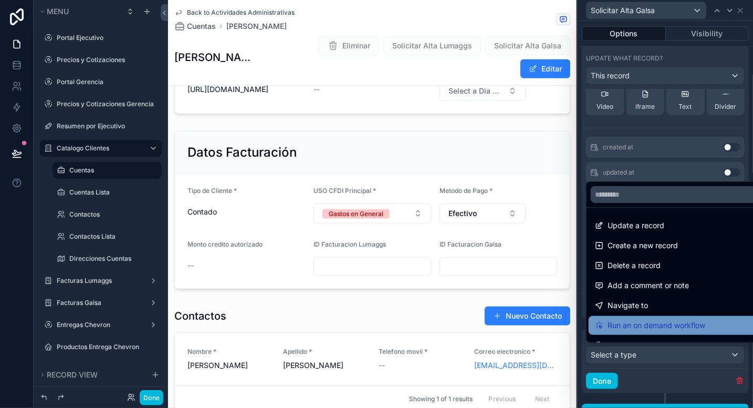
click at [671, 326] on span "Run an on demand workflow" at bounding box center [657, 325] width 98 height 13
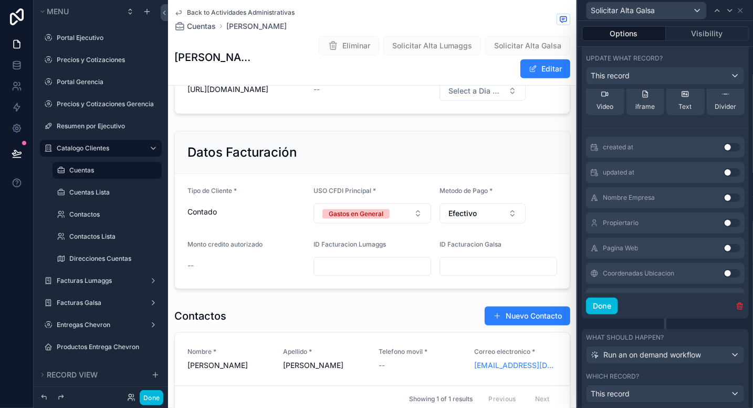
scroll to position [313, 0]
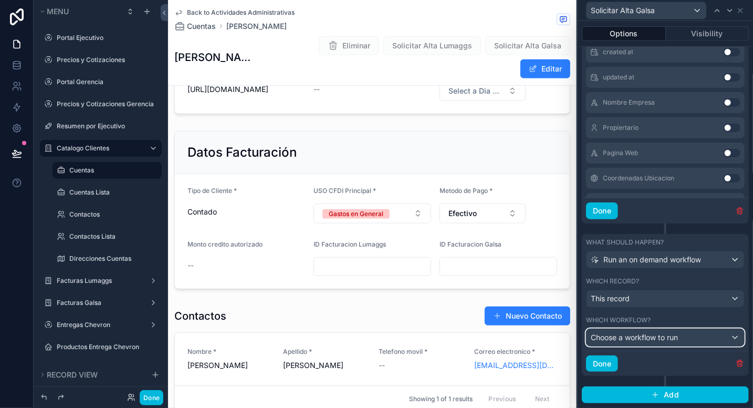
click at [643, 336] on span "Choose a workflow to run" at bounding box center [634, 337] width 87 height 9
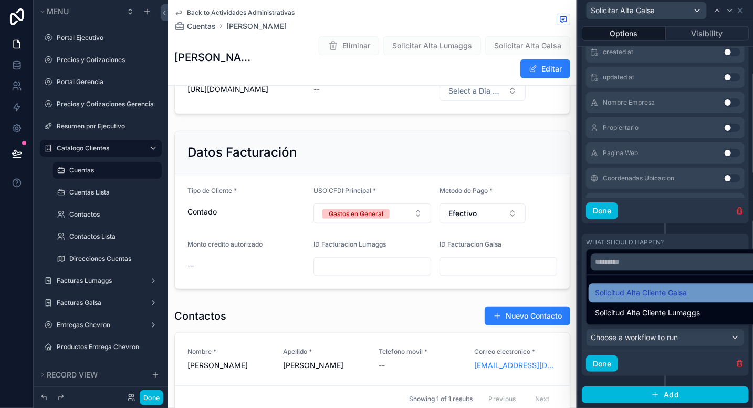
click at [650, 300] on div "Solicitud Alta Cliente Galsa" at bounding box center [674, 292] width 170 height 19
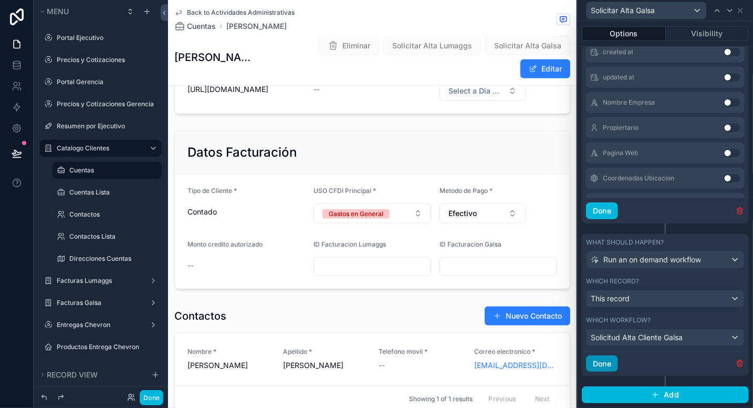
click at [604, 361] on button "Done" at bounding box center [602, 363] width 32 height 17
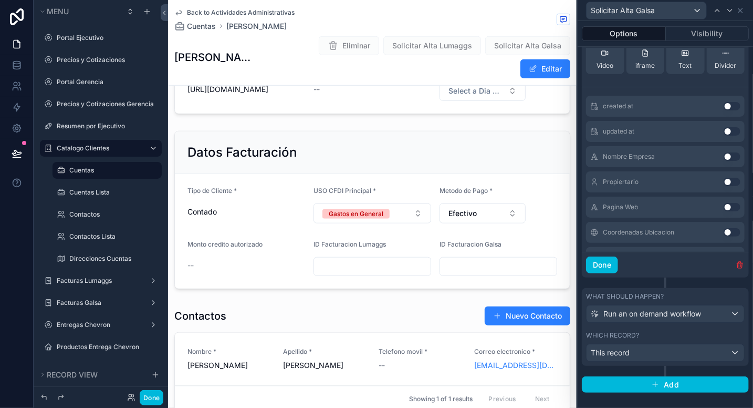
scroll to position [256, 0]
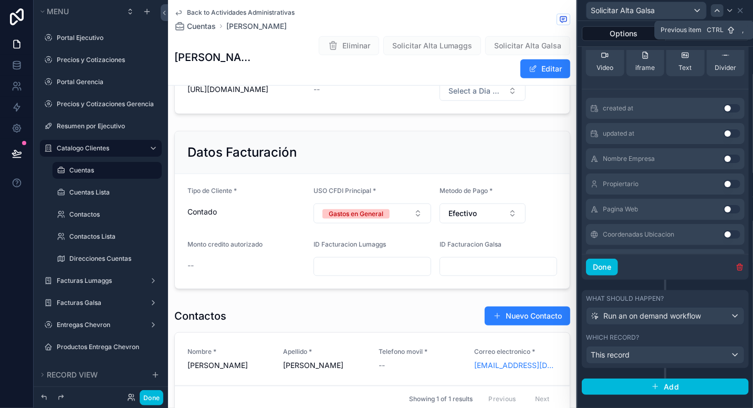
click at [717, 13] on icon at bounding box center [717, 10] width 8 height 8
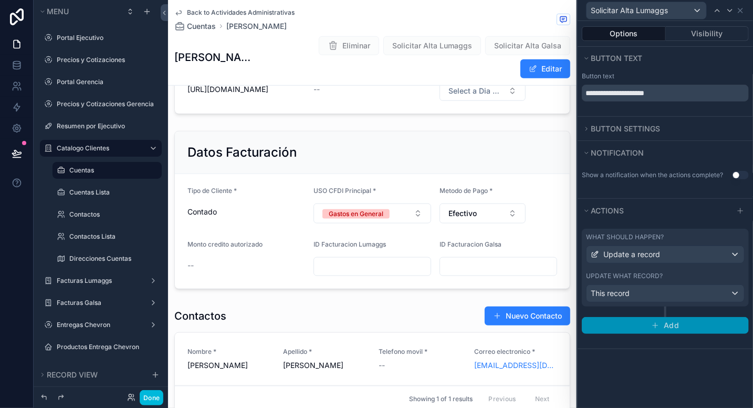
click at [645, 321] on button "Add" at bounding box center [665, 325] width 167 height 17
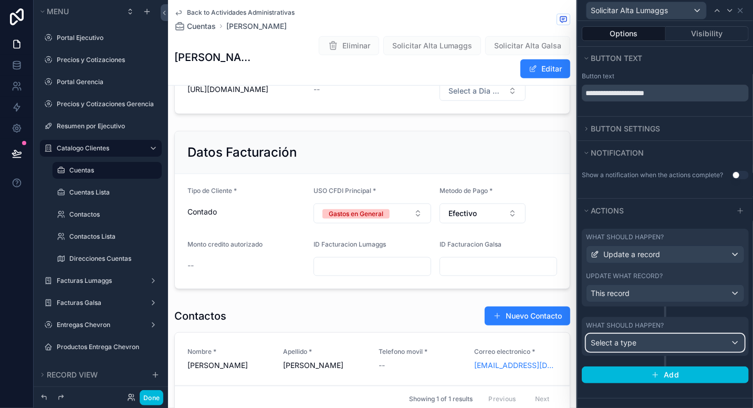
click at [633, 345] on span "Select a type" at bounding box center [614, 342] width 46 height 9
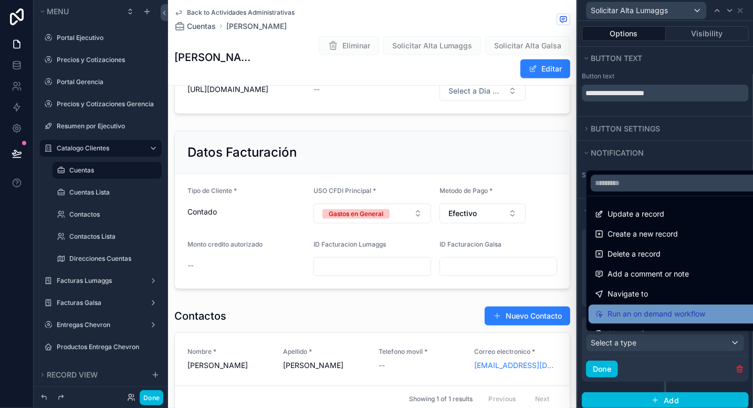
click at [638, 313] on span "Run an on demand workflow" at bounding box center [657, 313] width 98 height 13
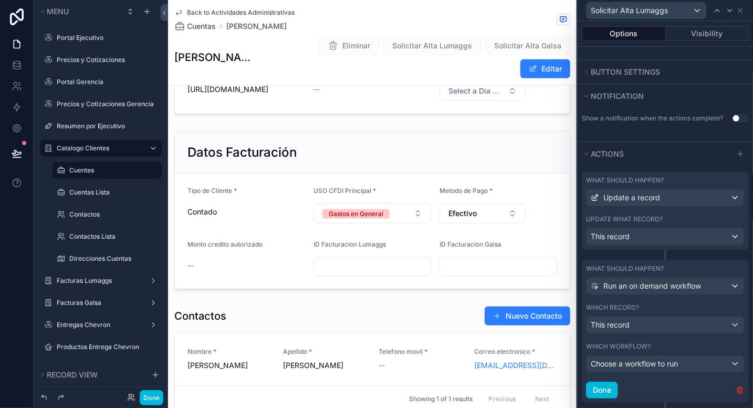
scroll to position [59, 0]
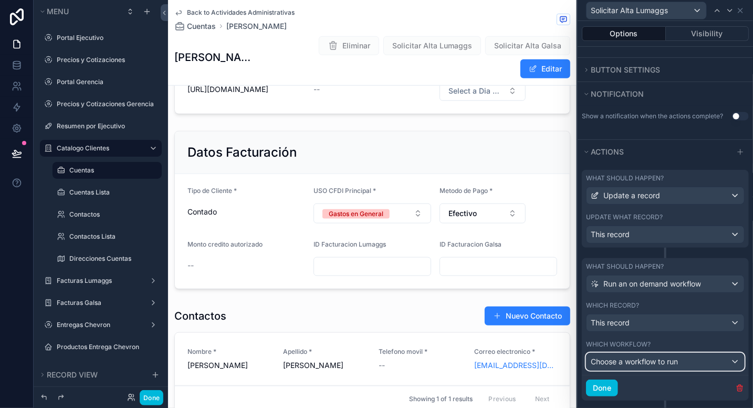
click at [630, 363] on span "Choose a workflow to run" at bounding box center [634, 361] width 87 height 9
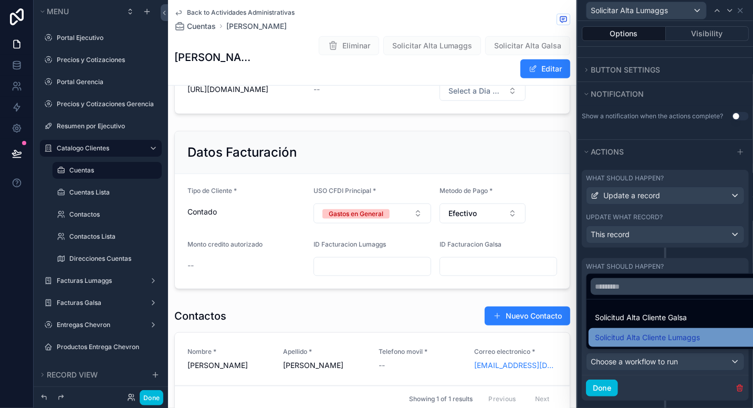
click at [643, 337] on span "Solicitud Alta Cliente Lumaggs" at bounding box center [647, 337] width 105 height 13
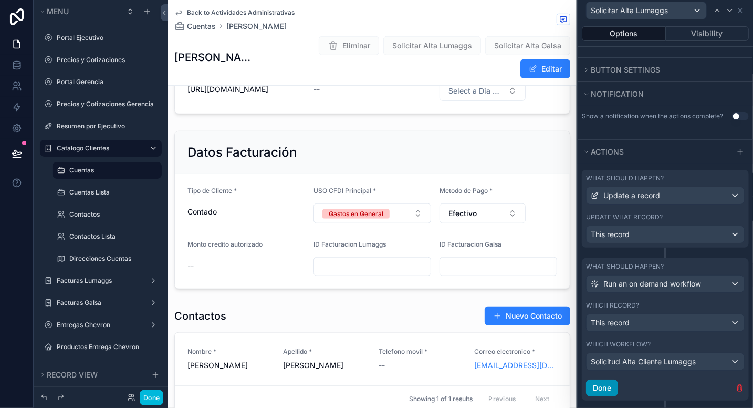
click at [603, 392] on button "Done" at bounding box center [602, 387] width 32 height 17
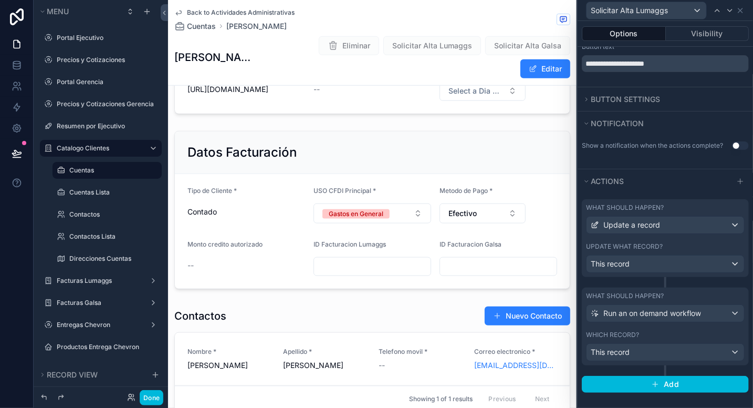
scroll to position [27, 0]
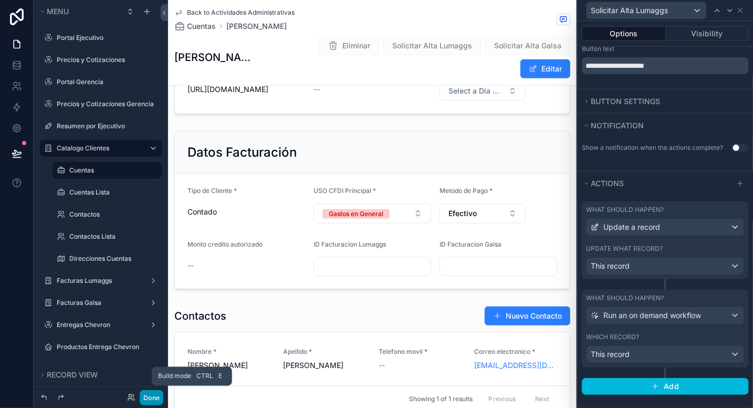
click at [151, 398] on button "Done" at bounding box center [152, 397] width 24 height 15
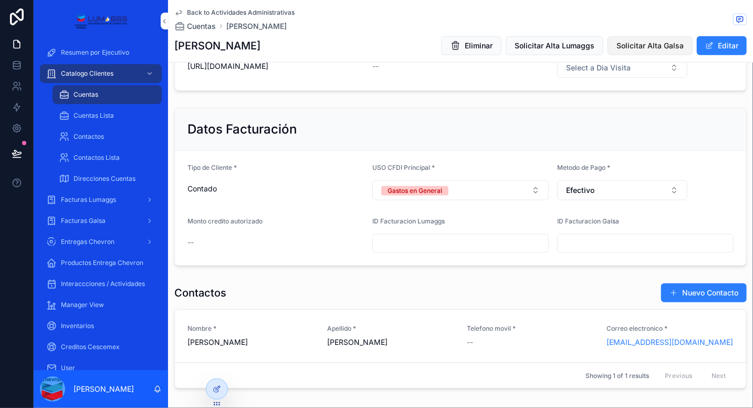
click at [638, 44] on span "Solicitar Alta Galsa" at bounding box center [650, 45] width 67 height 11
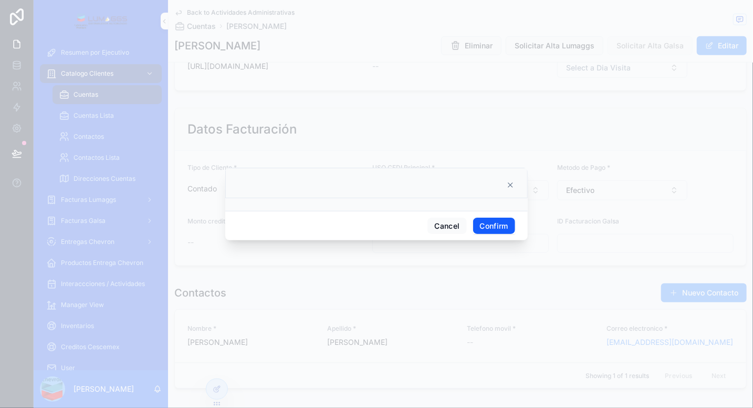
click at [492, 223] on button "Confirm" at bounding box center [494, 226] width 42 height 17
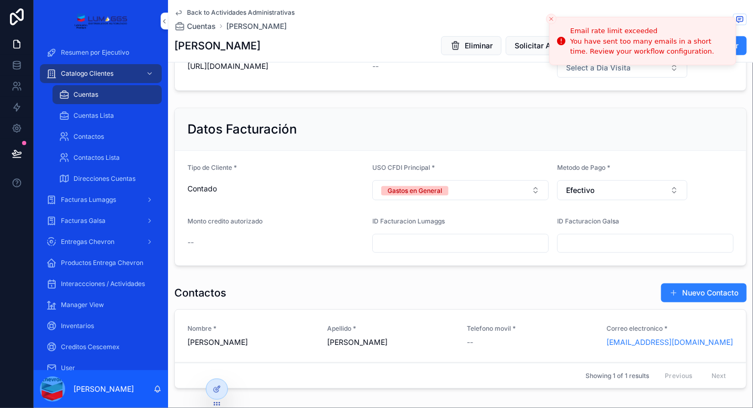
click at [549, 18] on icon "Close toast" at bounding box center [551, 19] width 6 height 6
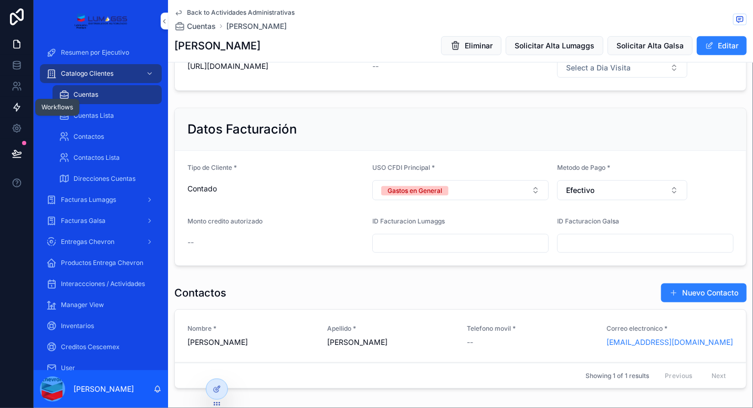
click at [16, 105] on icon at bounding box center [17, 107] width 11 height 11
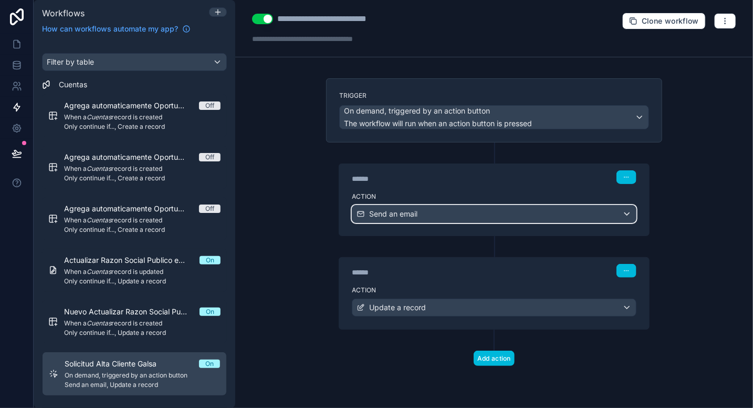
click at [429, 214] on div "Send an email" at bounding box center [495, 213] width 284 height 17
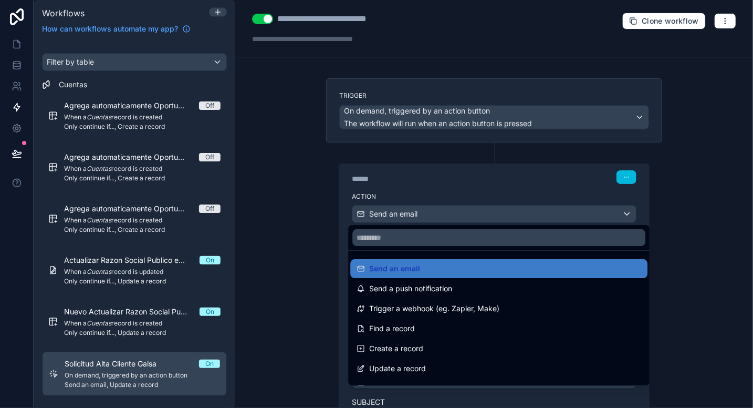
click at [296, 263] on div at bounding box center [376, 204] width 753 height 408
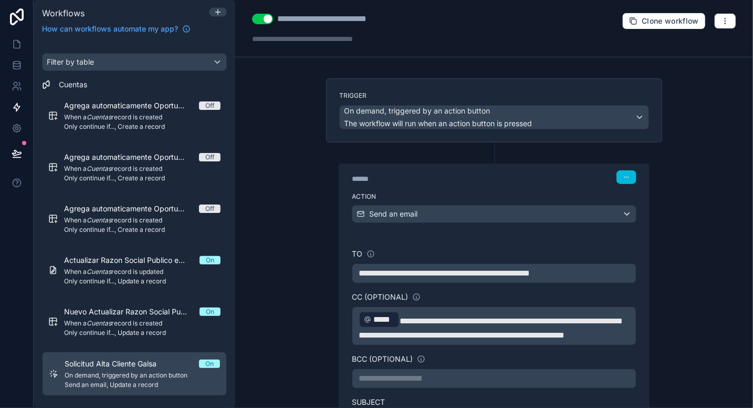
click at [516, 332] on span "**********" at bounding box center [490, 328] width 262 height 22
click at [21, 69] on icon at bounding box center [17, 65] width 11 height 11
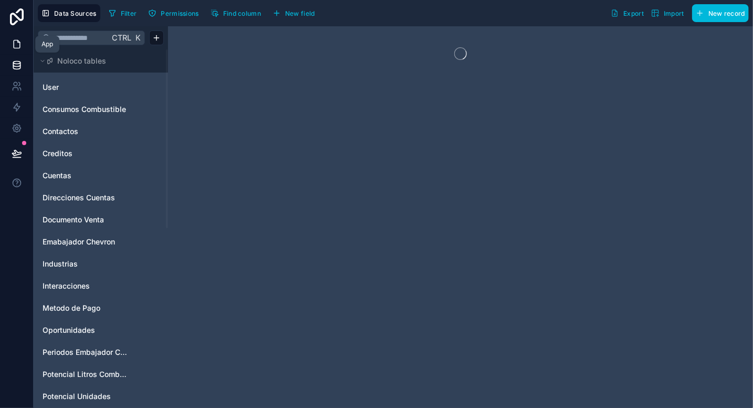
click at [15, 43] on icon at bounding box center [17, 44] width 11 height 11
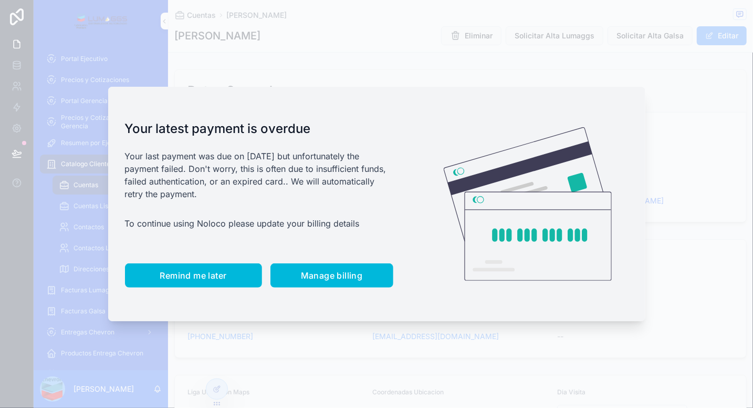
click at [194, 279] on span "Remind me later" at bounding box center [193, 275] width 67 height 11
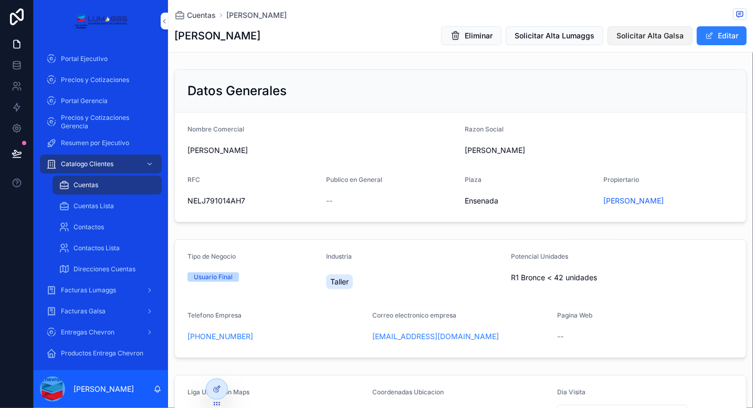
click at [660, 39] on span "Solicitar Alta Galsa" at bounding box center [650, 35] width 67 height 11
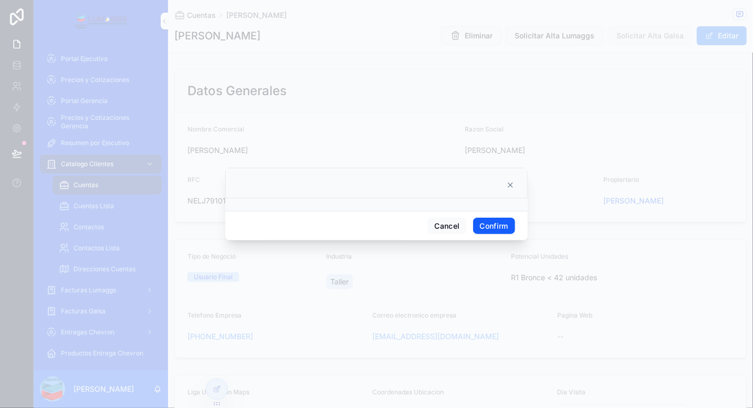
click at [490, 224] on button "Confirm" at bounding box center [494, 226] width 42 height 17
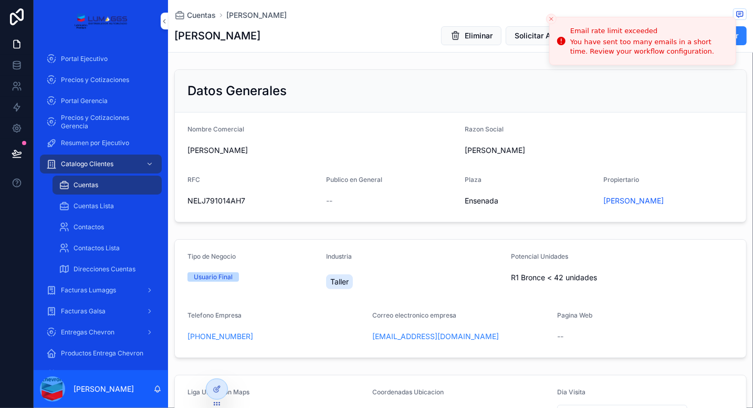
click at [485, 79] on div "Datos Generales" at bounding box center [461, 91] width 572 height 43
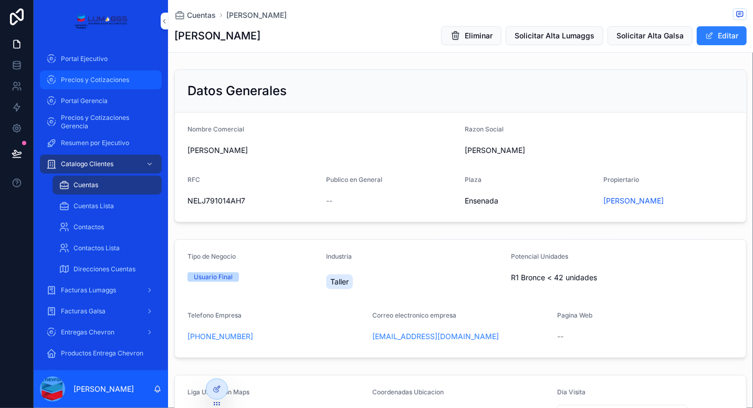
click at [111, 77] on span "Precios y Cotizaciones" at bounding box center [95, 80] width 68 height 8
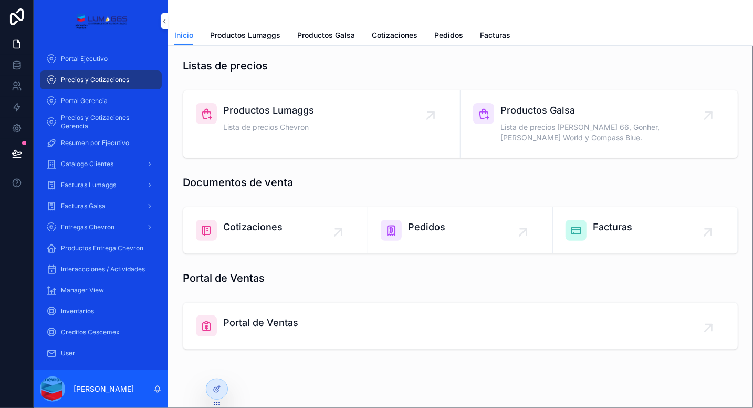
click at [265, 226] on span "Cotizaciones" at bounding box center [252, 227] width 59 height 15
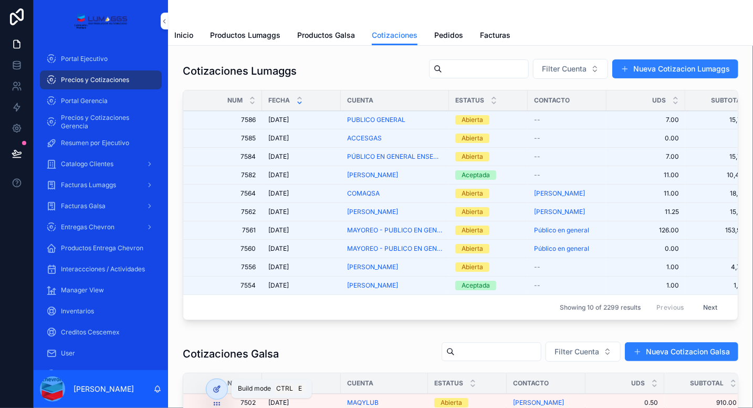
click at [216, 388] on icon at bounding box center [217, 389] width 8 height 8
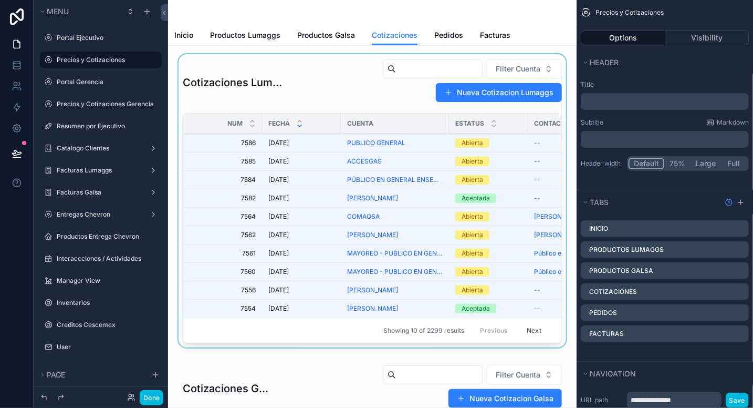
click at [357, 81] on div "scrollable content" at bounding box center [373, 202] width 392 height 297
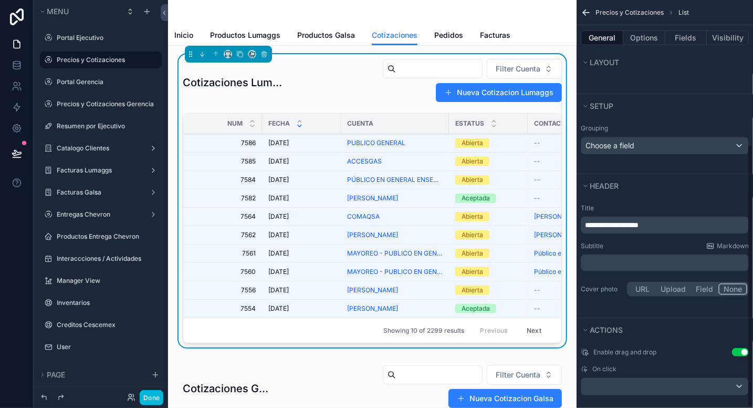
scroll to position [223, 0]
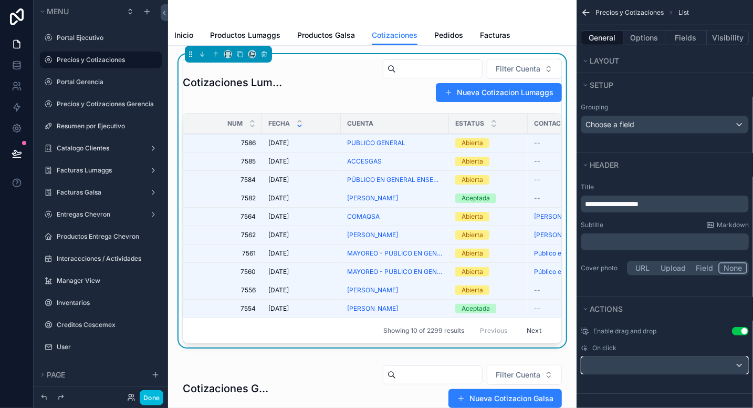
click at [636, 365] on div "scrollable content" at bounding box center [665, 365] width 167 height 17
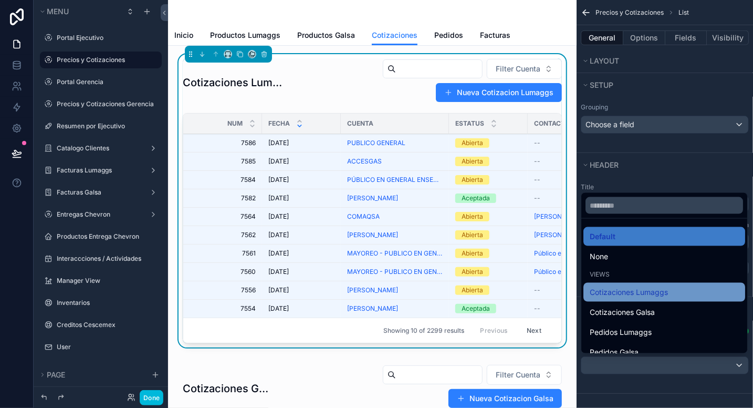
click at [641, 292] on span "Cotizaciones Lumaggs" at bounding box center [629, 292] width 78 height 13
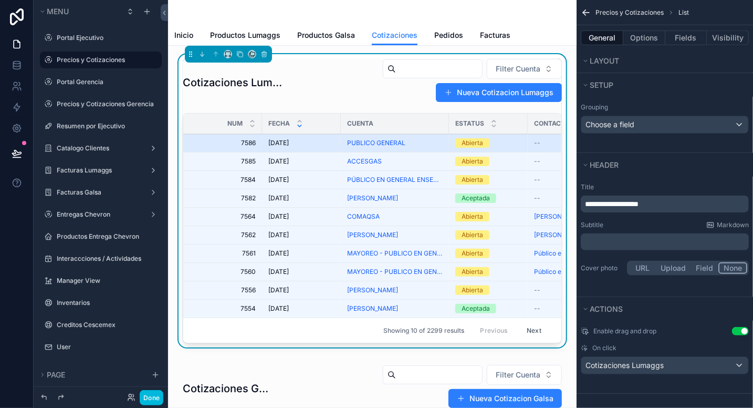
click at [316, 143] on div "[DATE] [DATE]" at bounding box center [301, 143] width 66 height 8
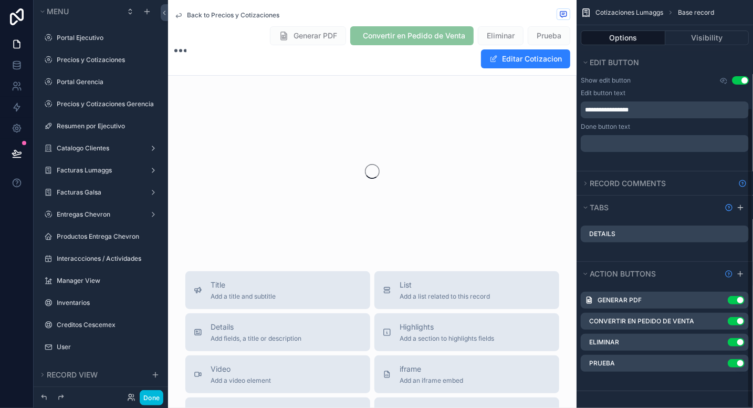
scroll to position [196, 0]
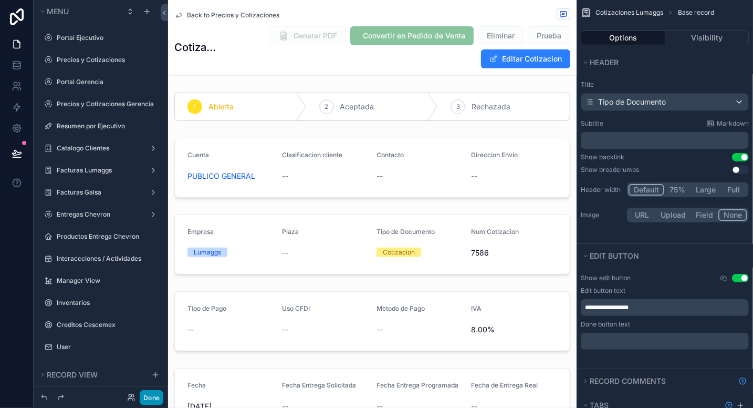
scroll to position [196, 0]
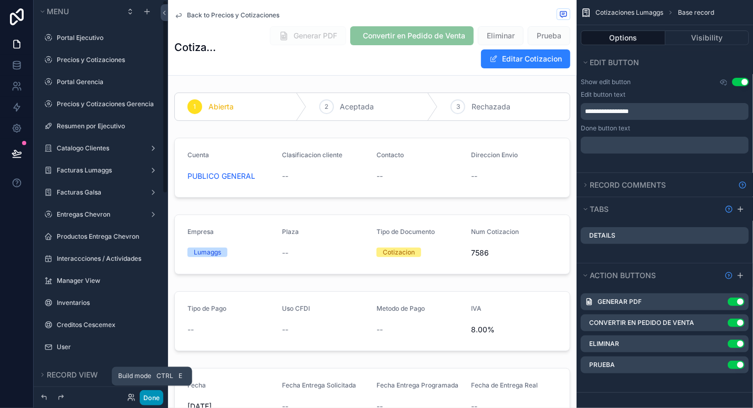
click at [153, 398] on button "Done" at bounding box center [152, 397] width 24 height 15
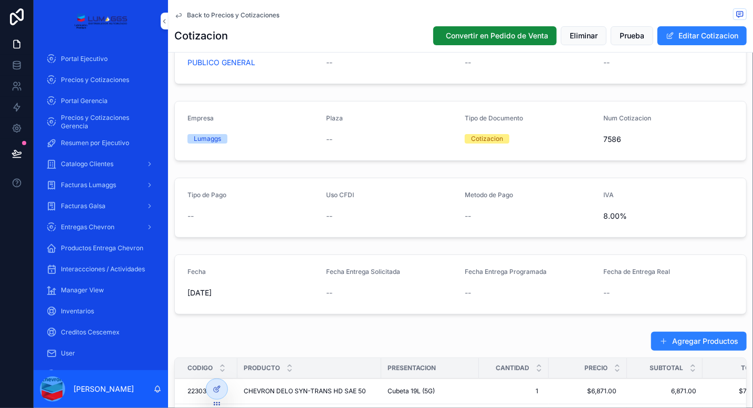
scroll to position [0, 0]
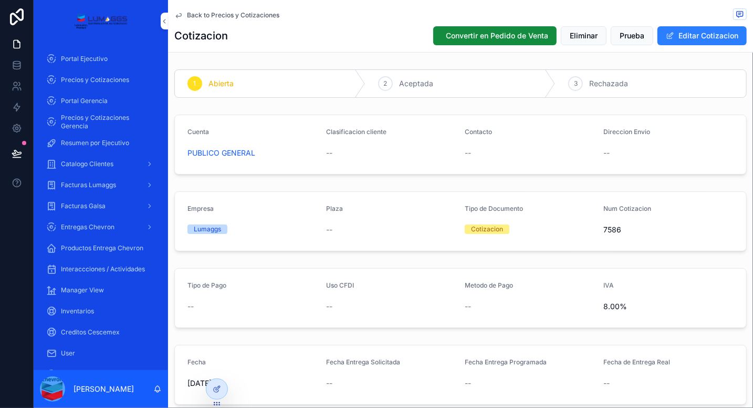
click at [183, 16] on link "Back to Precios y Cotizaciones" at bounding box center [226, 15] width 105 height 8
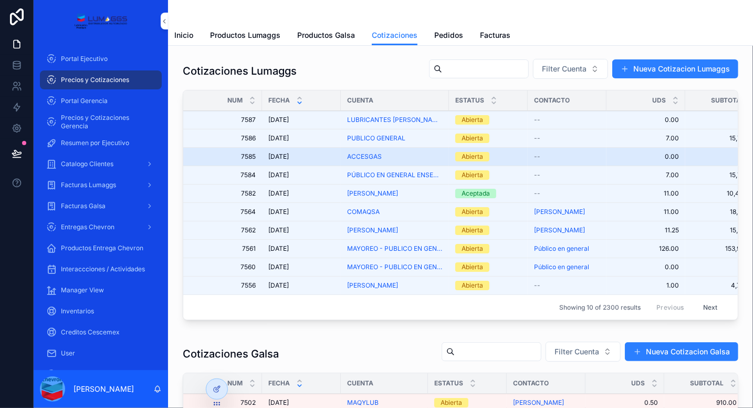
click at [326, 158] on div "[DATE] [DATE]" at bounding box center [301, 156] width 66 height 8
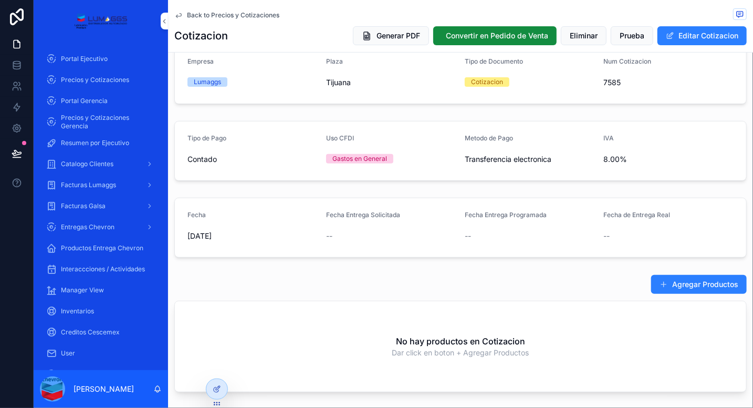
scroll to position [138, 0]
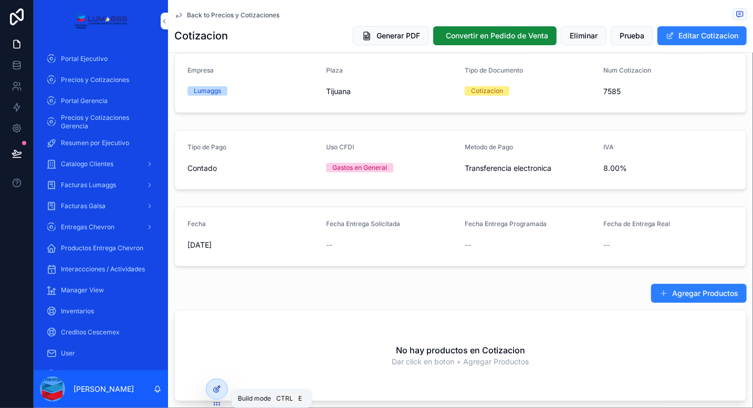
click at [218, 391] on icon at bounding box center [217, 389] width 8 height 8
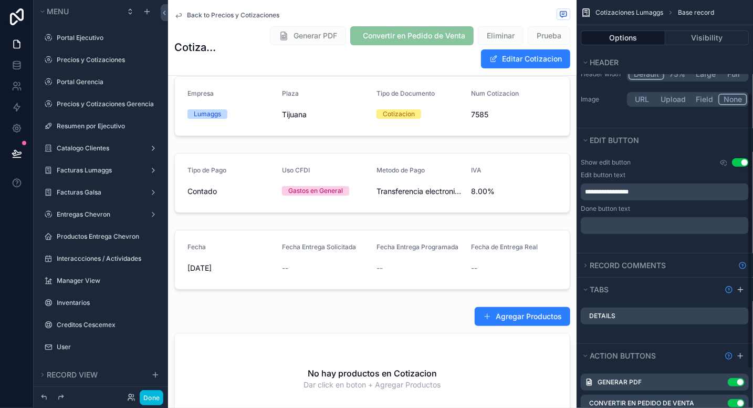
scroll to position [191, 0]
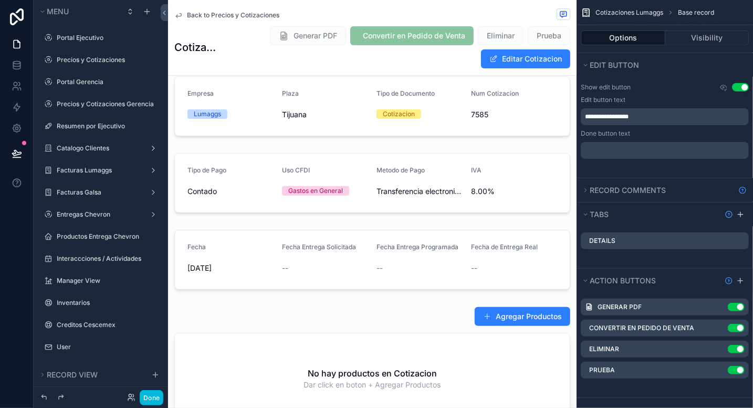
click at [0, 0] on icon "scrollable content" at bounding box center [0, 0] width 0 height 0
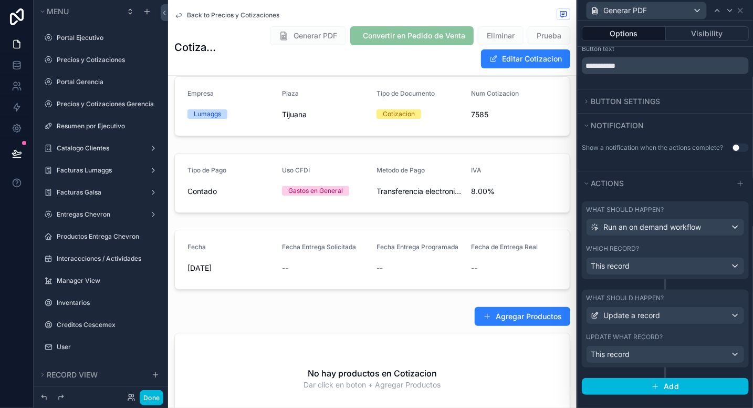
scroll to position [27, 0]
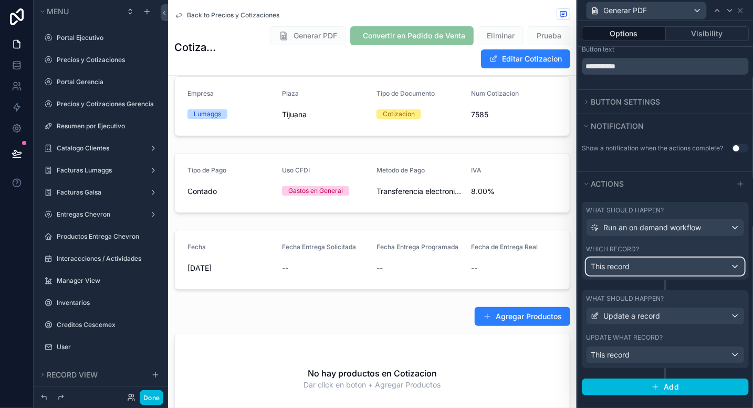
click at [666, 257] on button "This record" at bounding box center [665, 266] width 159 height 18
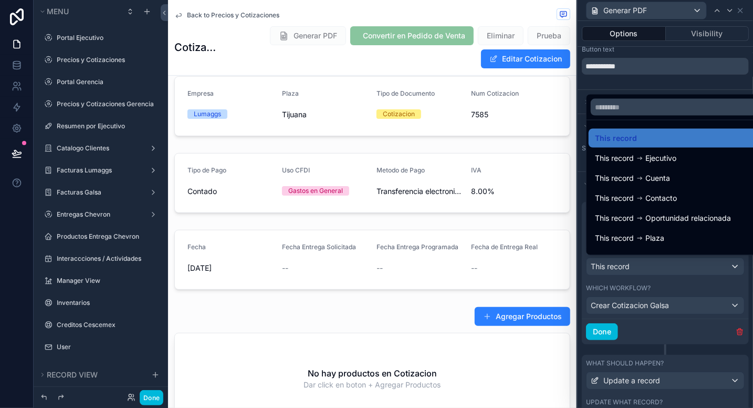
click at [700, 302] on div at bounding box center [665, 204] width 175 height 408
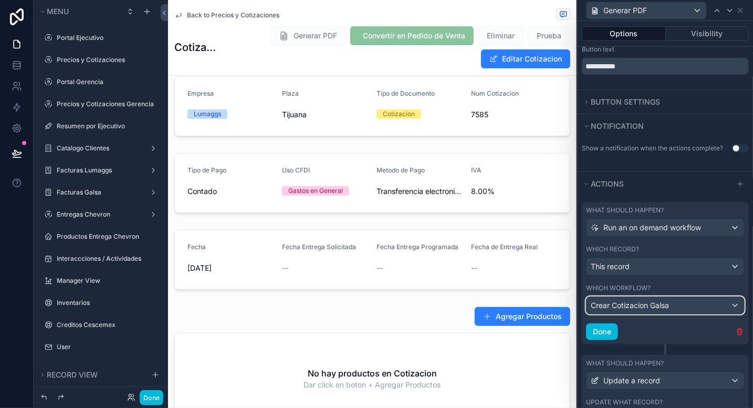
click at [687, 304] on div "Crear Cotizacion Galsa" at bounding box center [666, 305] width 158 height 17
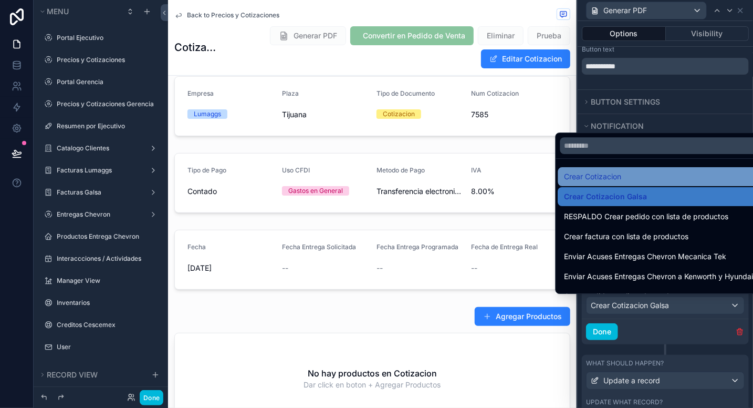
click at [626, 174] on div "Crear Cotizacion" at bounding box center [659, 176] width 189 height 13
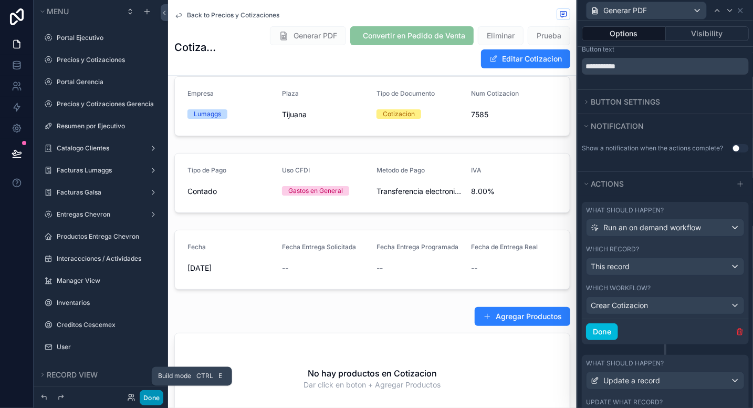
click at [153, 395] on button "Done" at bounding box center [152, 397] width 24 height 15
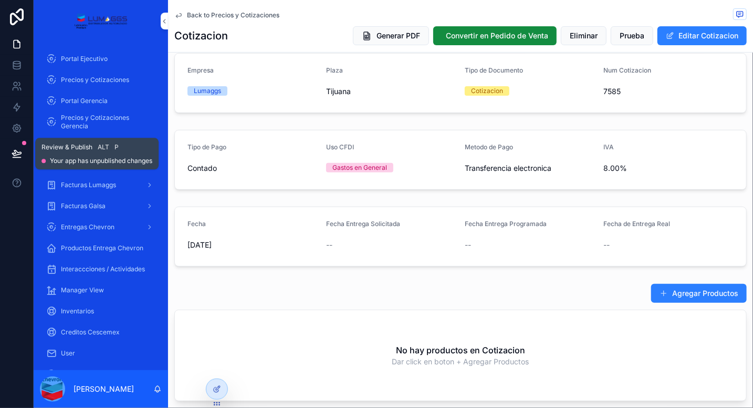
click at [20, 151] on icon at bounding box center [16, 152] width 9 height 5
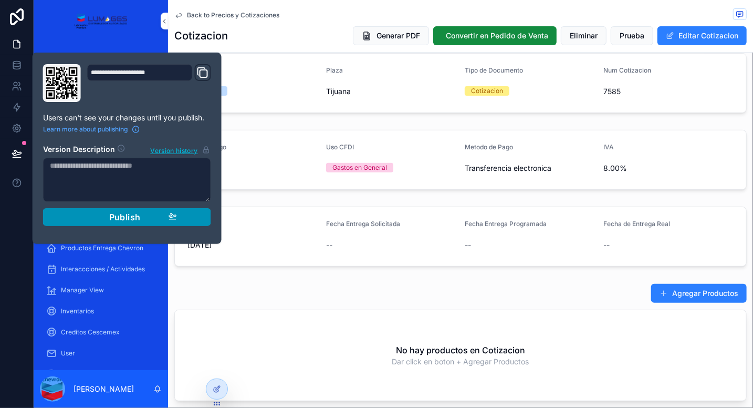
click at [111, 218] on span "Publish" at bounding box center [125, 217] width 32 height 11
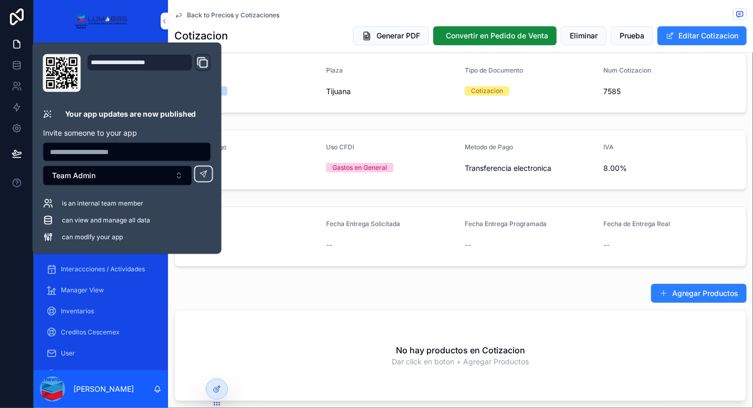
click at [270, 73] on div "Empresa" at bounding box center [253, 72] width 130 height 13
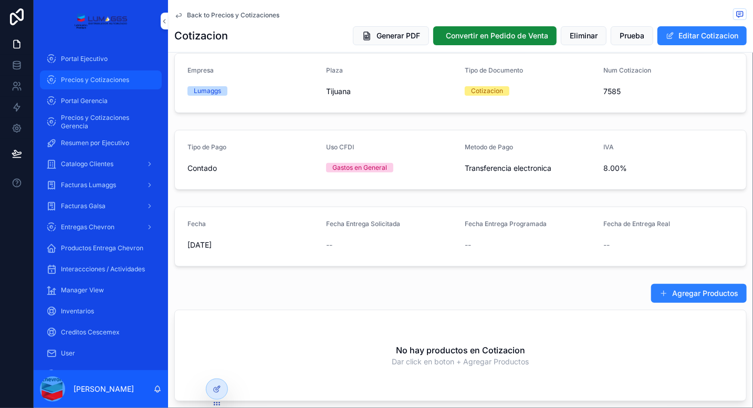
click at [98, 83] on span "Precios y Cotizaciones" at bounding box center [95, 80] width 68 height 8
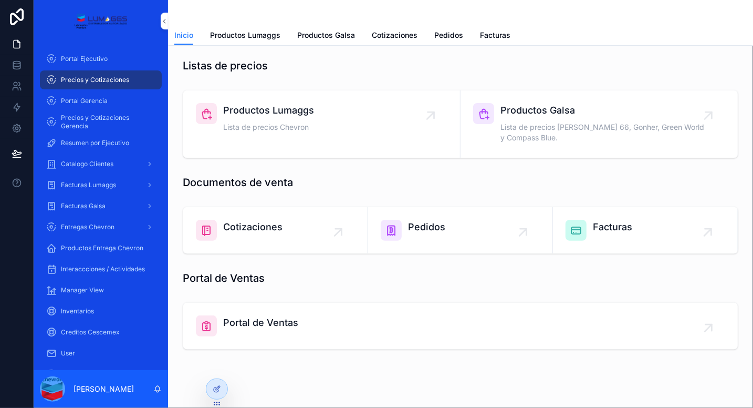
click at [340, 118] on div "Productos Lumaggs Lista de precios Chevron" at bounding box center [322, 119] width 252 height 32
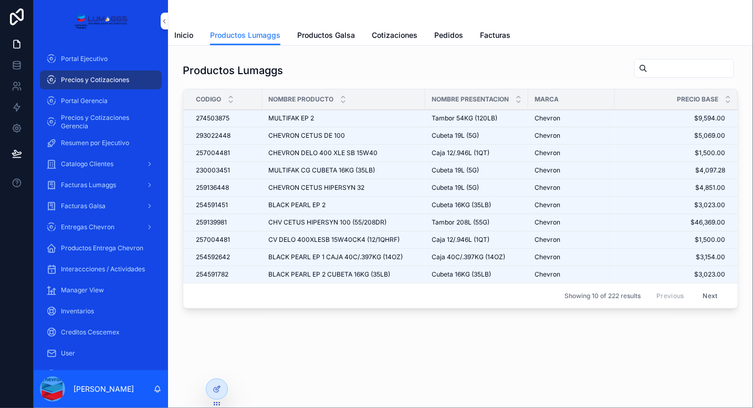
click at [657, 70] on input "scrollable content" at bounding box center [691, 68] width 86 height 15
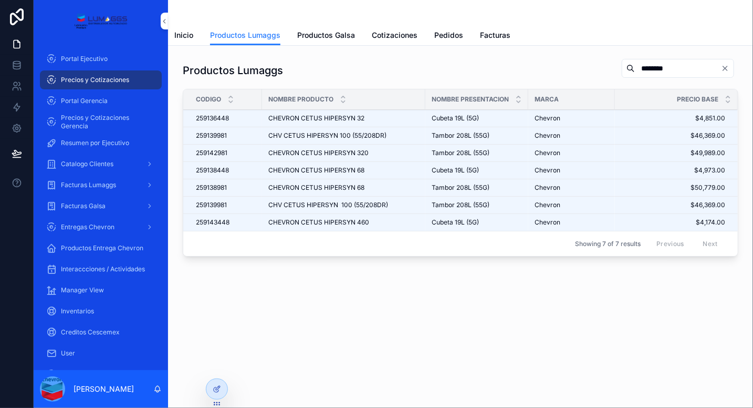
type input "********"
click at [113, 80] on span "Precios y Cotizaciones" at bounding box center [95, 80] width 68 height 8
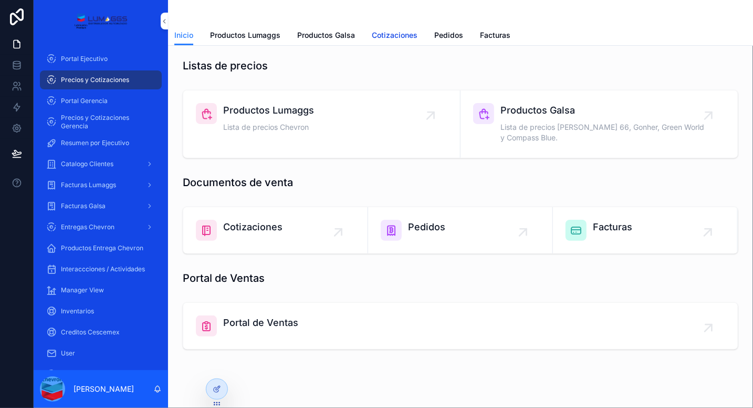
click at [398, 32] on span "Cotizaciones" at bounding box center [395, 35] width 46 height 11
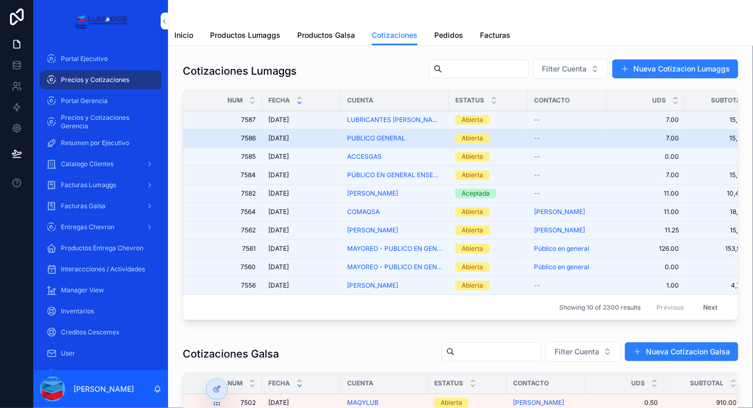
click at [324, 139] on div "[DATE] [DATE]" at bounding box center [301, 138] width 66 height 8
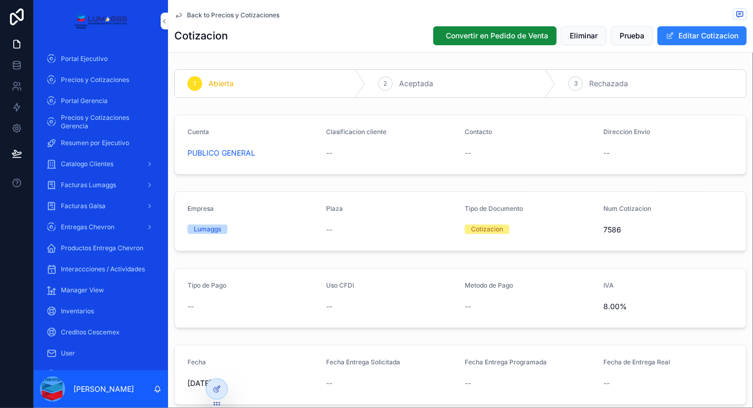
scroll to position [12, 0]
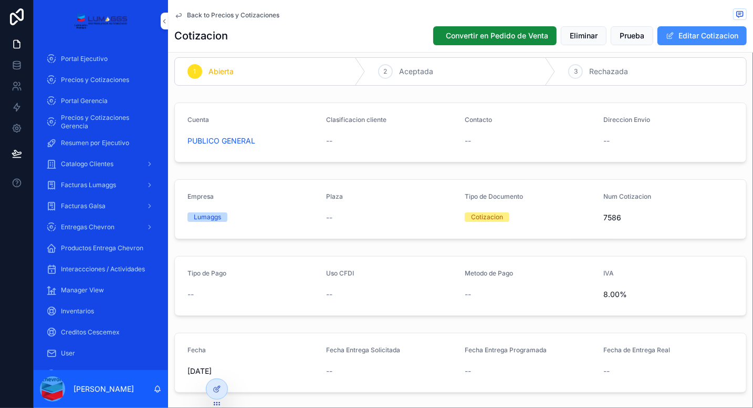
click at [675, 36] on button "Editar Cotizacion" at bounding box center [702, 35] width 89 height 19
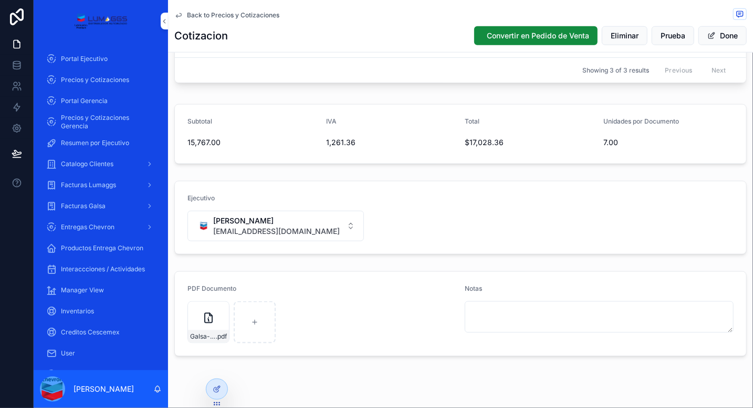
scroll to position [524, 0]
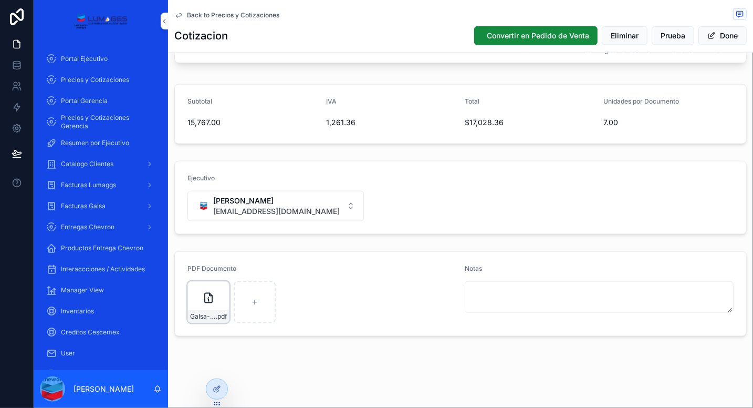
click at [0, 0] on icon "scrollable content" at bounding box center [0, 0] width 0 height 0
click at [233, 270] on icon "scrollable content" at bounding box center [232, 271] width 8 height 8
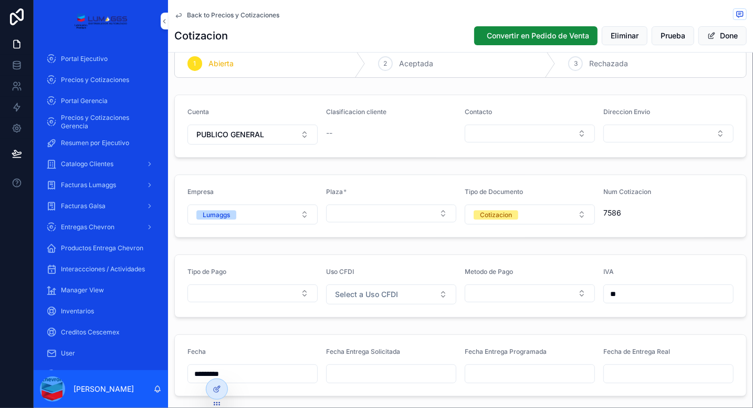
scroll to position [0, 0]
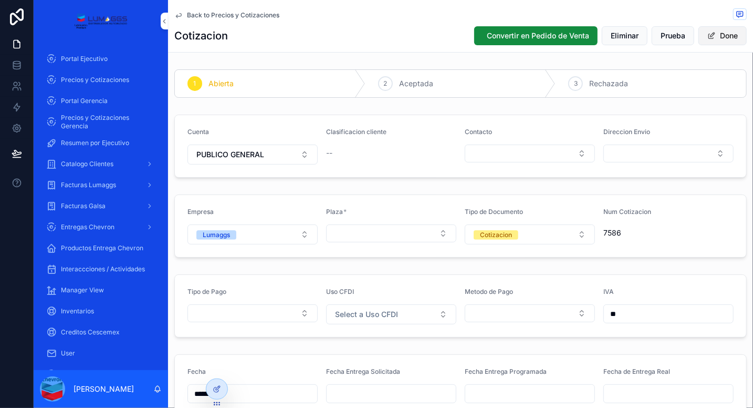
click at [727, 38] on button "Done" at bounding box center [723, 35] width 48 height 19
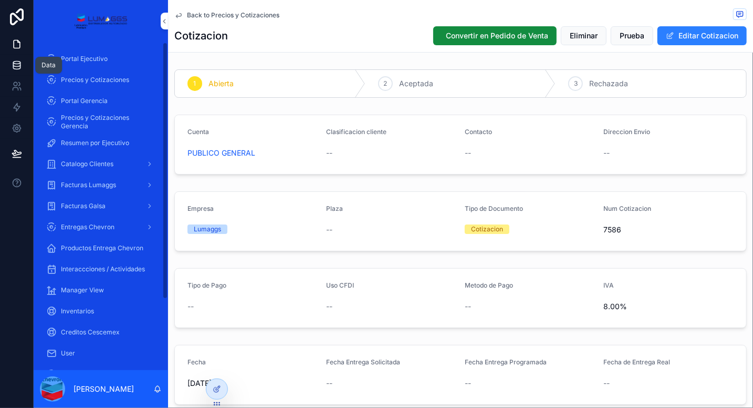
click at [12, 61] on icon at bounding box center [17, 65] width 11 height 11
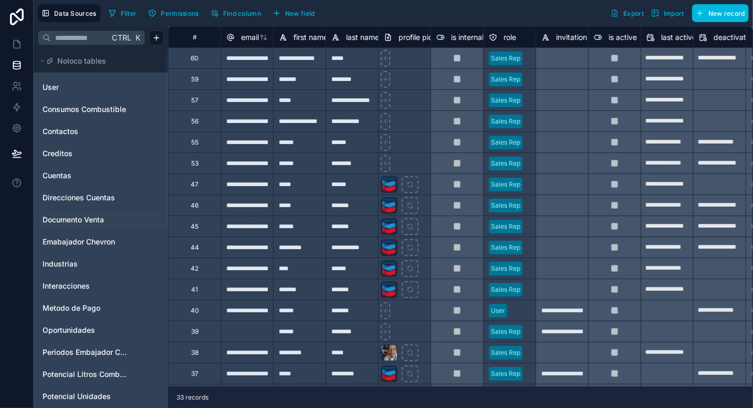
click at [83, 216] on span "Documento Venta" at bounding box center [73, 219] width 61 height 11
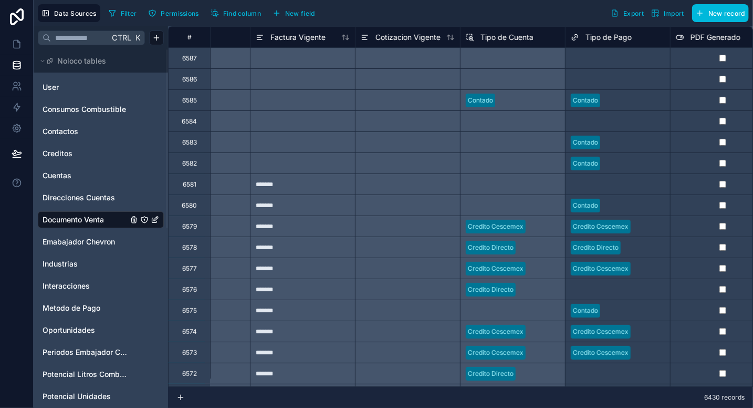
scroll to position [0, 4165]
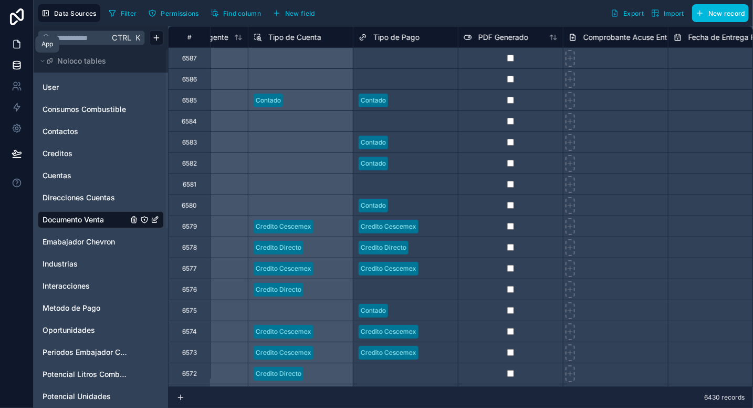
click at [16, 44] on icon at bounding box center [17, 44] width 11 height 11
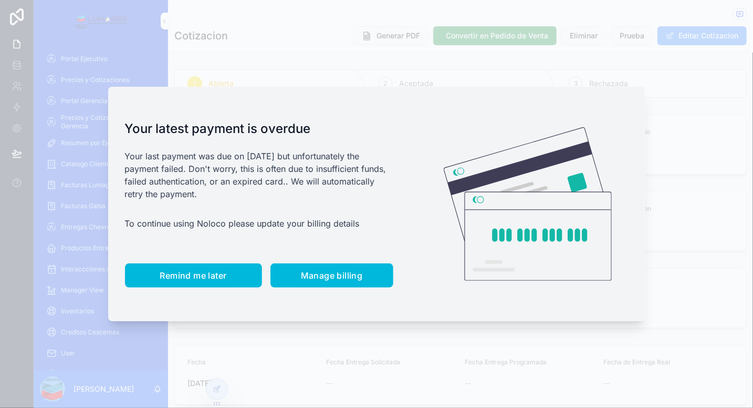
click at [192, 275] on span "Remind me later" at bounding box center [193, 275] width 67 height 11
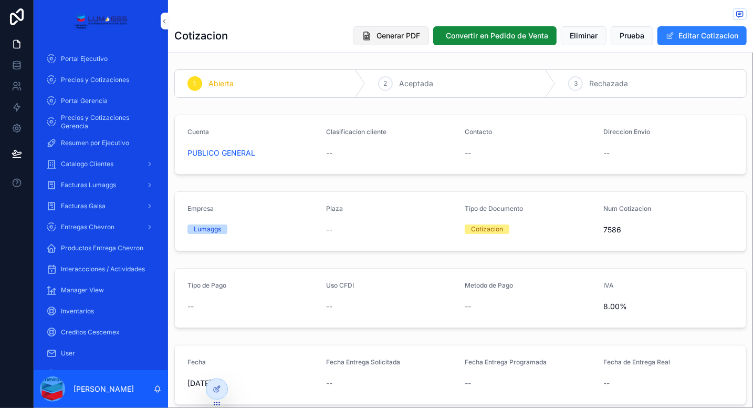
click at [379, 36] on span "Generar PDF" at bounding box center [399, 35] width 44 height 11
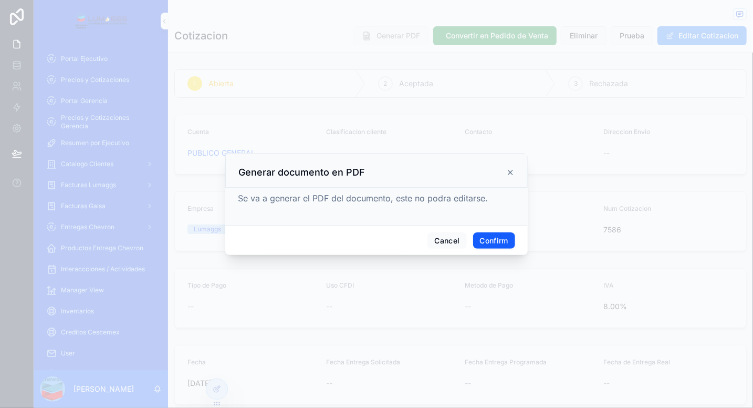
click at [491, 239] on button "Confirm" at bounding box center [494, 240] width 42 height 17
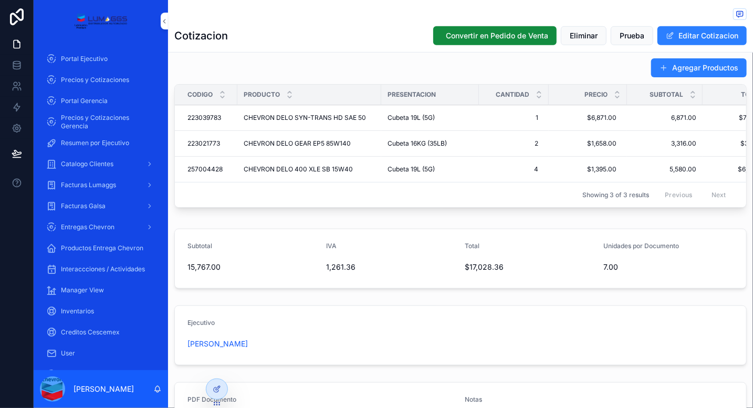
scroll to position [365, 0]
click at [242, 302] on div "1 Abierta 2 Aceptada 3 Rechazada Cuenta PUBLICO GENERAL Clasificacion cliente -…" at bounding box center [460, 89] width 585 height 776
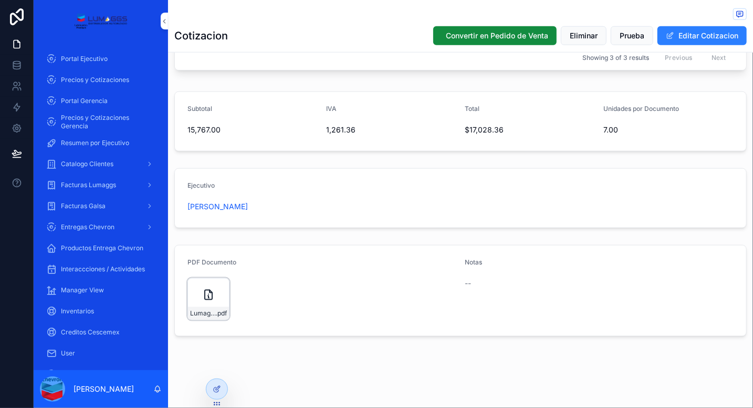
click at [199, 293] on div "Lumaggs-cotizacion-PUBLICO-GENERAL-Num-7586 .pdf" at bounding box center [209, 299] width 42 height 42
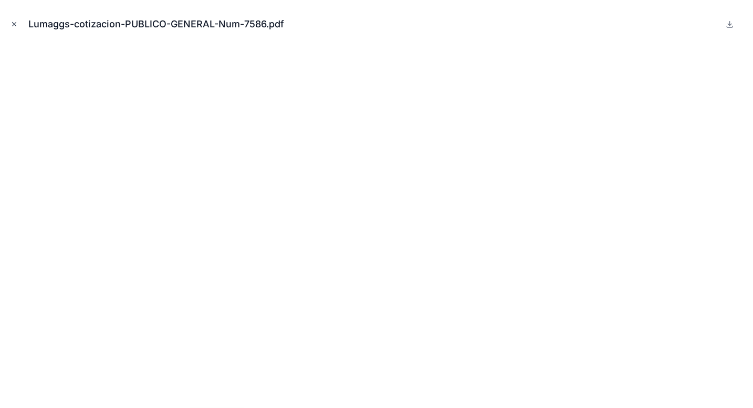
click at [14, 25] on icon "Close modal" at bounding box center [14, 23] width 7 height 7
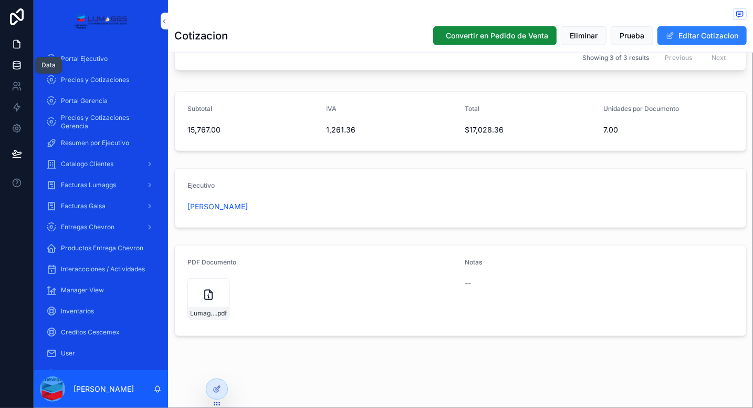
click at [16, 68] on icon at bounding box center [17, 65] width 11 height 11
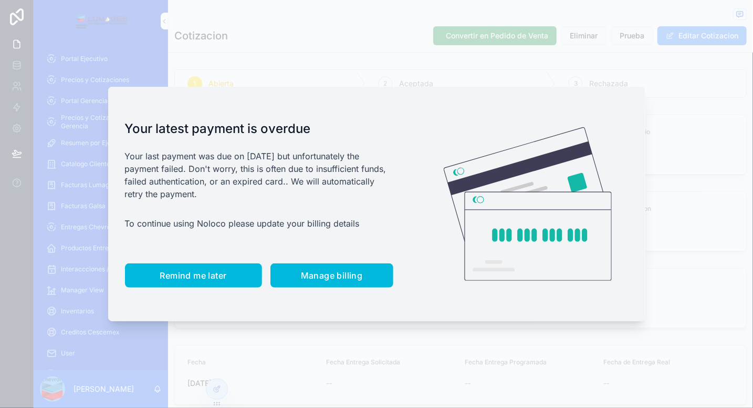
click at [188, 273] on span "Remind me later" at bounding box center [193, 275] width 67 height 11
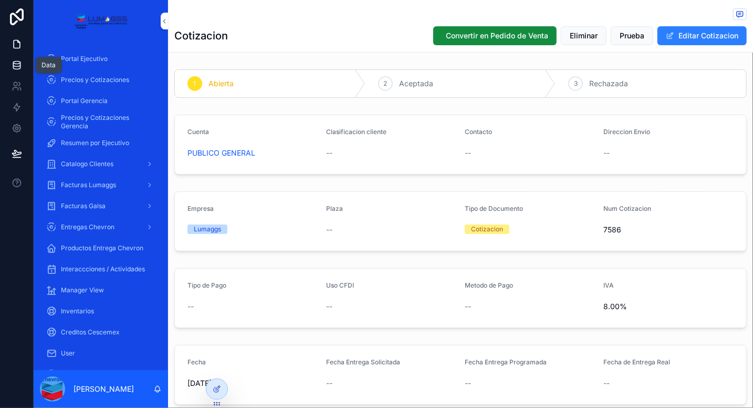
click at [20, 65] on icon at bounding box center [16, 65] width 7 height 4
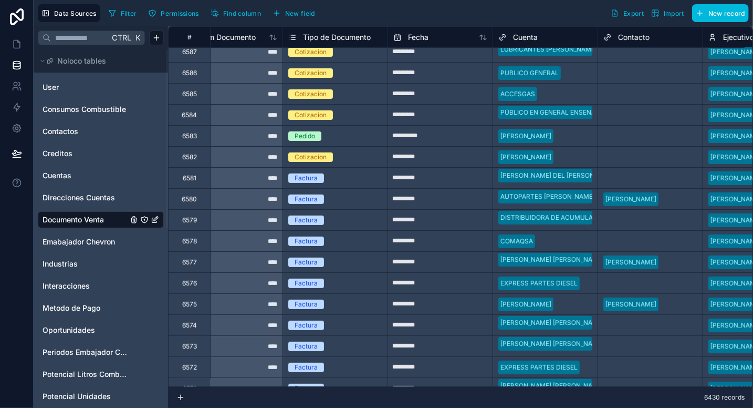
scroll to position [0, 33]
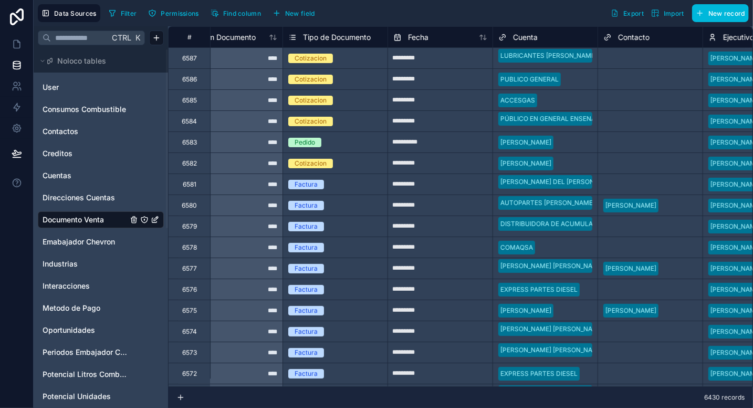
click at [623, 135] on div "Select a Contacto" at bounding box center [650, 142] width 105 height 15
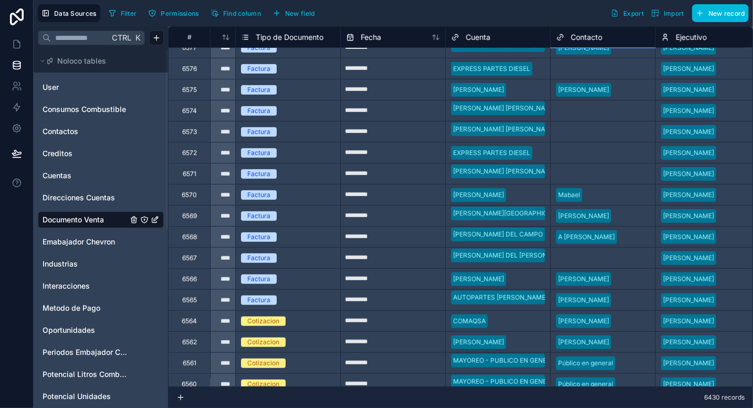
scroll to position [221, 0]
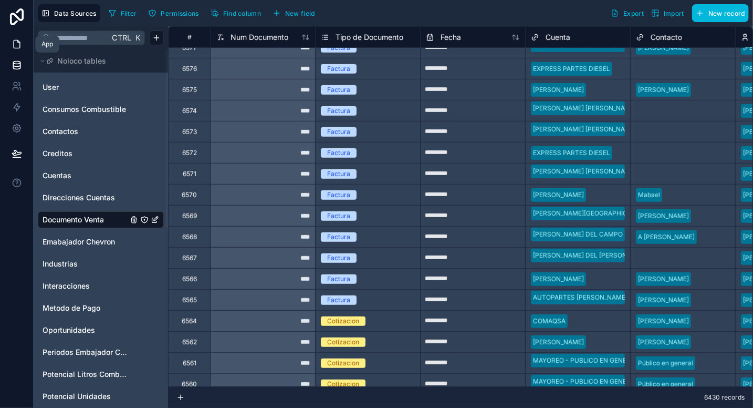
click at [14, 48] on icon at bounding box center [17, 44] width 11 height 11
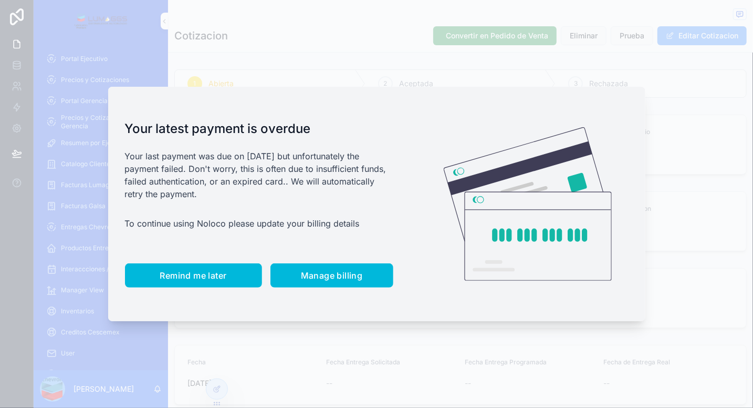
click at [187, 267] on button "Remind me later" at bounding box center [193, 275] width 137 height 24
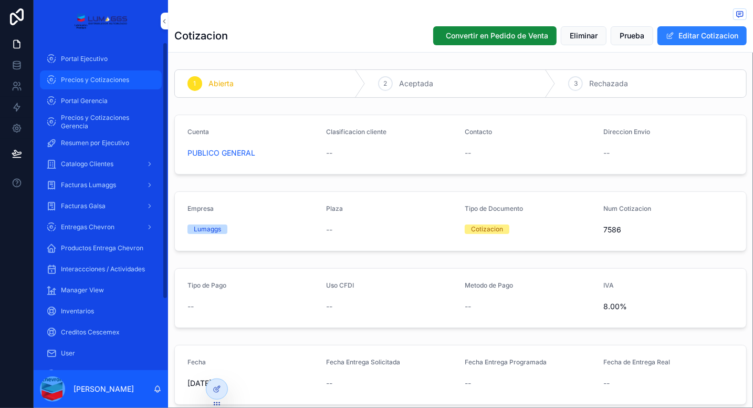
click at [117, 80] on span "Precios y Cotizaciones" at bounding box center [95, 80] width 68 height 8
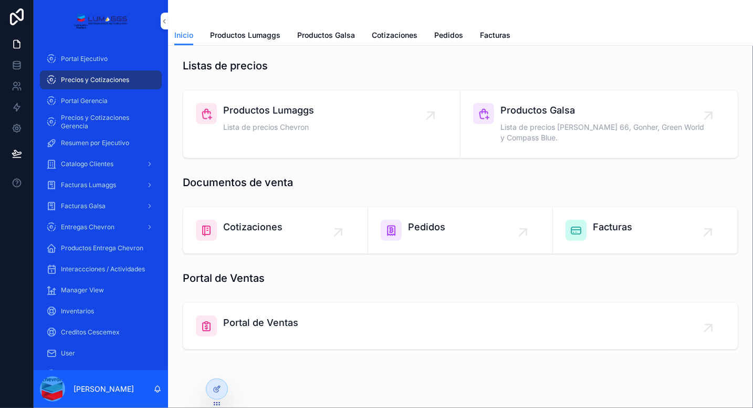
click at [297, 222] on div "Cotizaciones" at bounding box center [275, 230] width 159 height 21
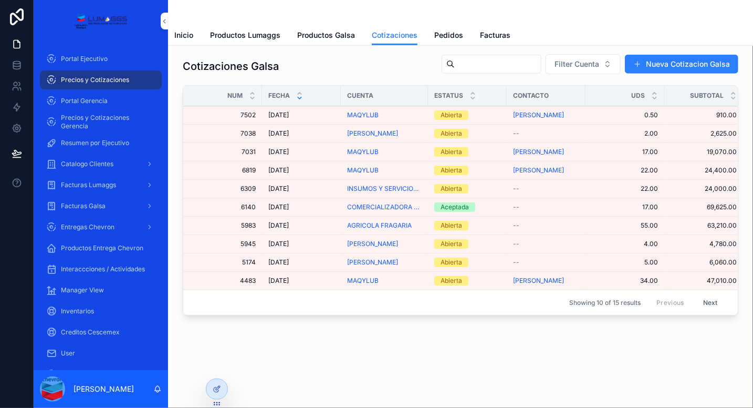
scroll to position [296, 0]
click at [319, 203] on div "25/8/2025 25/8/2025" at bounding box center [301, 207] width 66 height 8
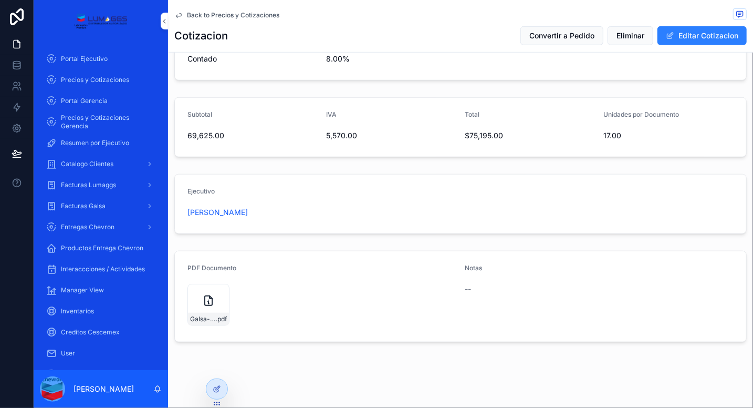
scroll to position [333, 0]
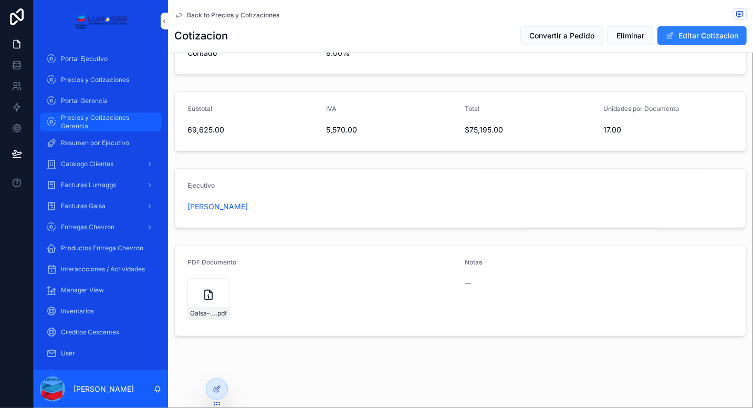
click at [98, 117] on span "Precios y Cotizaciones Gerencia" at bounding box center [106, 121] width 90 height 17
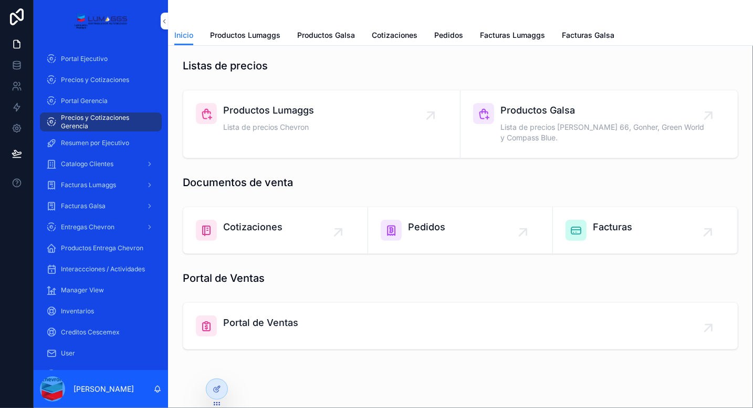
click at [305, 225] on div "Cotizaciones" at bounding box center [275, 230] width 159 height 21
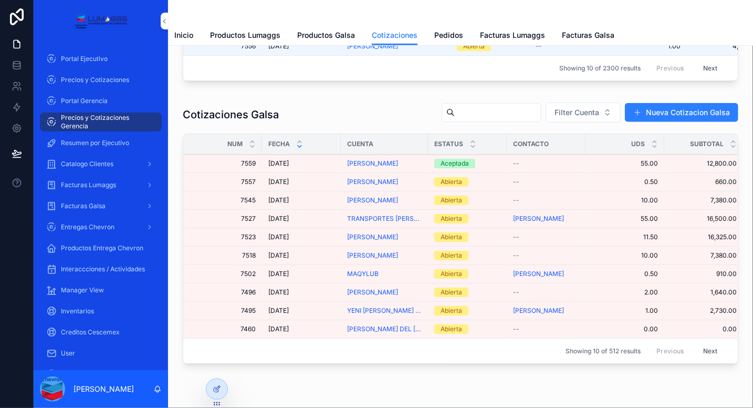
scroll to position [241, 0]
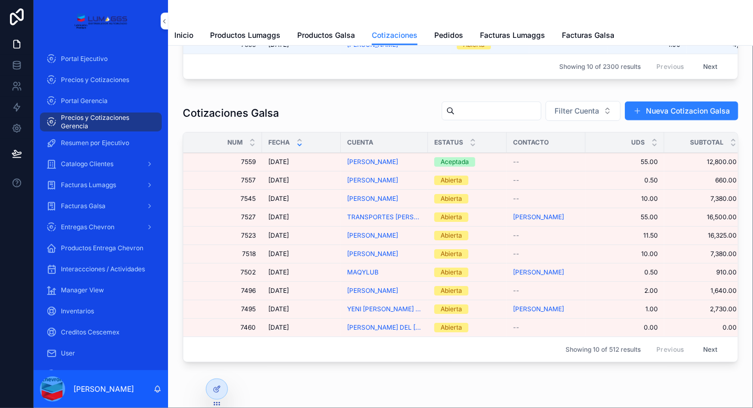
click at [324, 312] on div "[DATE] [DATE]" at bounding box center [301, 309] width 66 height 8
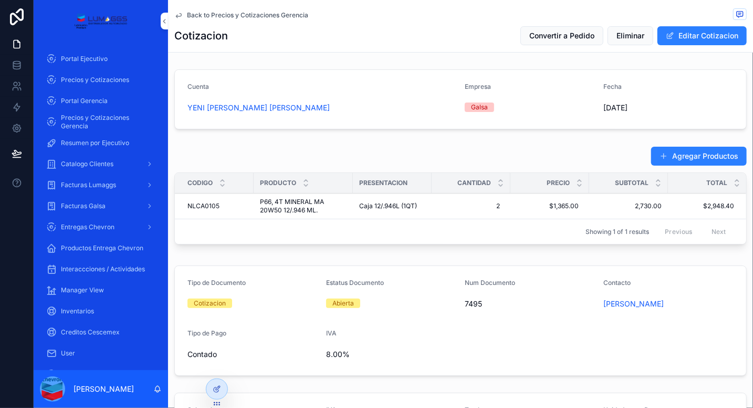
scroll to position [307, 0]
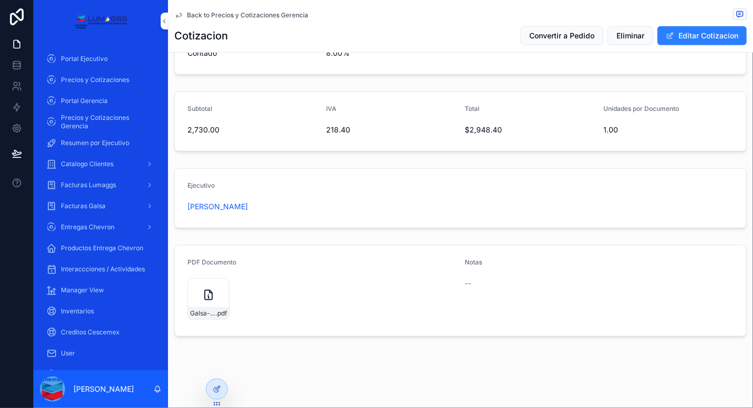
click at [219, 12] on span "Back to Precios y Cotizaciones Gerencia" at bounding box center [247, 15] width 121 height 8
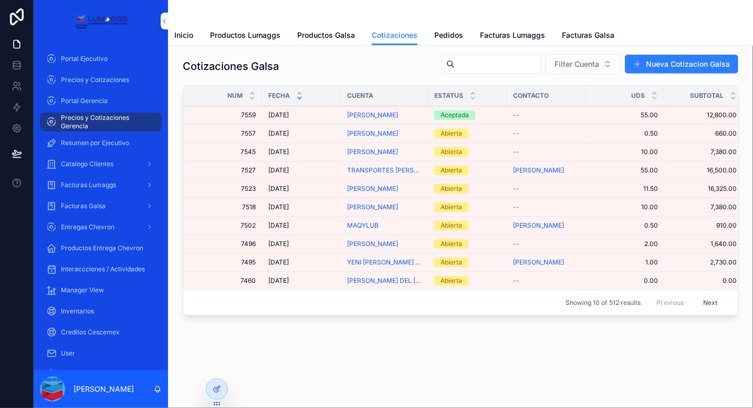
scroll to position [299, 0]
click at [210, 394] on div at bounding box center [216, 389] width 21 height 20
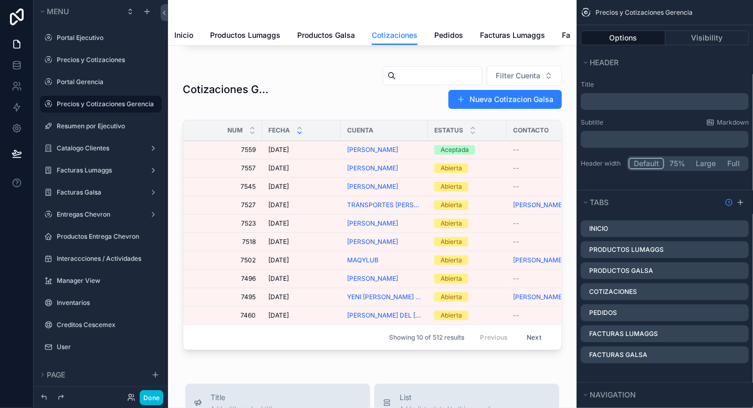
scroll to position [307, 0]
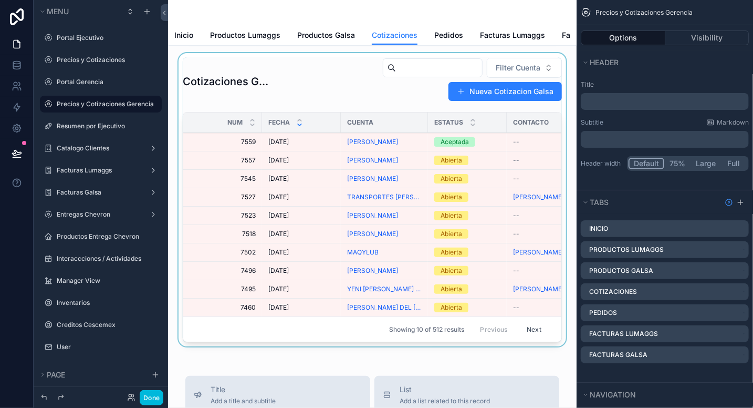
click at [220, 150] on div "scrollable content" at bounding box center [373, 201] width 392 height 297
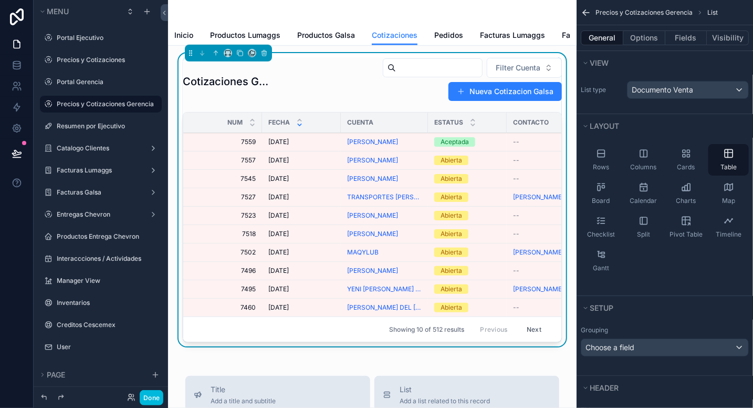
click at [220, 146] on span "7559" at bounding box center [226, 142] width 60 height 8
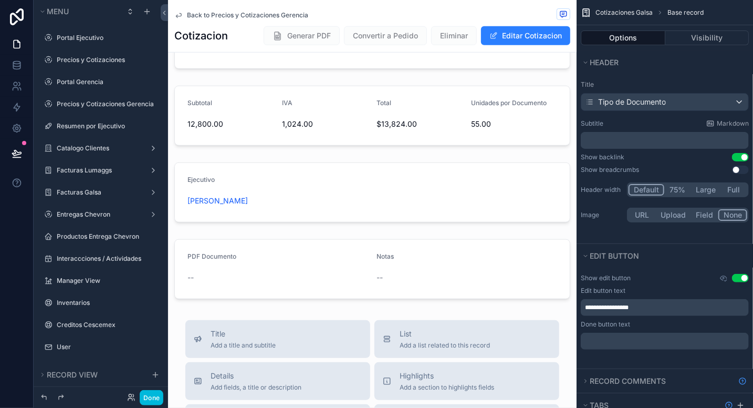
click at [253, 84] on div "Cuenta GERARDO CASTRO Empresa Galsa Fecha 9/10/2025 Agregar Productos Codigo Pr…" at bounding box center [372, 30] width 409 height 545
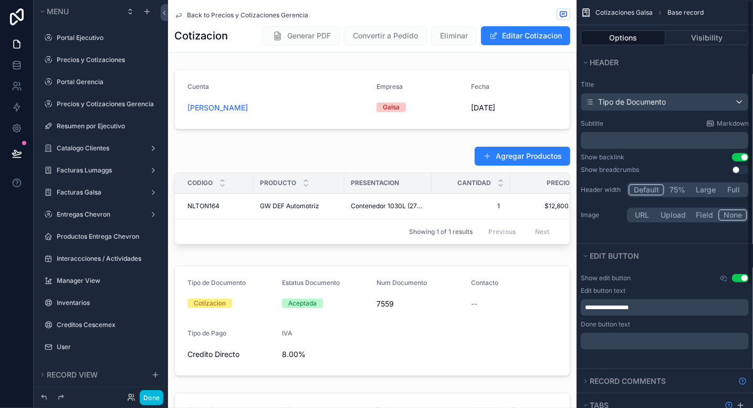
scroll to position [175, 0]
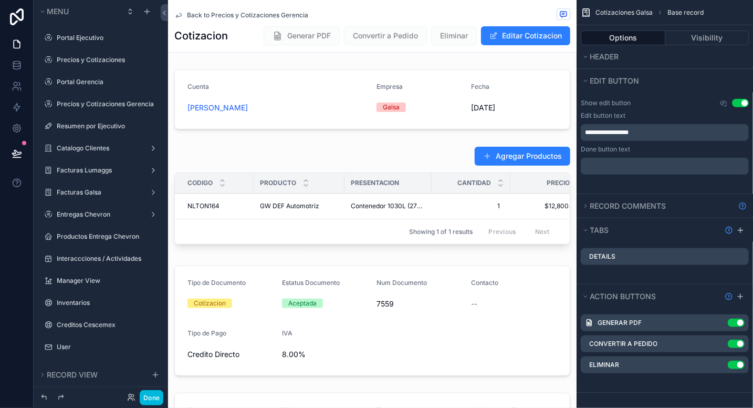
click at [0, 0] on icon "scrollable content" at bounding box center [0, 0] width 0 height 0
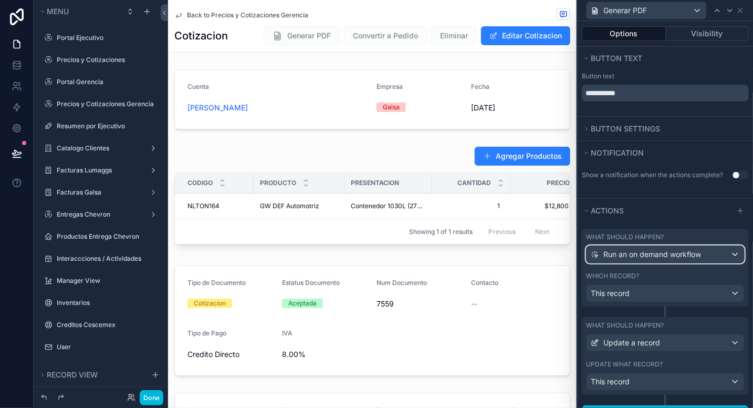
click at [691, 254] on span "Run an on demand workflow" at bounding box center [653, 254] width 98 height 11
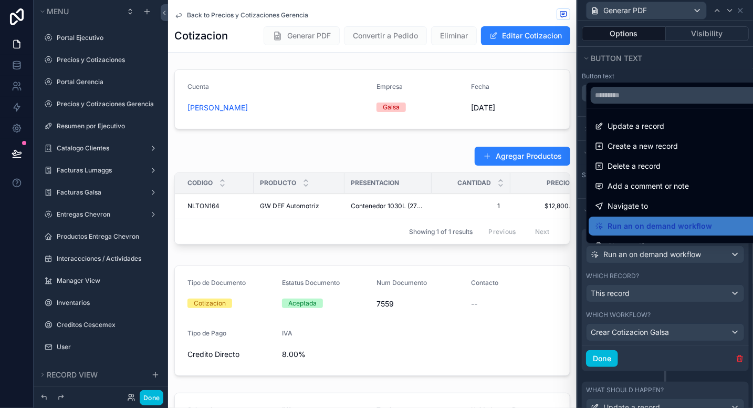
click at [691, 254] on div at bounding box center [665, 204] width 175 height 408
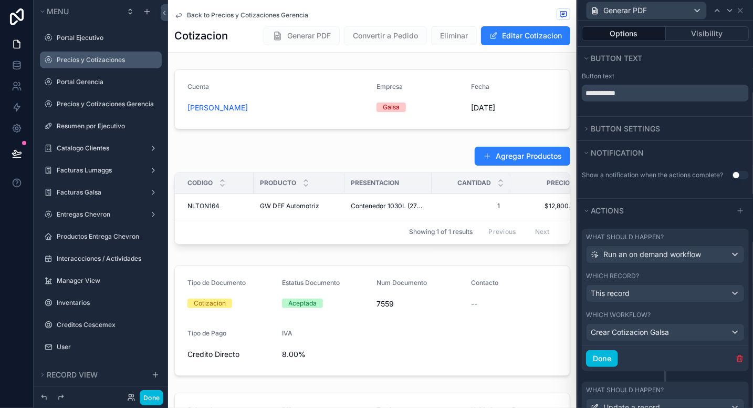
click at [70, 60] on label "Precios y Cotizaciones" at bounding box center [106, 60] width 99 height 8
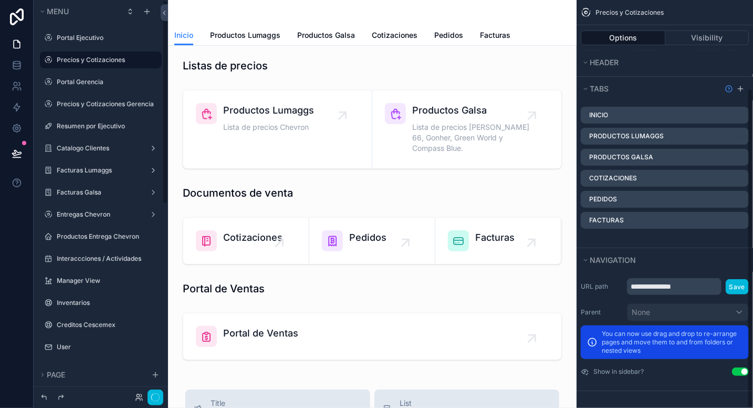
scroll to position [112, 0]
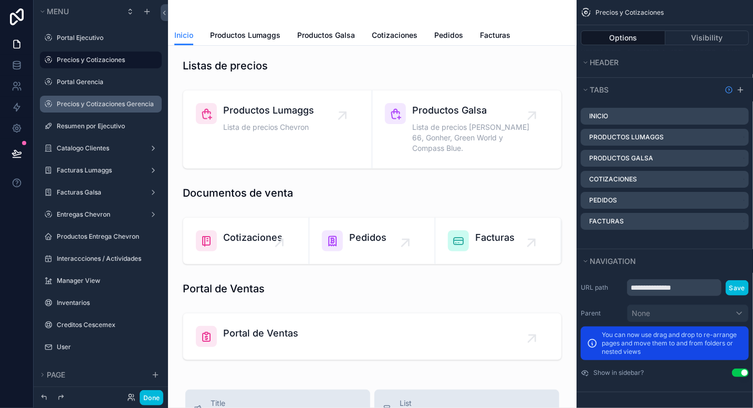
click at [91, 100] on label "Precios y Cotizaciones Gerencia" at bounding box center [106, 104] width 99 height 8
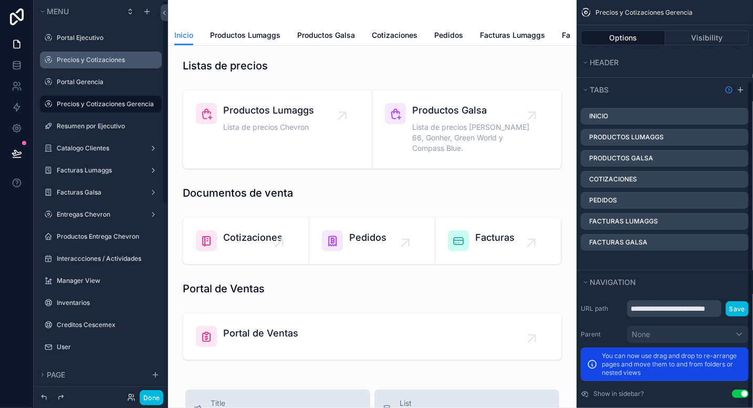
scroll to position [133, 0]
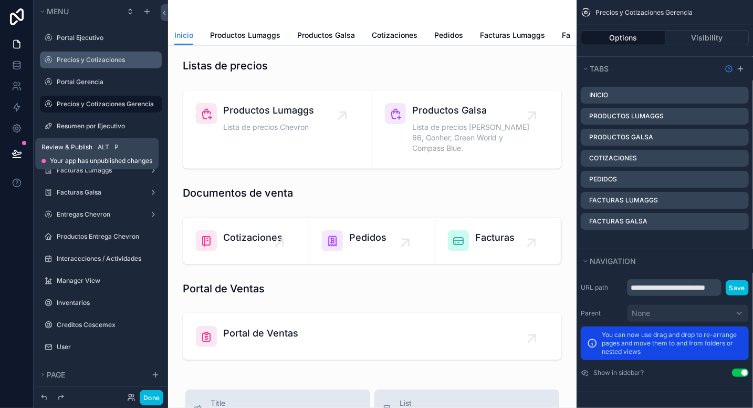
click at [16, 158] on icon at bounding box center [17, 153] width 11 height 11
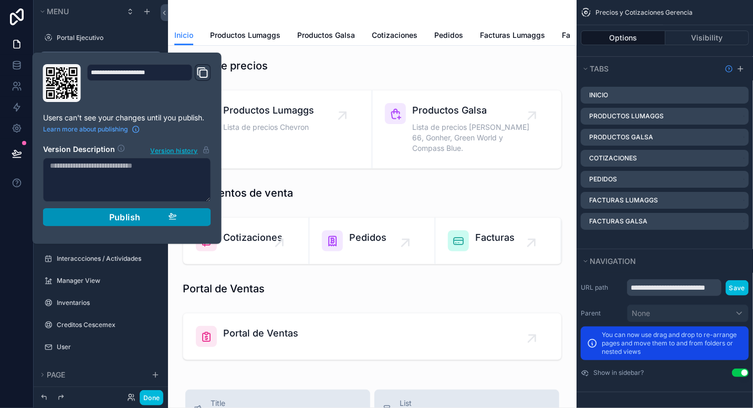
click at [134, 220] on span "Publish" at bounding box center [125, 217] width 32 height 11
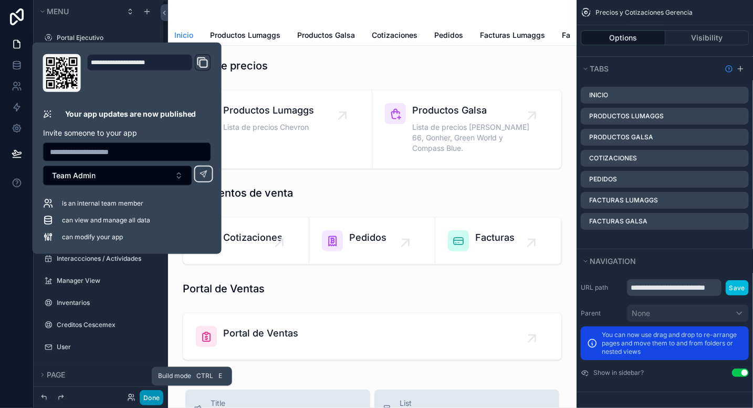
click at [152, 400] on button "Done" at bounding box center [152, 397] width 24 height 15
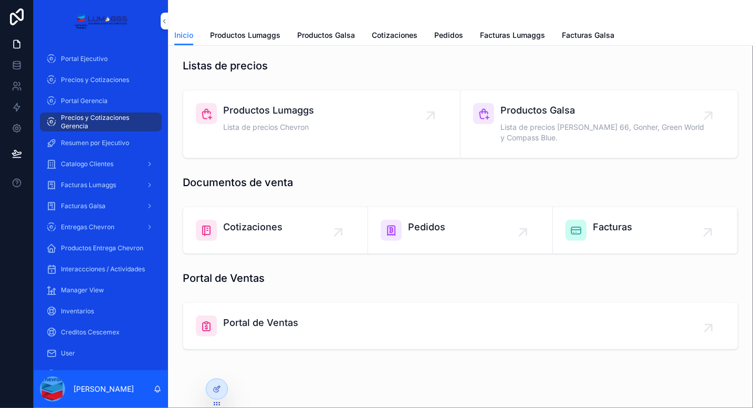
click at [300, 228] on div "Cotizaciones" at bounding box center [275, 230] width 159 height 21
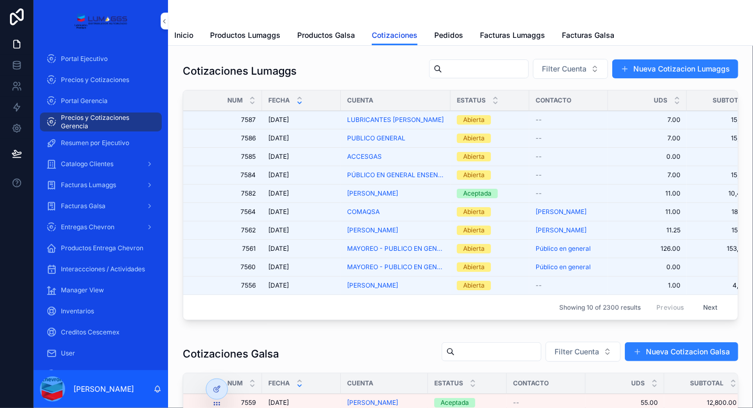
click at [389, 37] on span "Cotizaciones" at bounding box center [395, 35] width 46 height 11
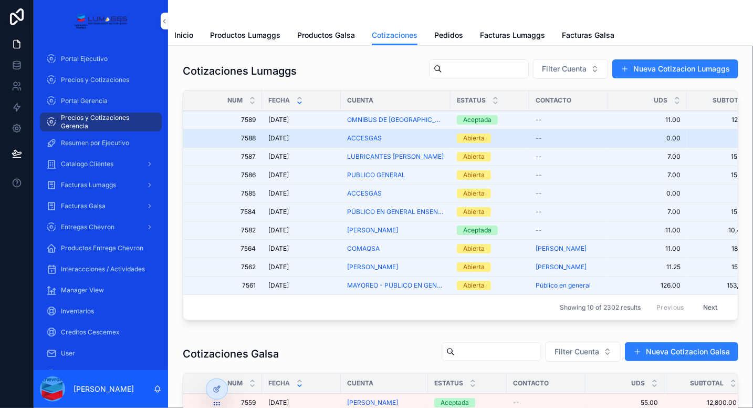
click at [401, 137] on div "ACCESGAS" at bounding box center [395, 138] width 97 height 8
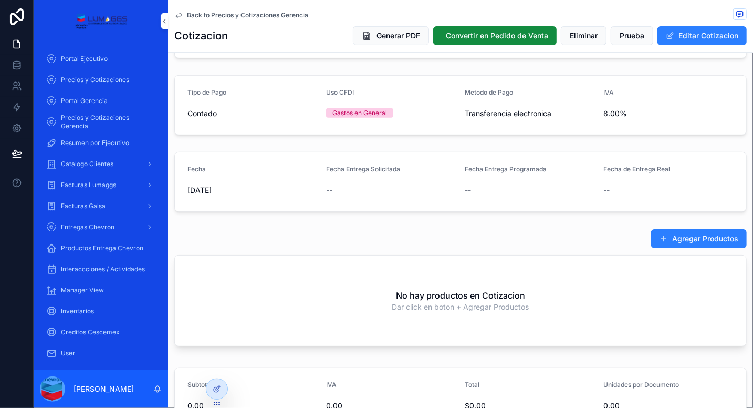
scroll to position [193, 0]
click at [687, 237] on button "Agregar Productos" at bounding box center [699, 238] width 96 height 19
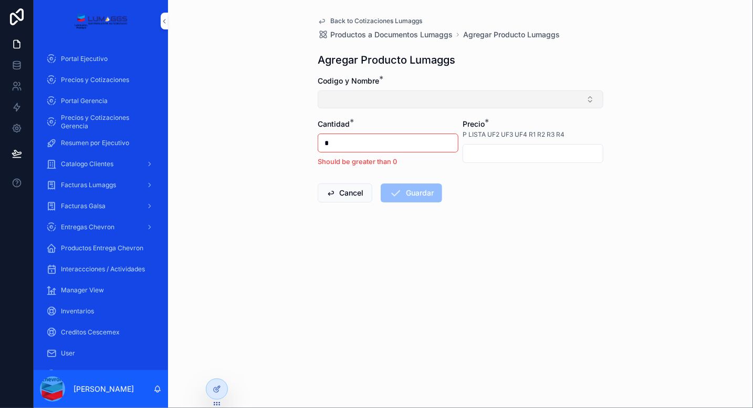
click at [373, 101] on button "Select Button" at bounding box center [461, 99] width 286 height 18
type input "*"
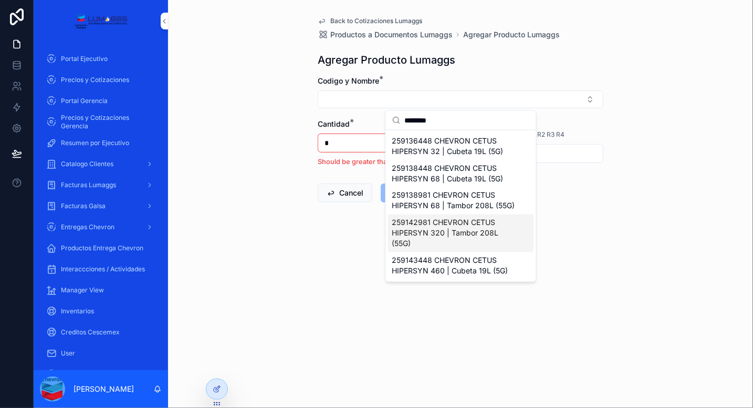
type input "********"
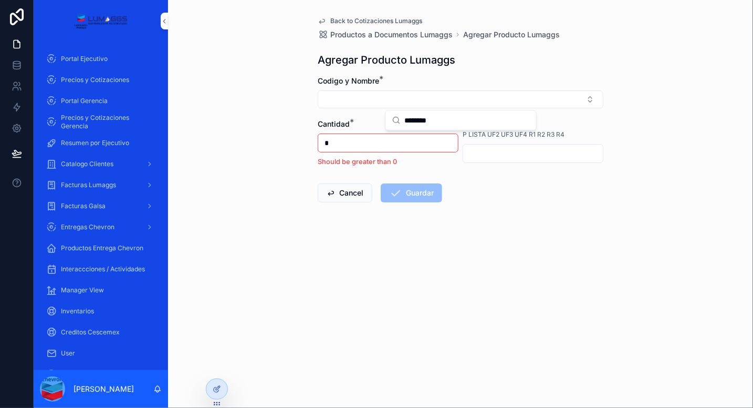
click at [347, 17] on span "Back to Cotizaciones Lumaggs" at bounding box center [376, 21] width 92 height 8
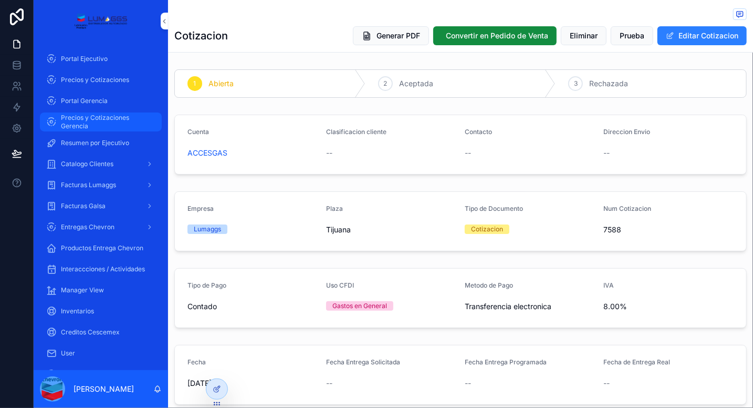
click at [103, 125] on span "Precios y Cotizaciones Gerencia" at bounding box center [106, 121] width 90 height 17
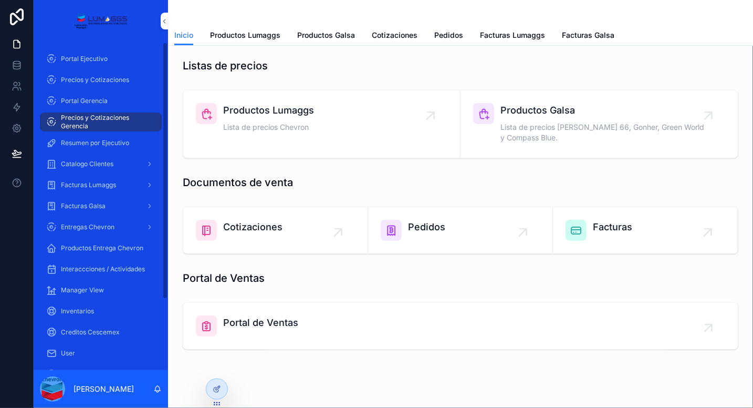
click at [355, 113] on div "Productos Lumaggs Lista de precios Chevron" at bounding box center [322, 119] width 252 height 32
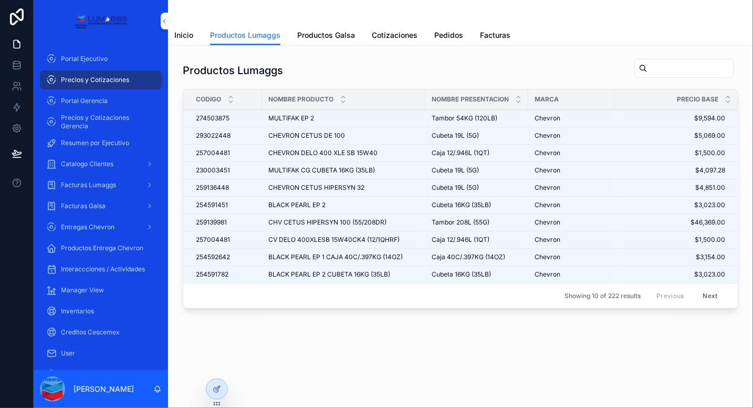
click at [661, 71] on input "scrollable content" at bounding box center [691, 68] width 86 height 15
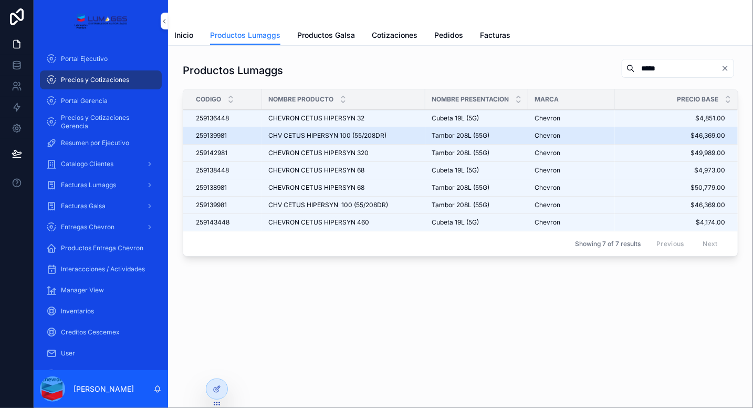
type input "*****"
click at [388, 132] on div "CHV CETUS HIPERSYN 100 (55/208DR) CHV CETUS HIPERSYN 100 (55/208DR)" at bounding box center [343, 135] width 151 height 8
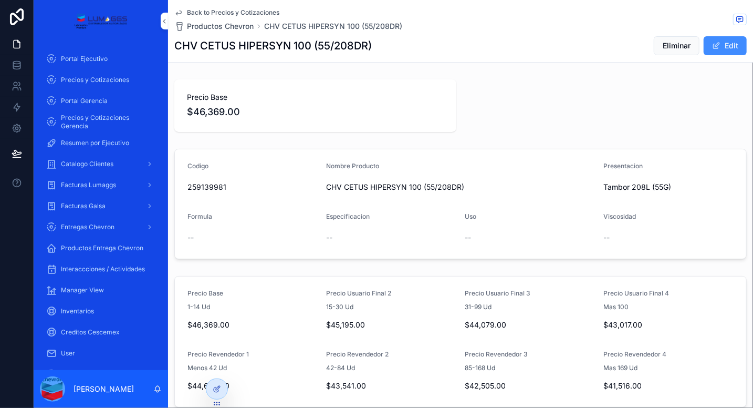
click at [732, 43] on button "Edit" at bounding box center [725, 45] width 43 height 19
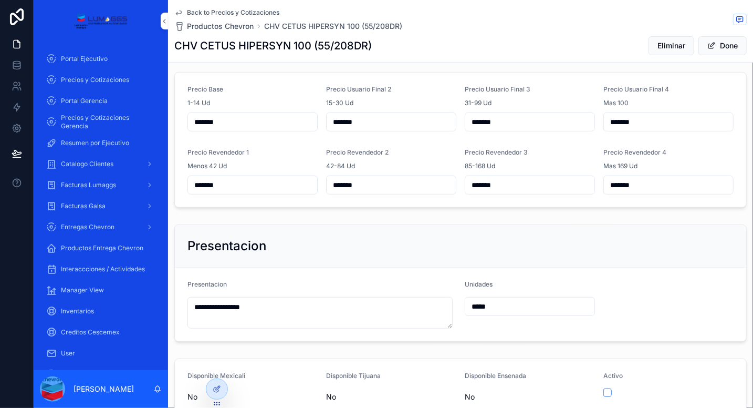
scroll to position [289, 0]
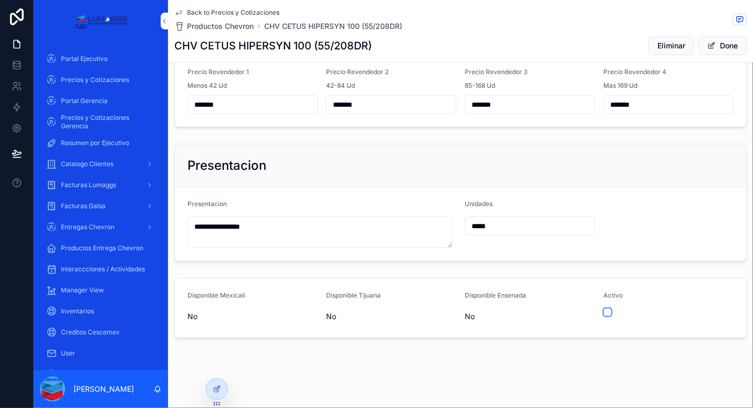
click at [604, 308] on button "scrollable content" at bounding box center [608, 312] width 8 height 8
click at [99, 77] on span "Precios y Cotizaciones" at bounding box center [95, 80] width 68 height 8
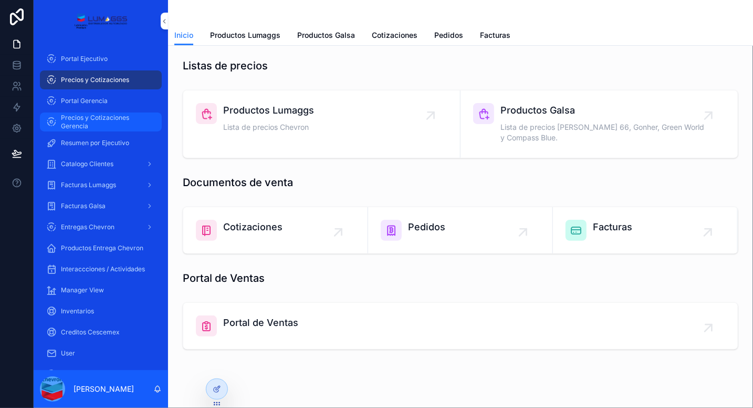
click at [99, 120] on span "Precios y Cotizaciones Gerencia" at bounding box center [106, 121] width 90 height 17
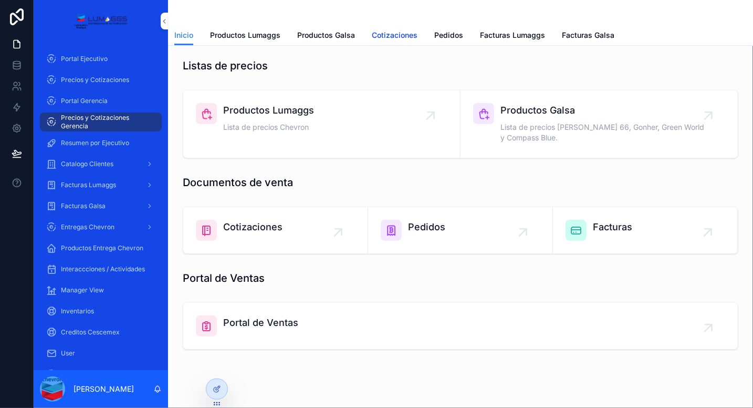
click at [388, 34] on span "Cotizaciones" at bounding box center [395, 35] width 46 height 11
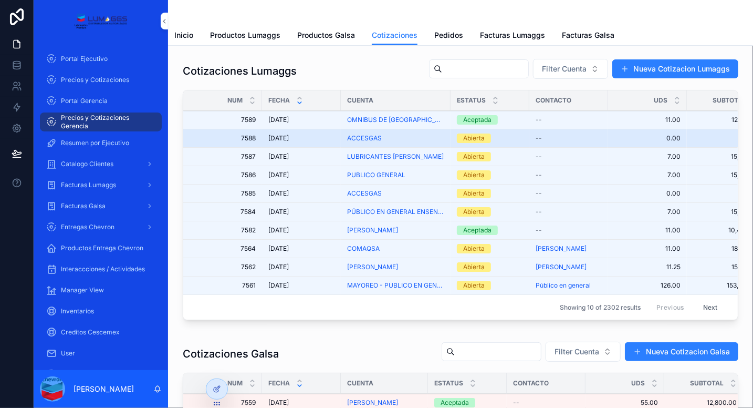
click at [391, 138] on div "ACCESGAS" at bounding box center [395, 138] width 97 height 8
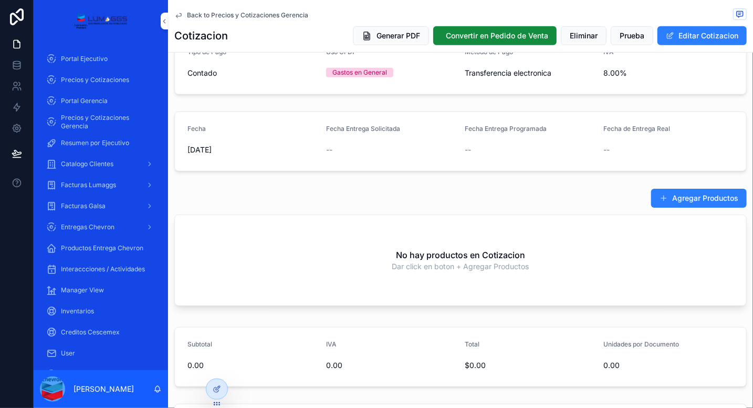
scroll to position [235, 0]
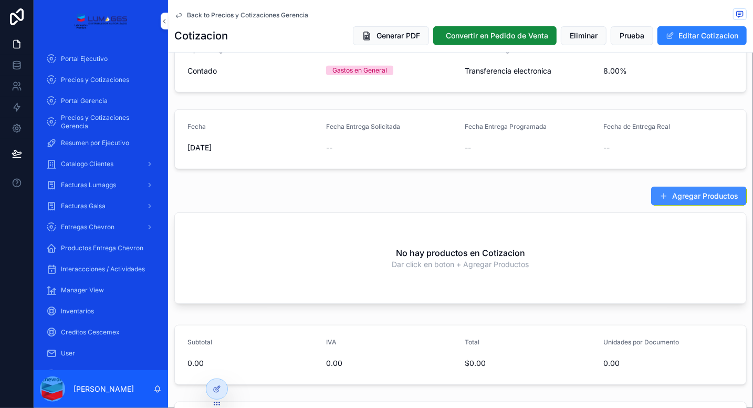
click at [660, 192] on span "scrollable content" at bounding box center [664, 196] width 8 height 8
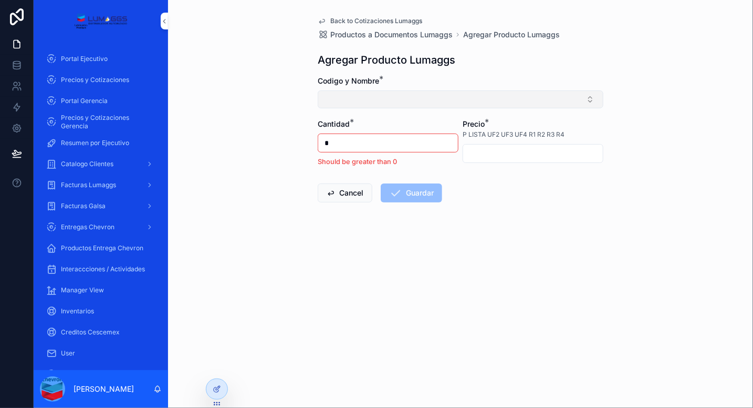
click at [391, 94] on button "Select Button" at bounding box center [461, 99] width 286 height 18
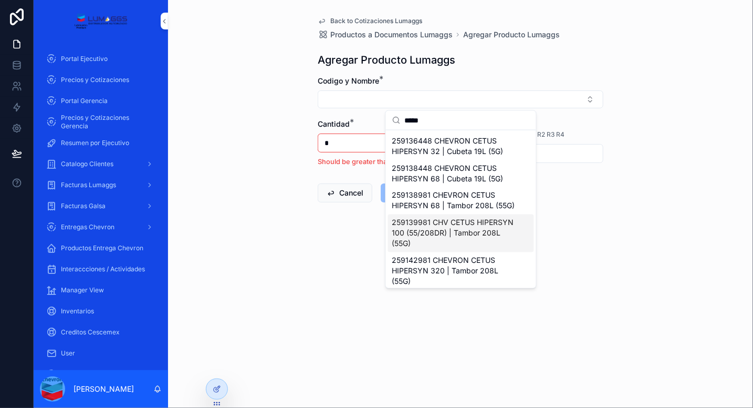
type input "*****"
click at [483, 249] on span "259139981 CHV CETUS HIPERSYN 100 (55/208DR) | Tambor 208L (55G)" at bounding box center [454, 234] width 125 height 32
type input "**********"
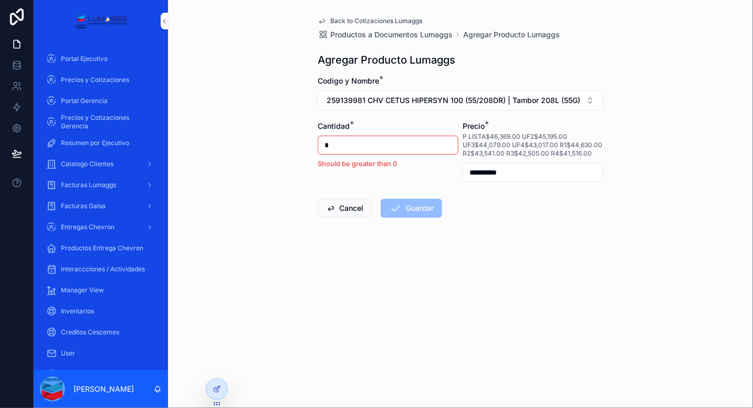
click at [343, 142] on input "*" at bounding box center [388, 145] width 140 height 15
type input "*"
click at [292, 262] on div "**********" at bounding box center [460, 204] width 585 height 408
click at [422, 207] on button "Guardar" at bounding box center [411, 208] width 61 height 19
